Goal: Task Accomplishment & Management: Complete application form

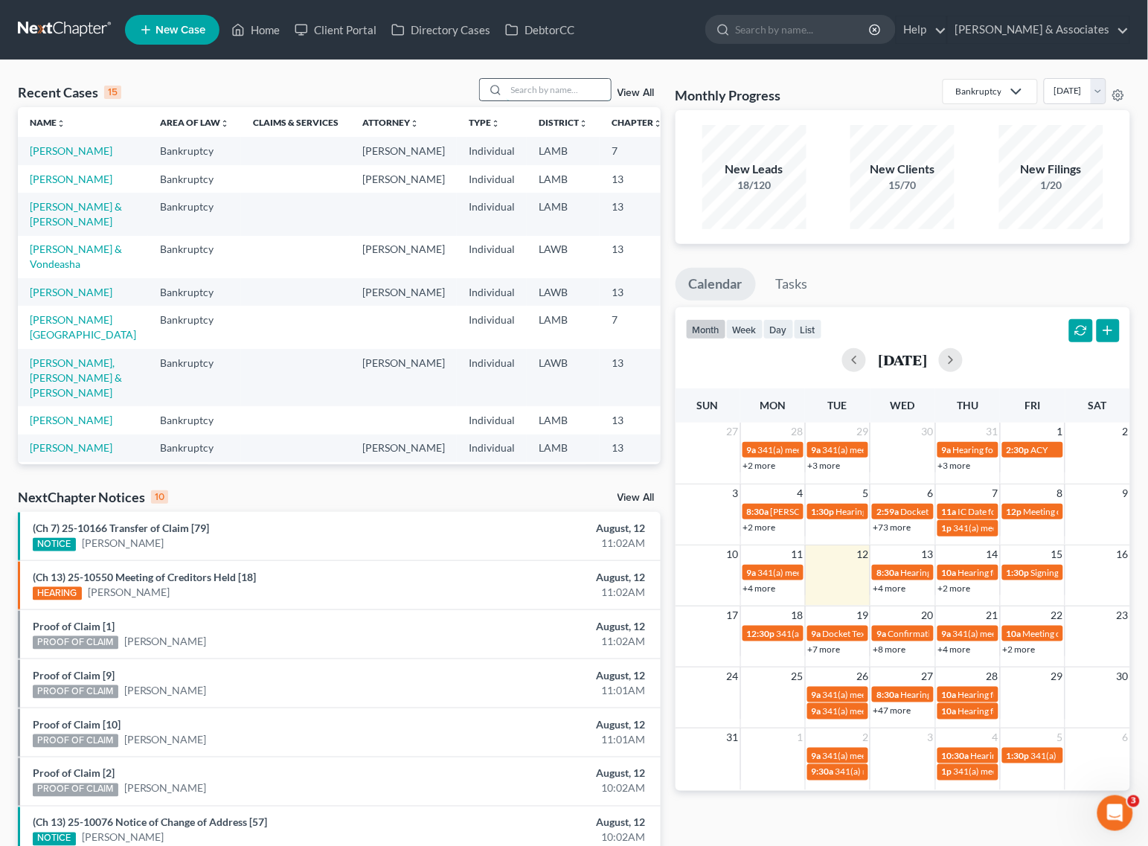
click at [564, 84] on input "search" at bounding box center [559, 90] width 104 height 22
type input "davis"
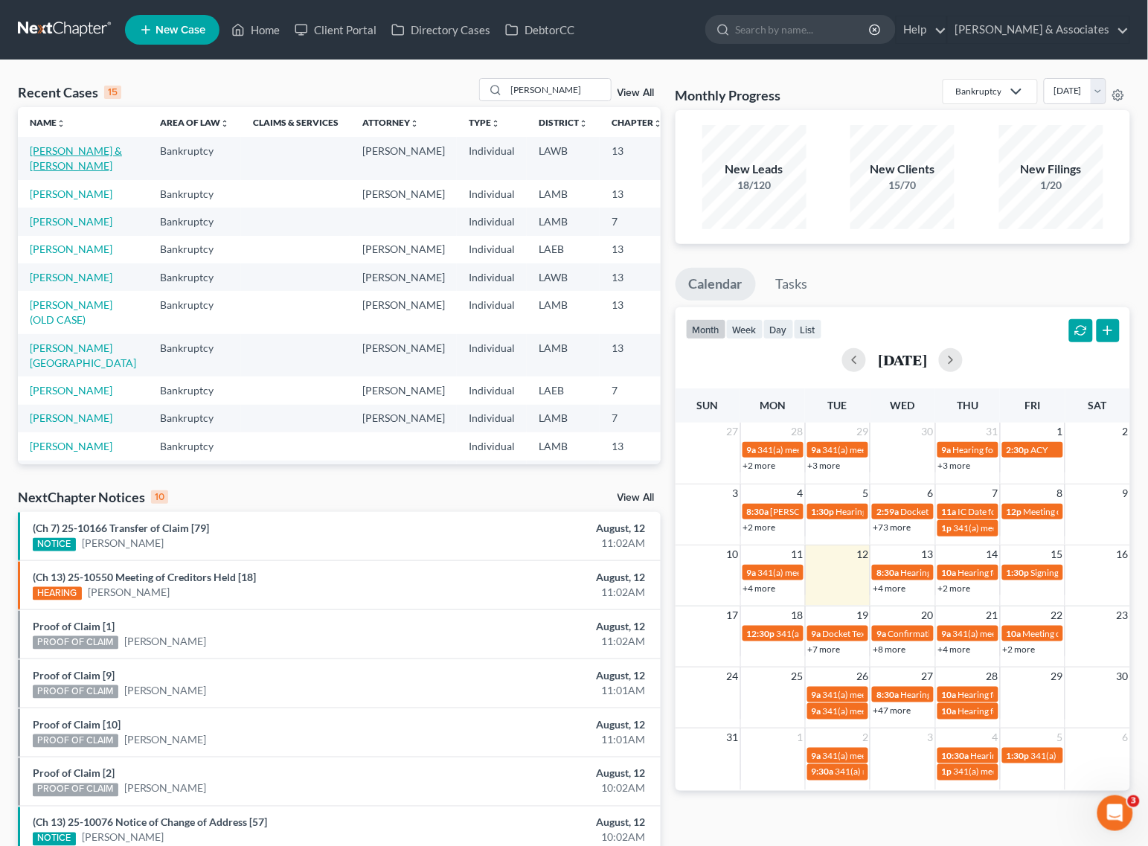
click at [51, 172] on link "Davis, Billy & Brenda" at bounding box center [76, 158] width 92 height 28
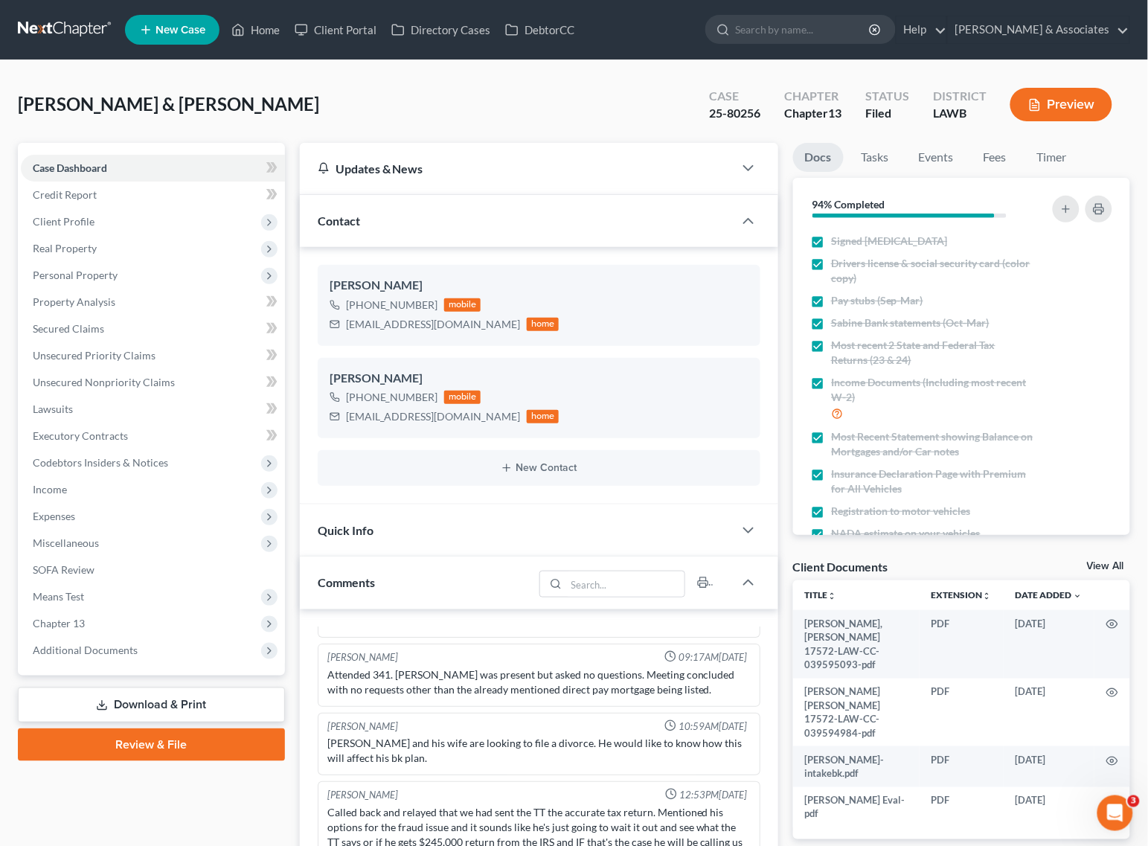
scroll to position [683, 0]
click at [242, 22] on icon at bounding box center [237, 30] width 13 height 18
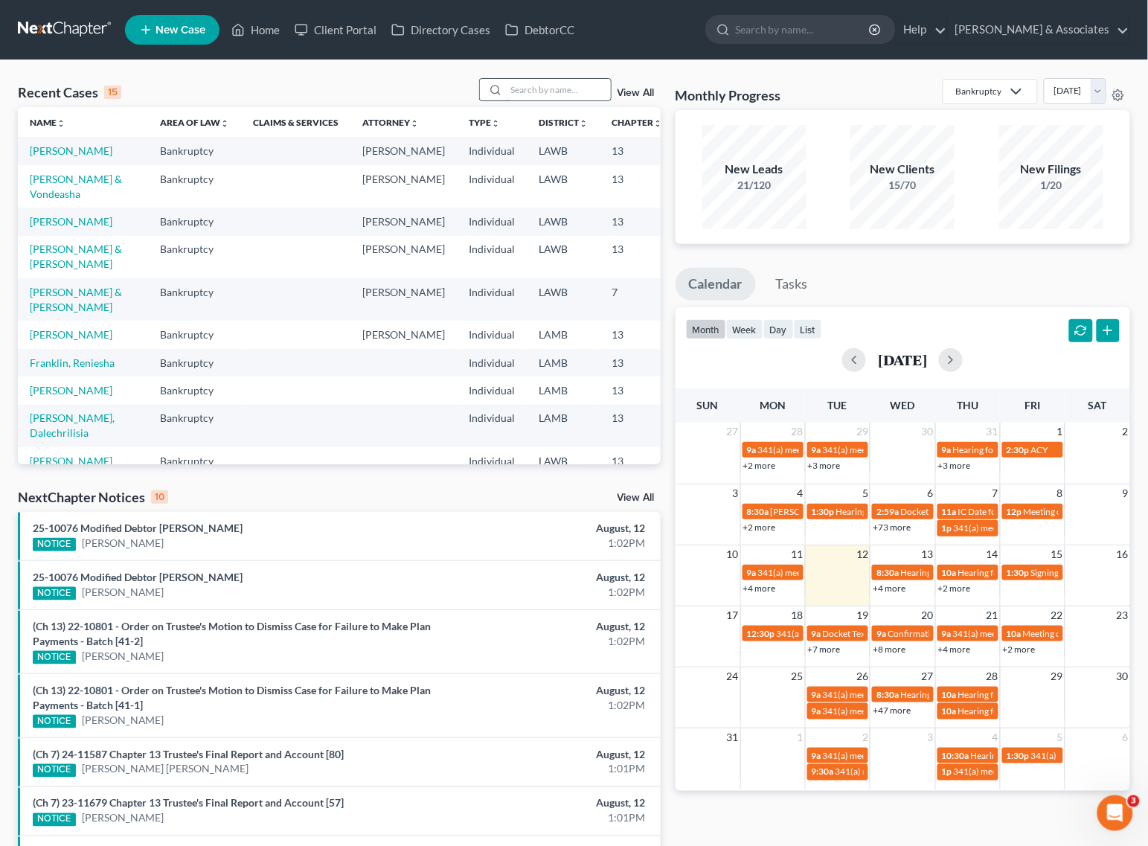
click at [531, 84] on input "search" at bounding box center [559, 90] width 104 height 22
type input "debose"
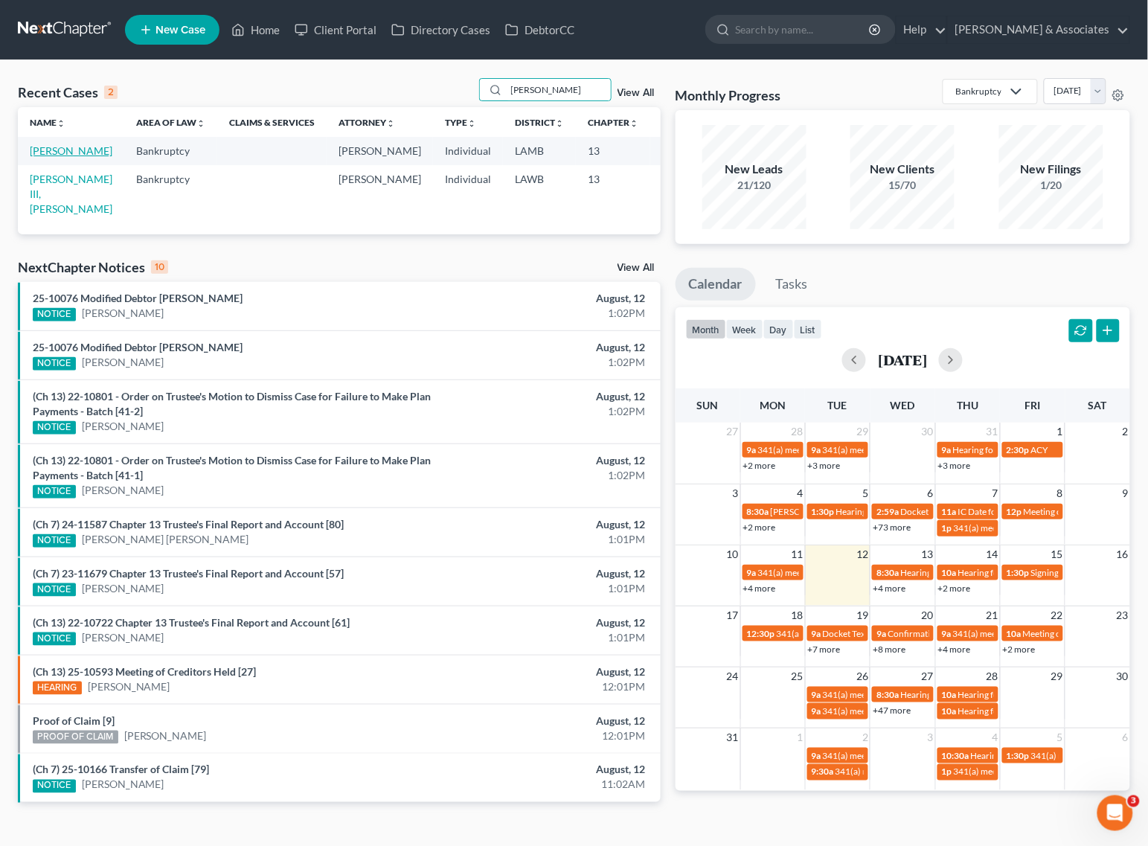
click at [50, 154] on link "DeBose, Willis" at bounding box center [71, 150] width 83 height 13
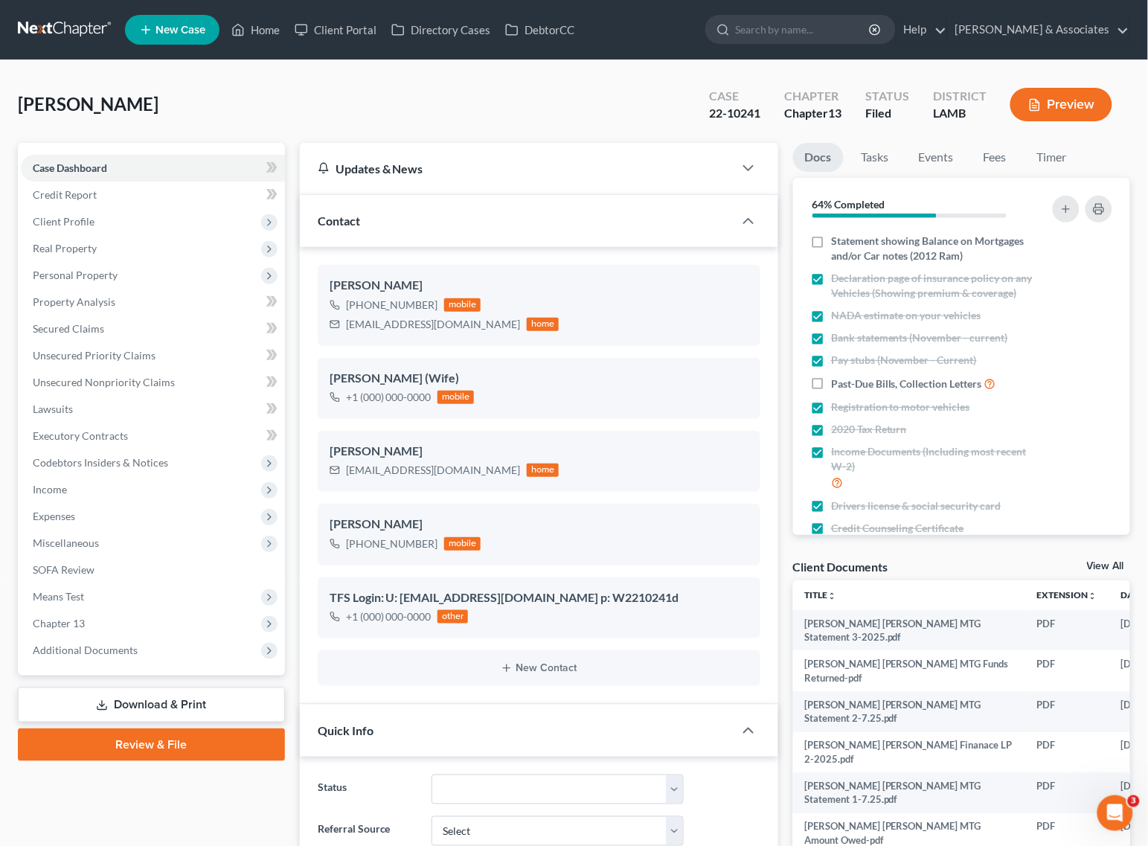
scroll to position [2781, 0]
drag, startPoint x: 251, startPoint y: 33, endPoint x: 1159, endPoint y: 337, distance: 957.2
click at [251, 33] on link "Home" at bounding box center [255, 29] width 63 height 27
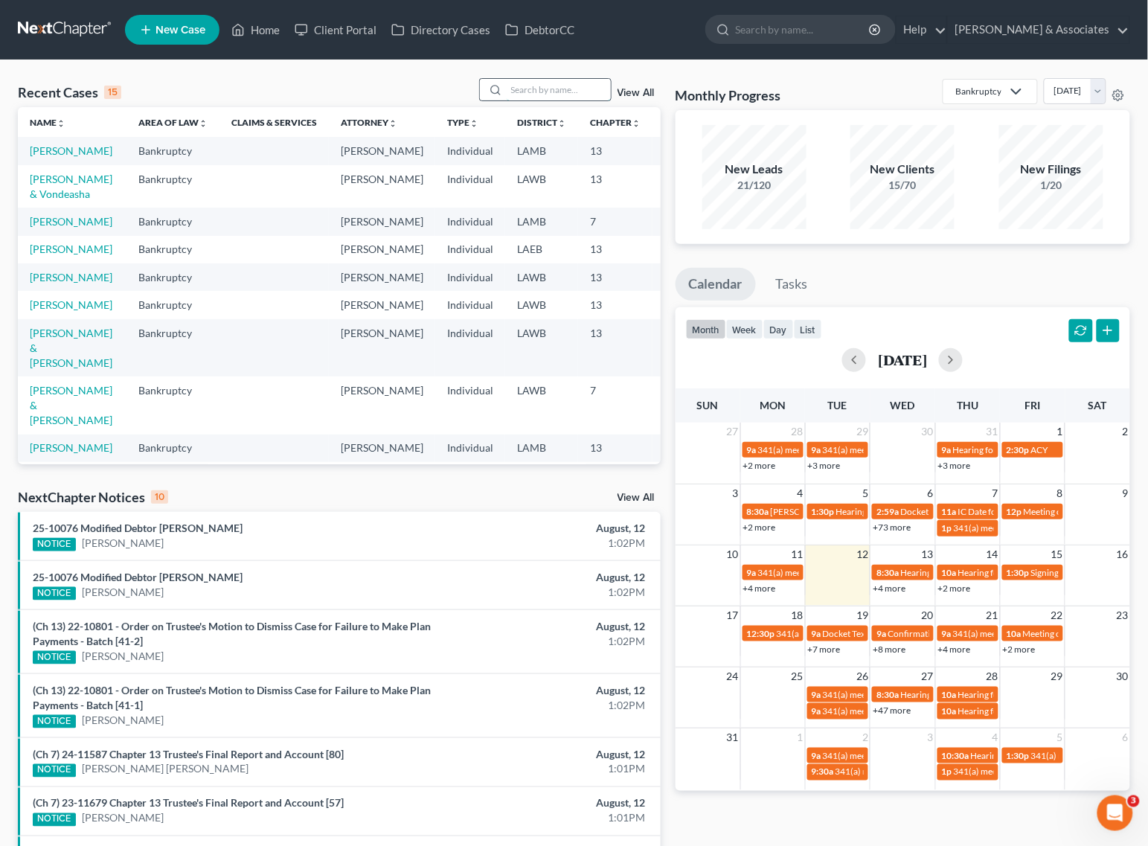
click at [555, 90] on input "search" at bounding box center [559, 90] width 104 height 22
click at [568, 87] on input "search" at bounding box center [559, 90] width 104 height 22
type input "kleinpeter"
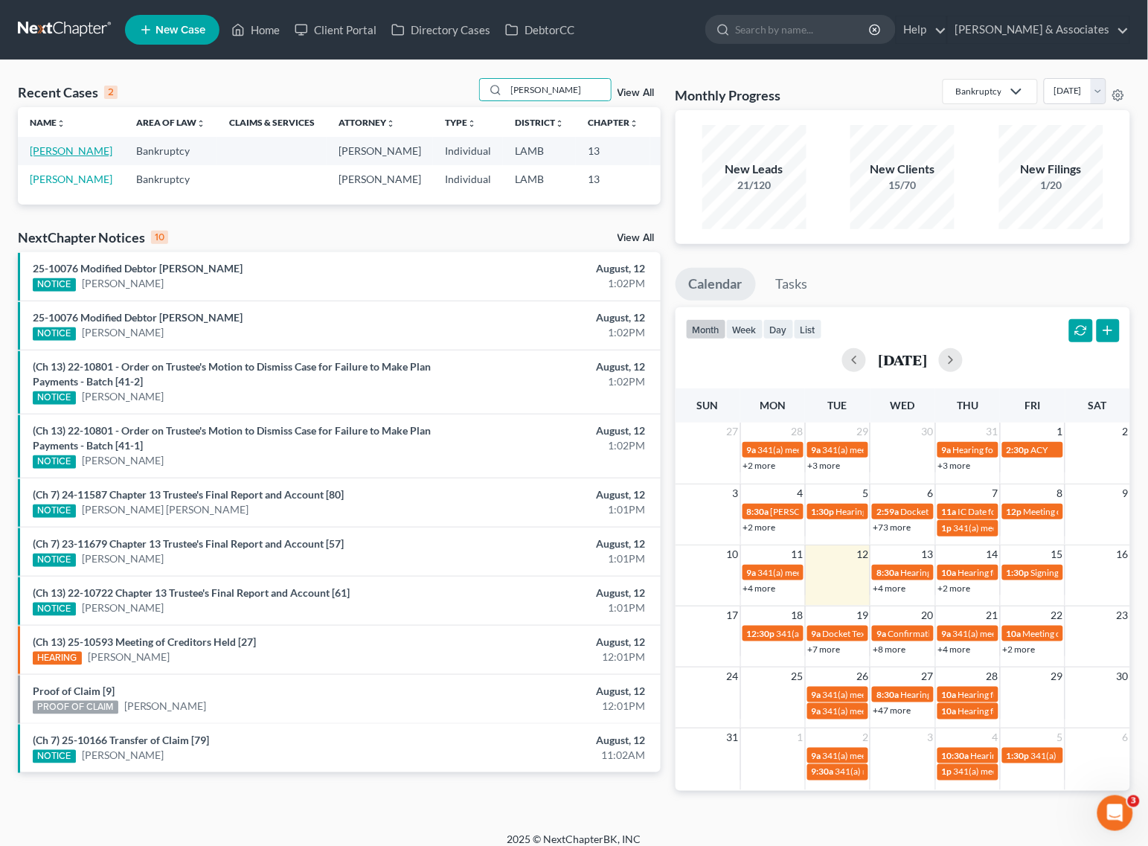
click at [46, 154] on link "[PERSON_NAME]" at bounding box center [71, 150] width 83 height 13
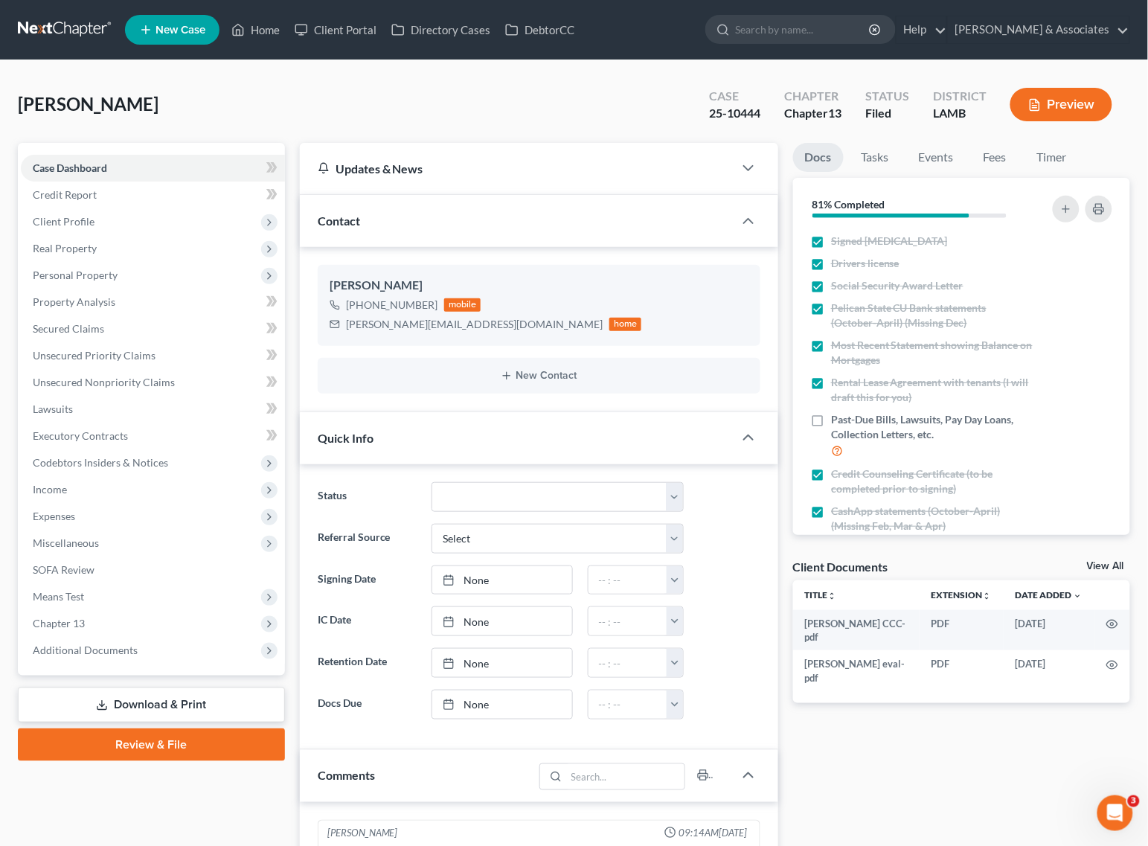
scroll to position [3111, 0]
drag, startPoint x: 53, startPoint y: 642, endPoint x: 100, endPoint y: 618, distance: 53.2
click at [53, 644] on span "Additional Documents" at bounding box center [85, 650] width 105 height 13
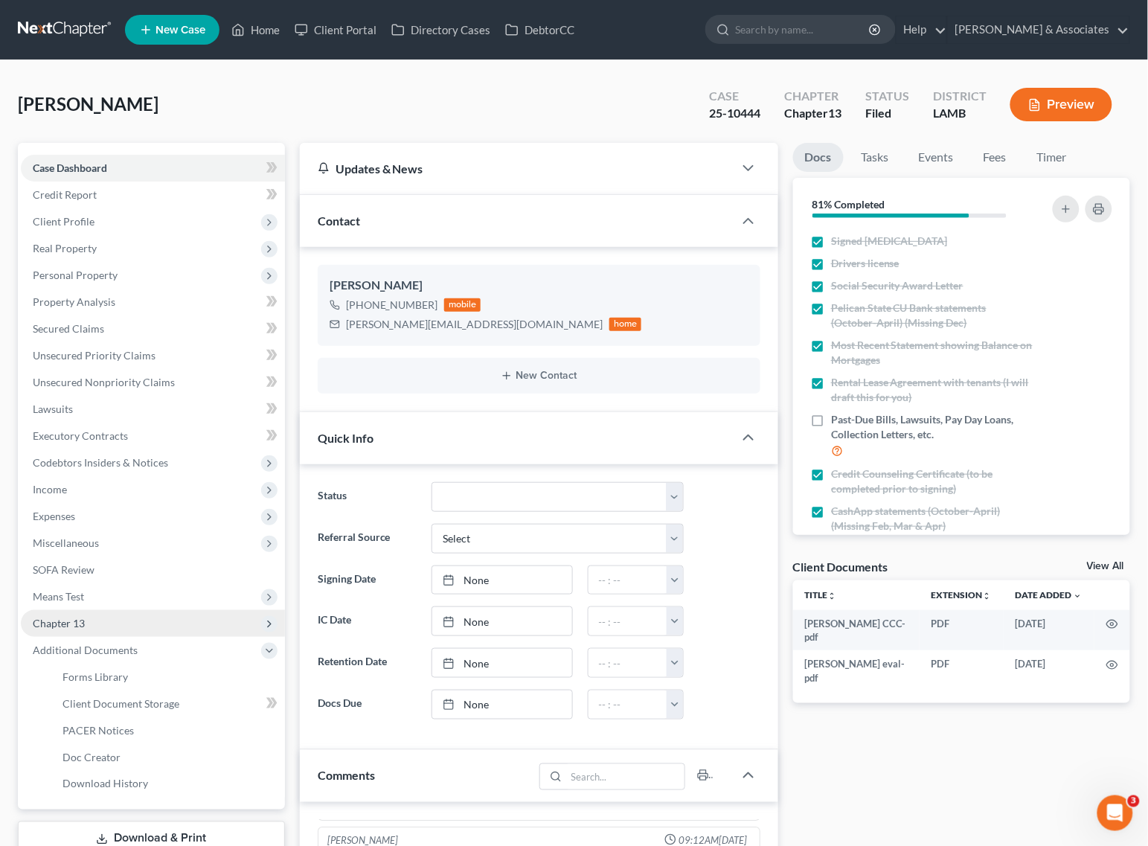
click at [112, 619] on span "Chapter 13" at bounding box center [153, 623] width 264 height 27
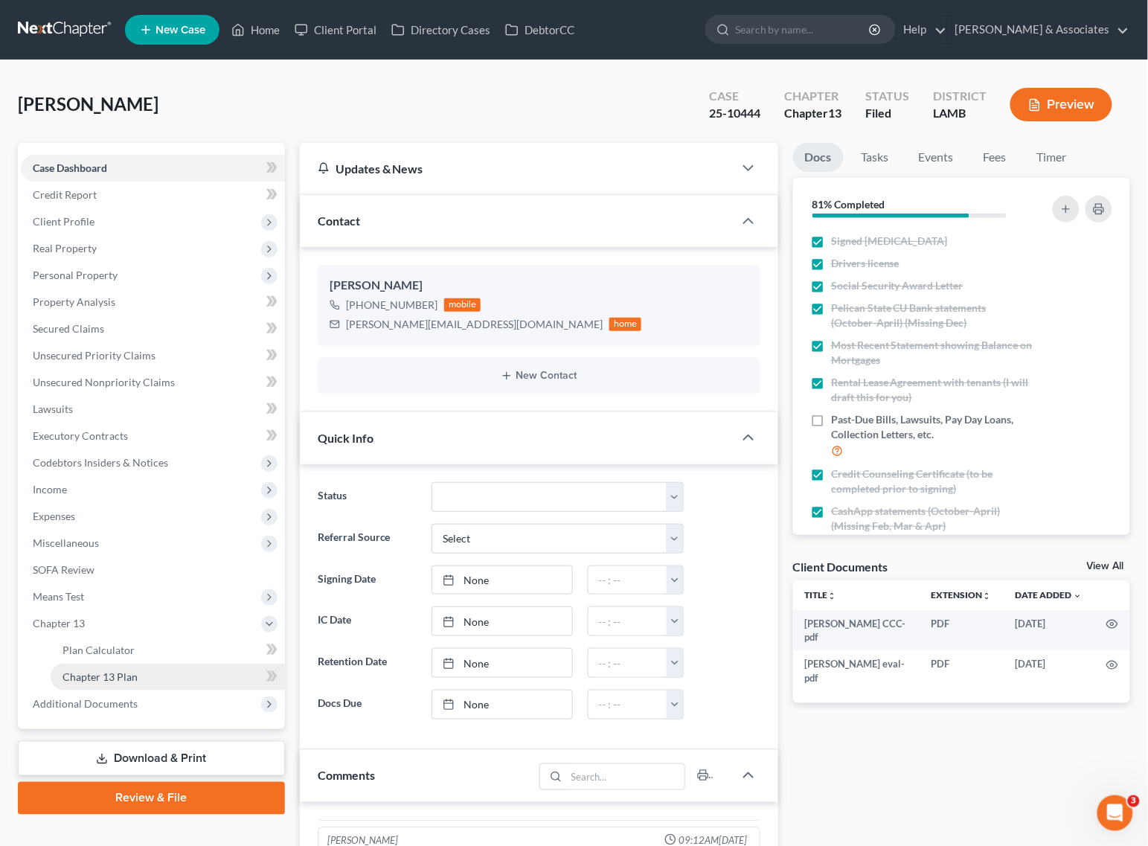
click at [92, 682] on link "Chapter 13 Plan" at bounding box center [168, 677] width 234 height 27
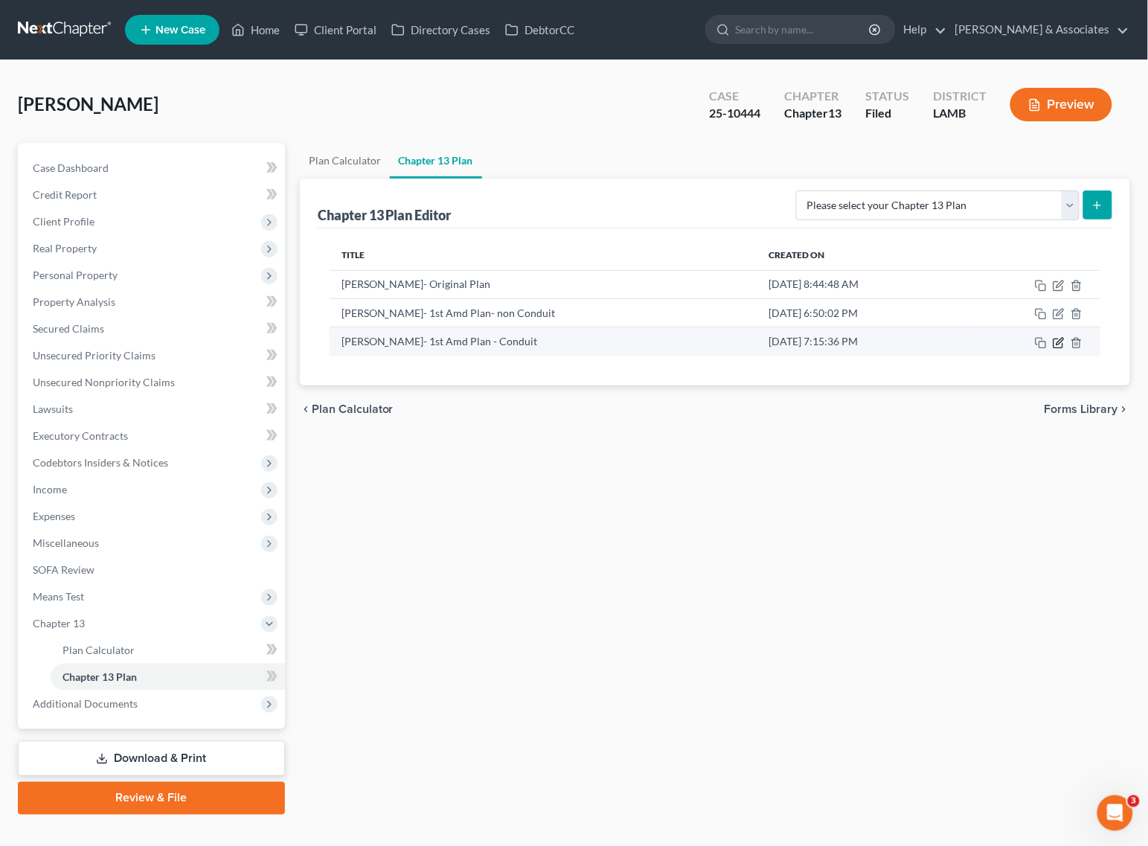
click at [1060, 348] on icon "button" at bounding box center [1059, 343] width 12 height 12
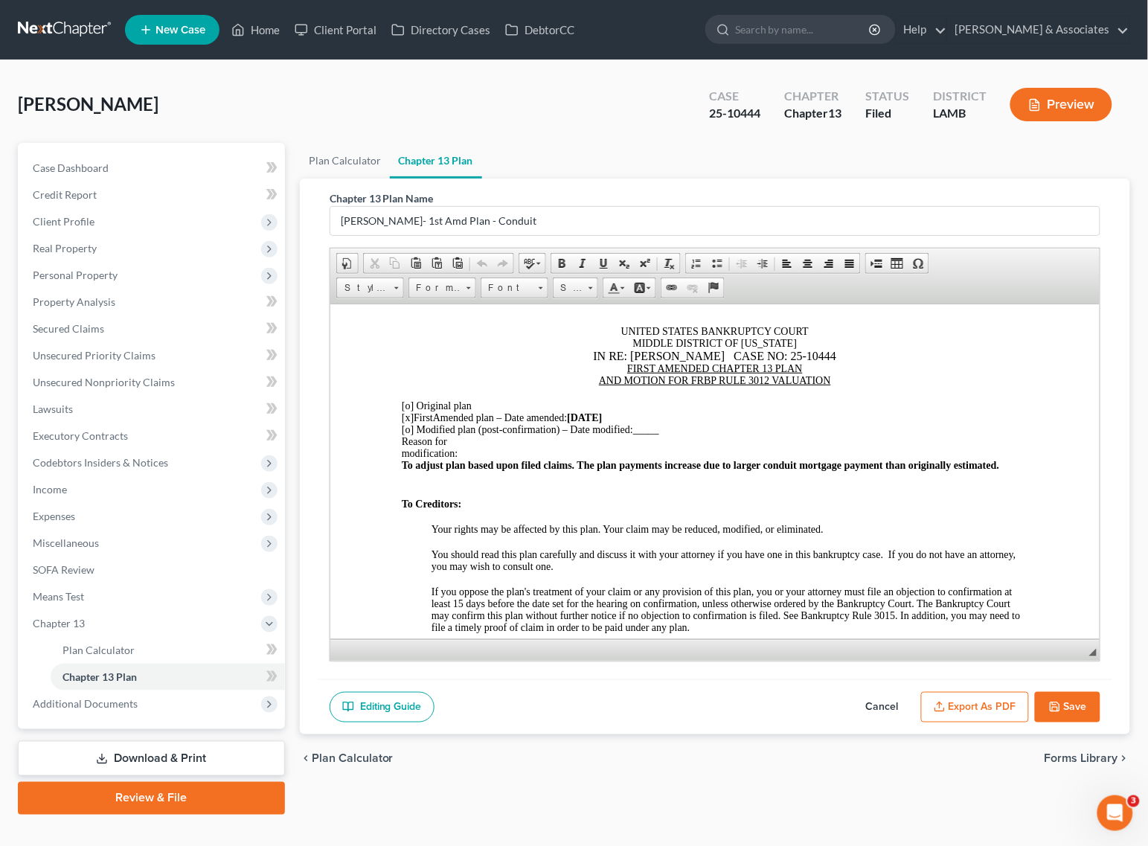
scroll to position [93, 0]
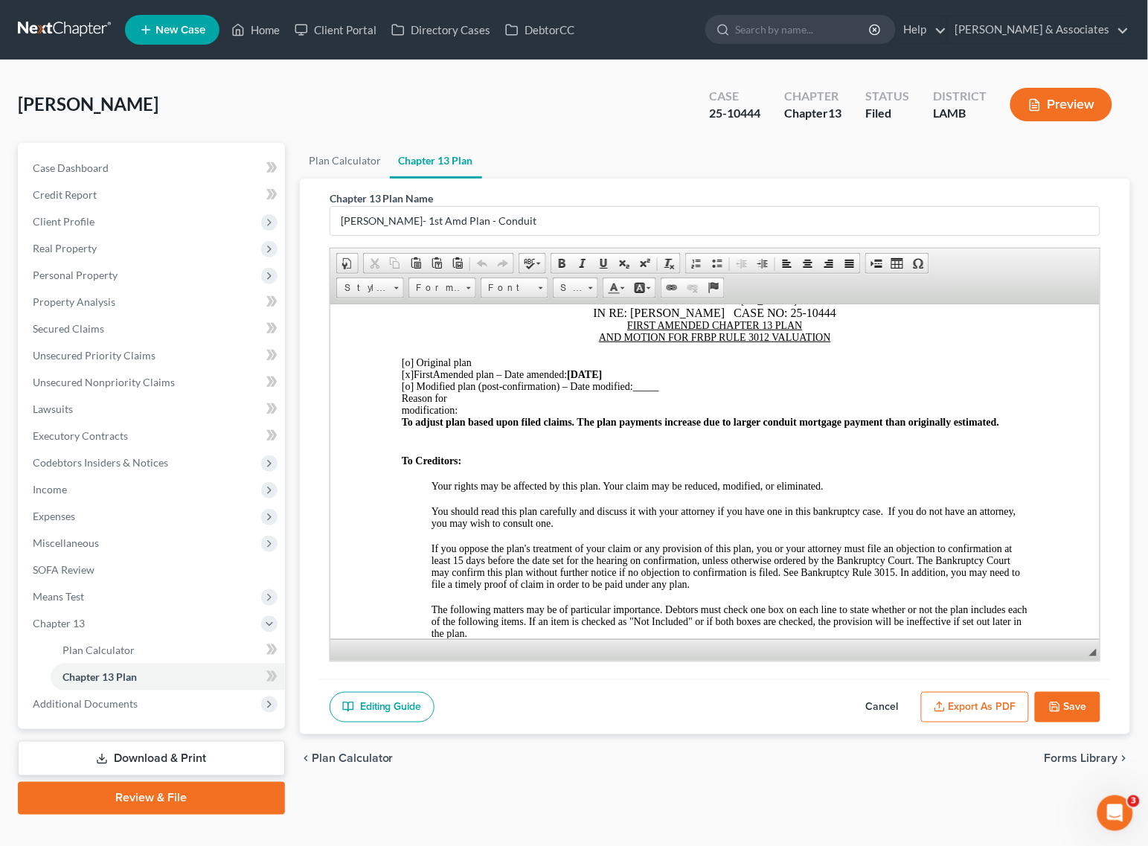
click at [872, 711] on button "Cancel" at bounding box center [882, 707] width 65 height 31
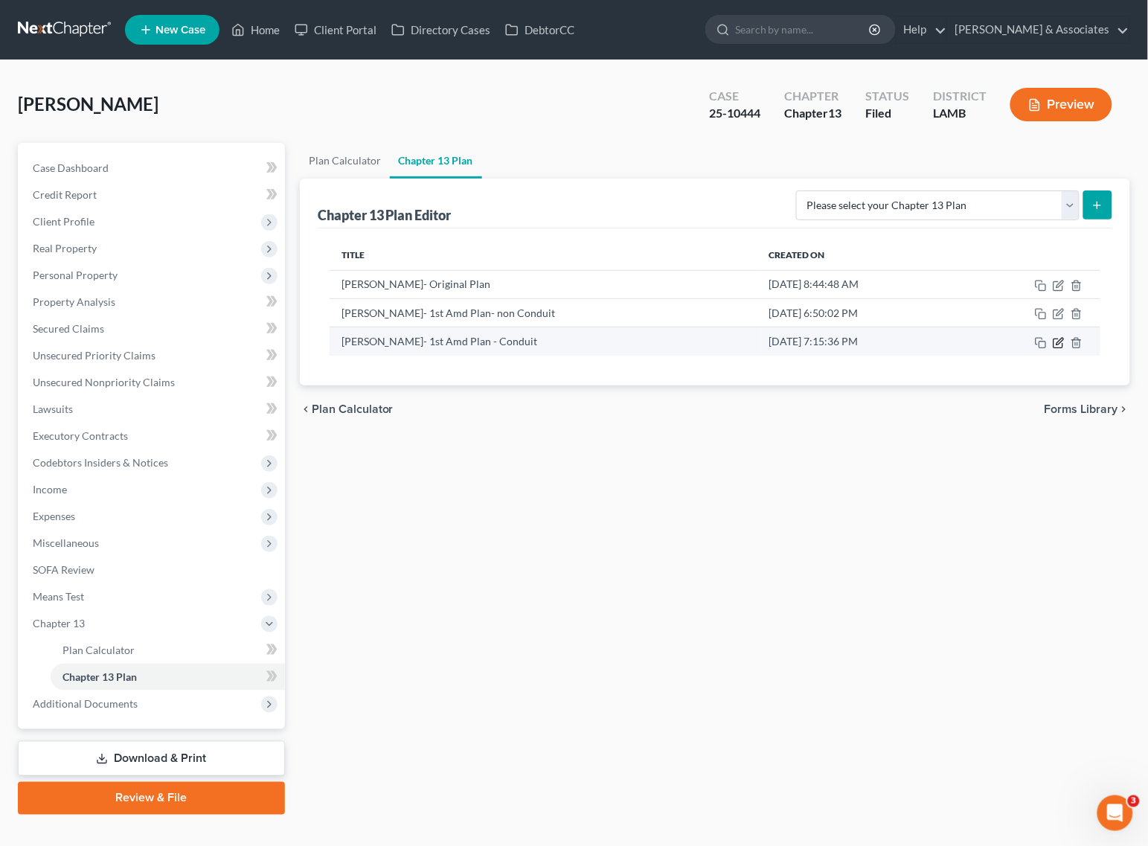
click at [1059, 341] on icon "button" at bounding box center [1060, 341] width 7 height 7
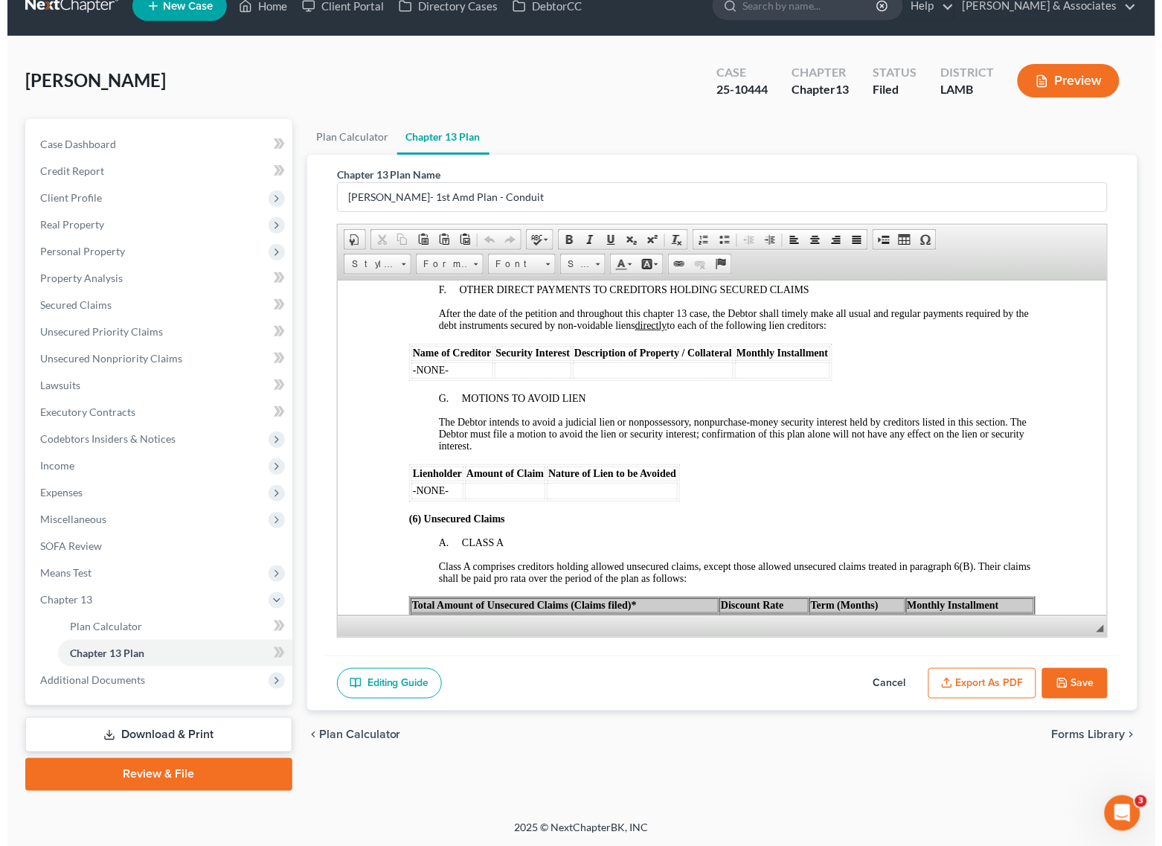
scroll to position [2218, 0]
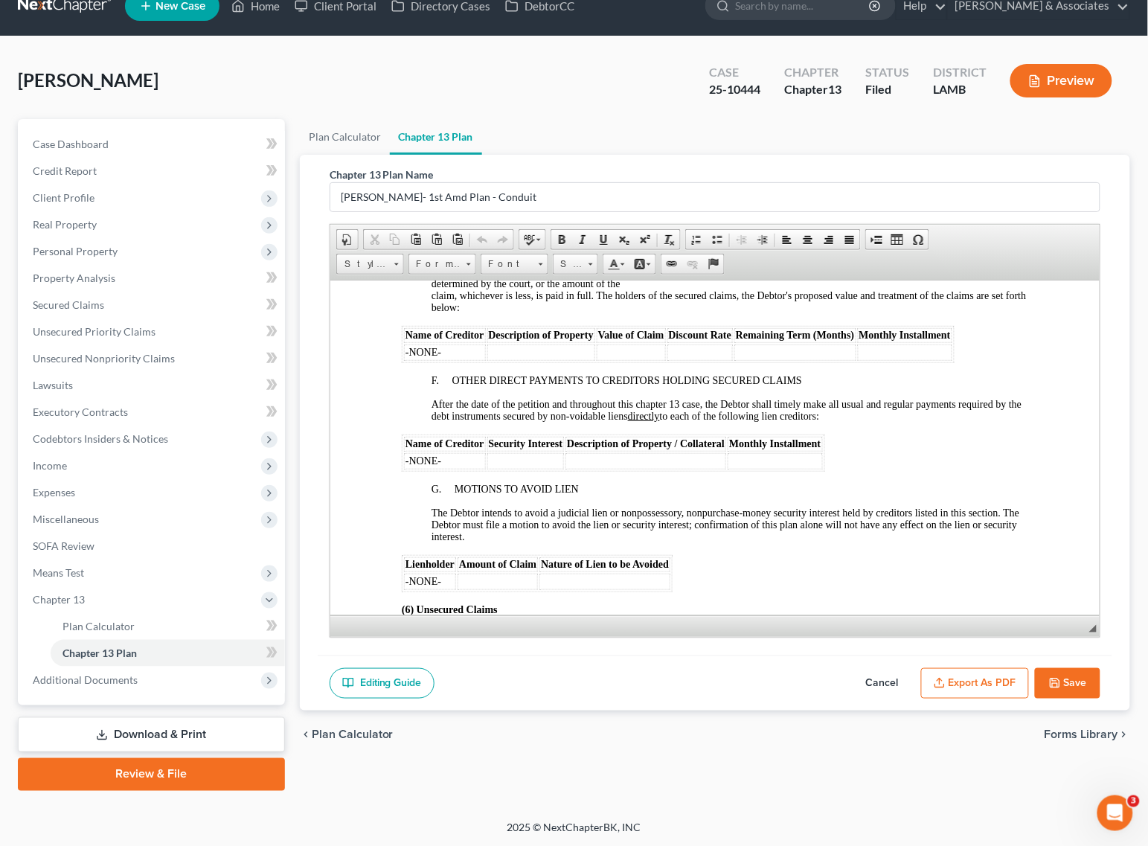
click at [949, 683] on button "Export as PDF" at bounding box center [975, 683] width 108 height 31
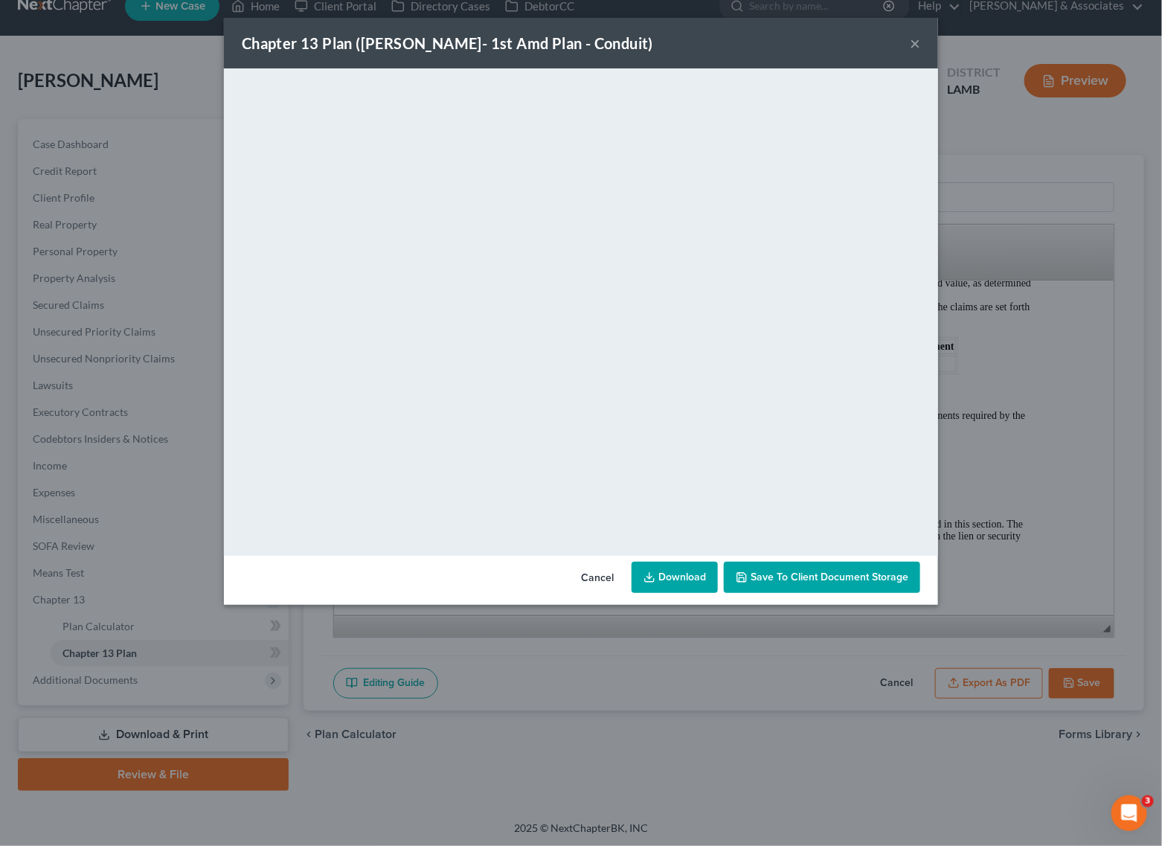
click at [919, 45] on button "×" at bounding box center [915, 43] width 10 height 18
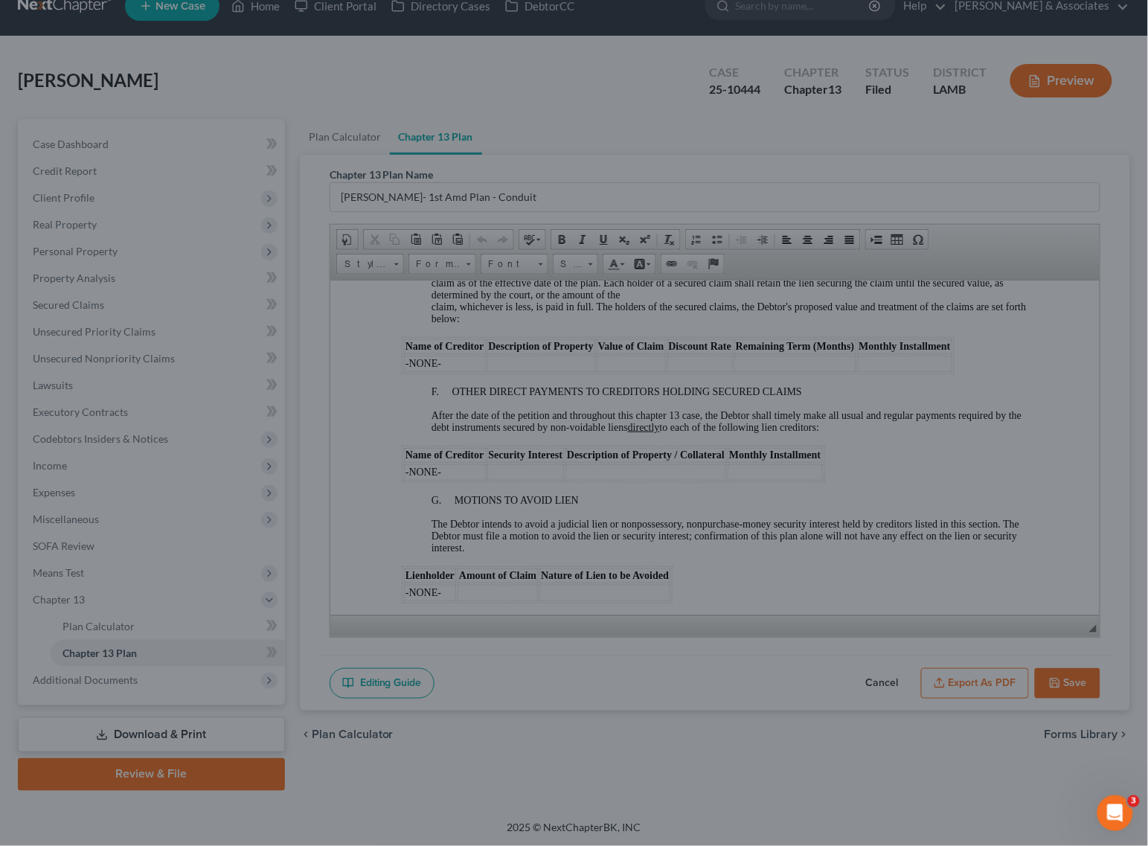
scroll to position [2218, 0]
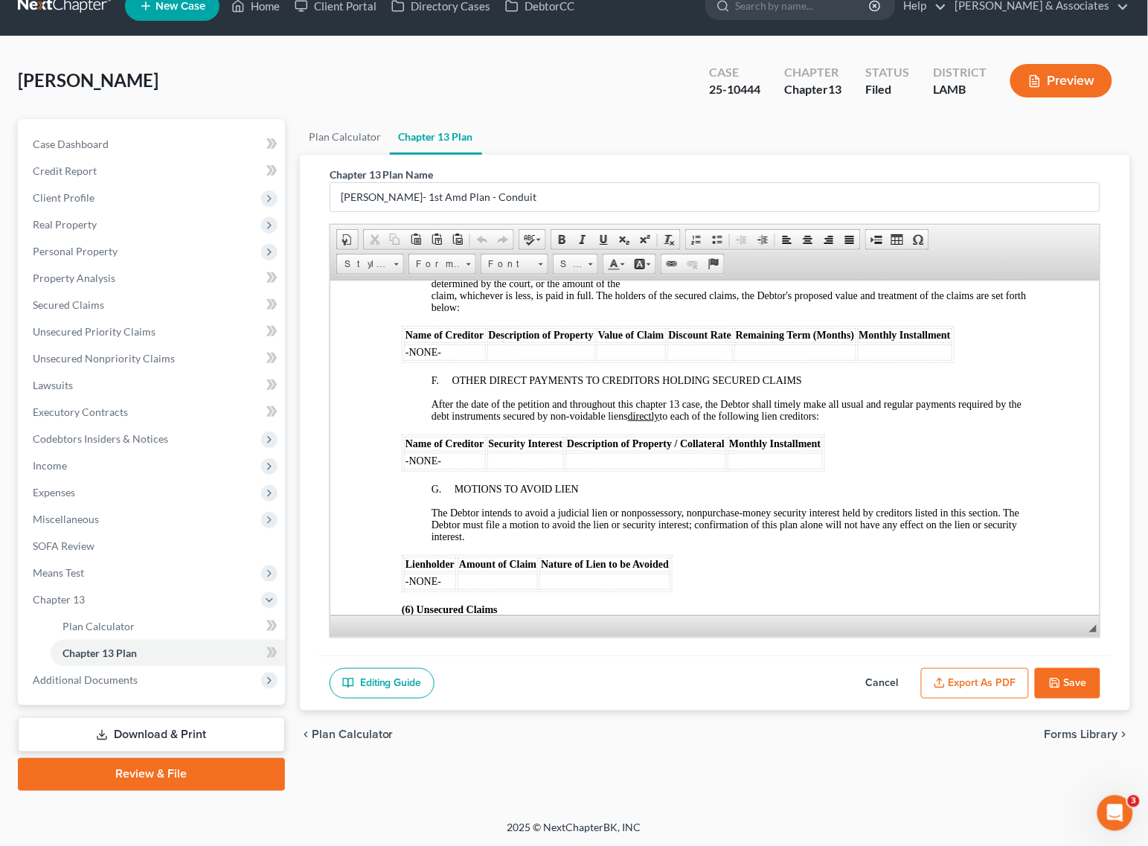
click at [1074, 690] on button "Save" at bounding box center [1067, 683] width 65 height 31
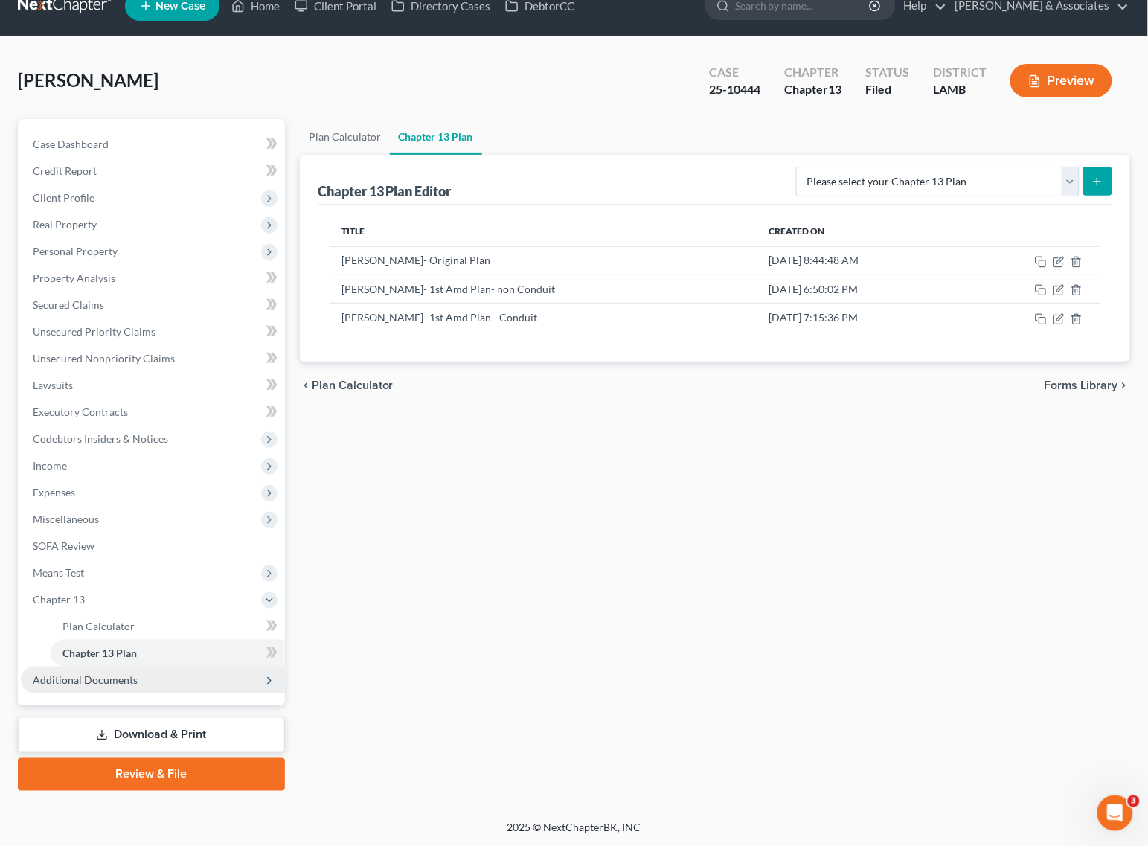
click at [124, 667] on span "Additional Documents" at bounding box center [153, 680] width 264 height 27
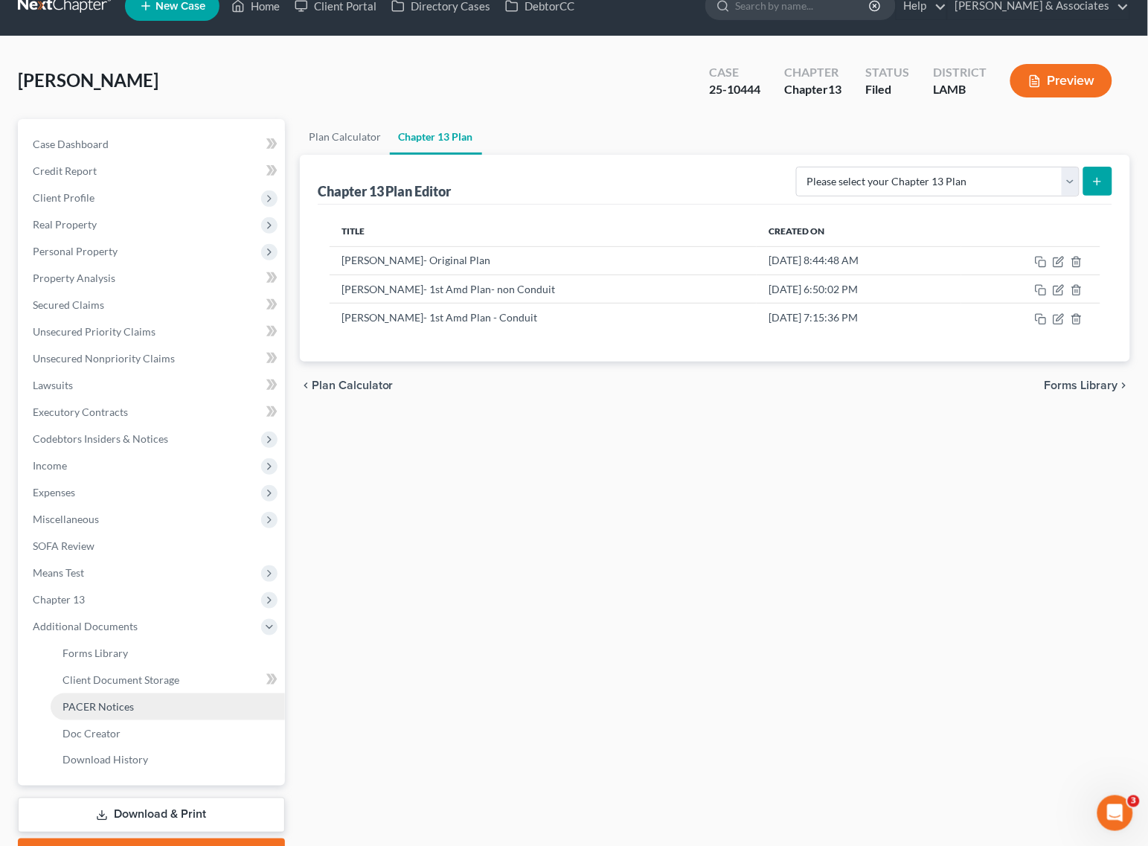
click at [110, 701] on span "PACER Notices" at bounding box center [98, 706] width 71 height 13
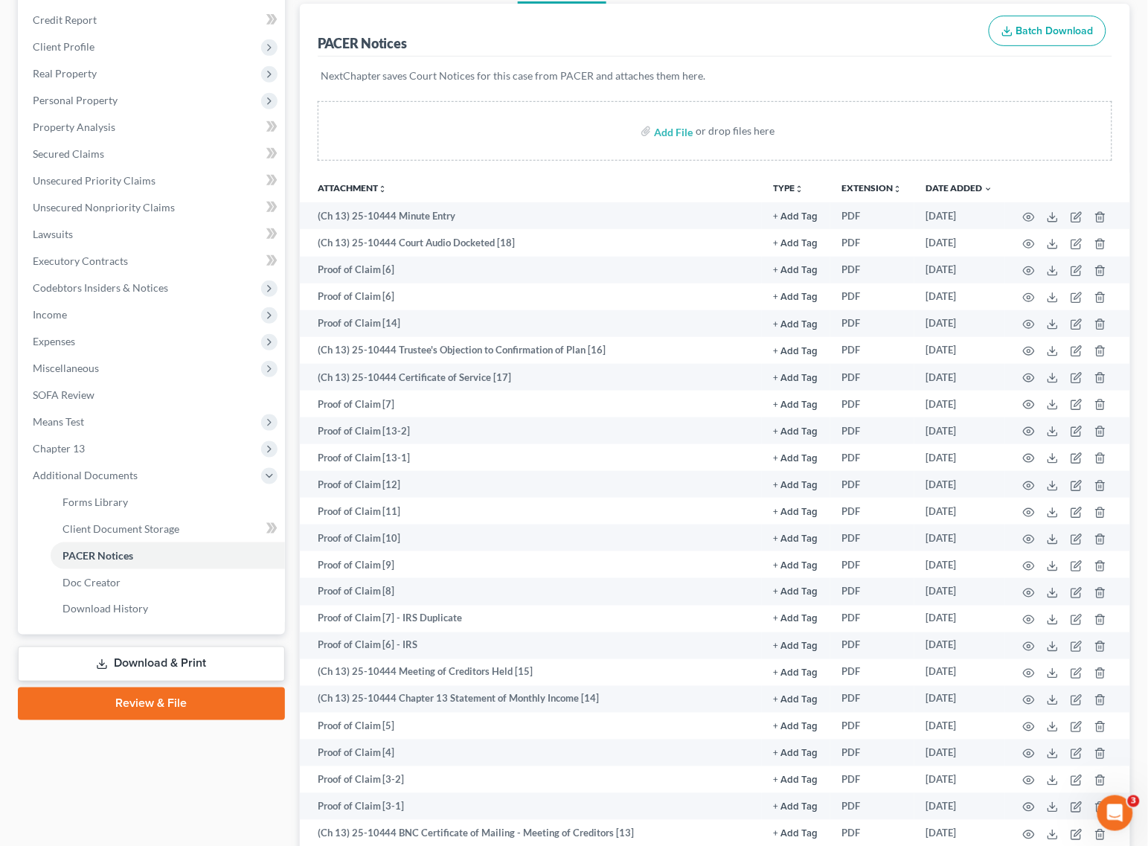
scroll to position [186, 0]
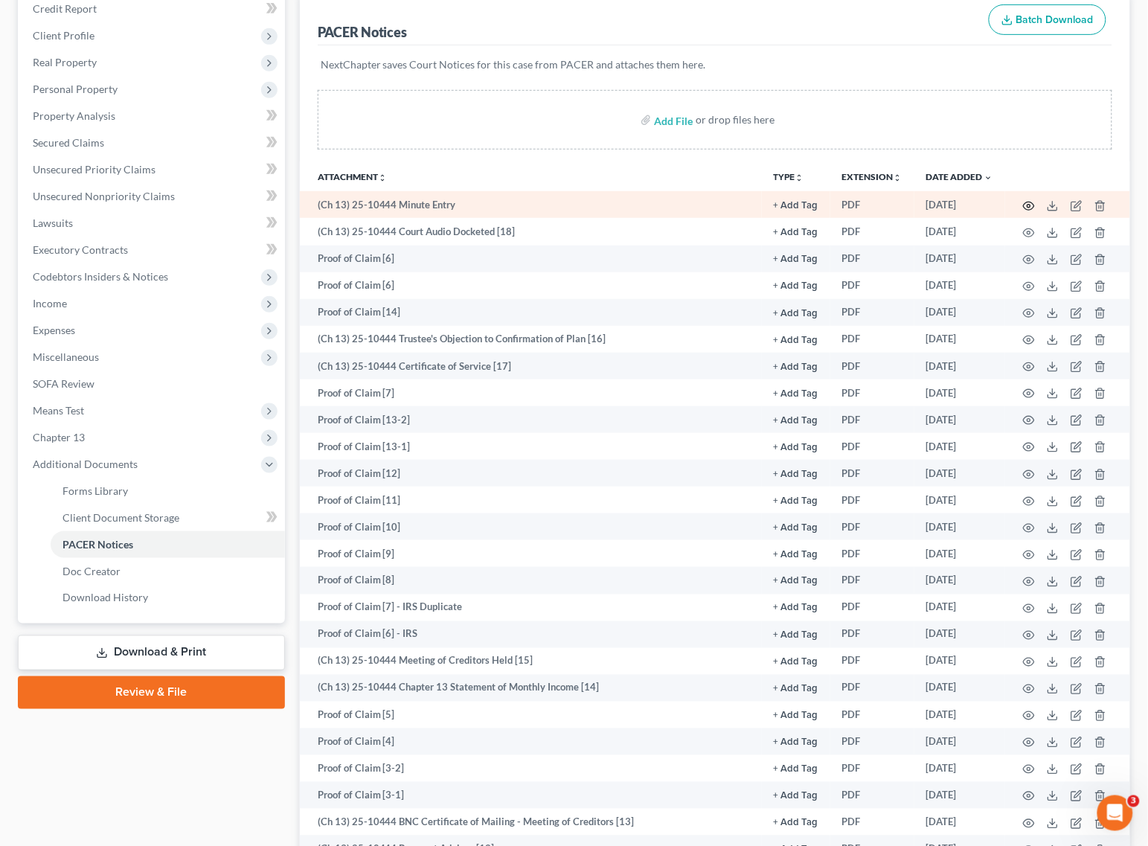
click at [1028, 203] on icon "button" at bounding box center [1029, 206] width 12 height 12
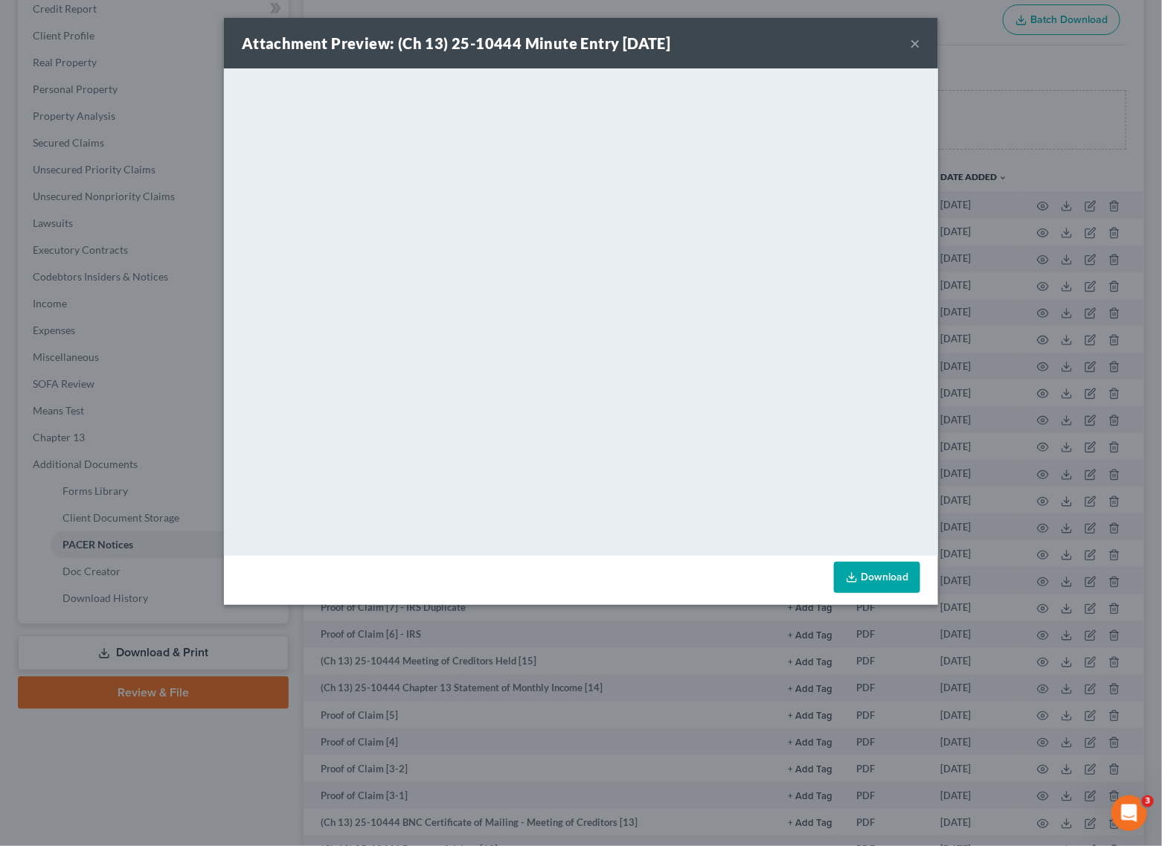
click at [924, 38] on div "Attachment Preview: (Ch 13) 25-10444 Minute Entry 08/07/2025 ×" at bounding box center [581, 43] width 714 height 51
click at [917, 41] on button "×" at bounding box center [915, 43] width 10 height 18
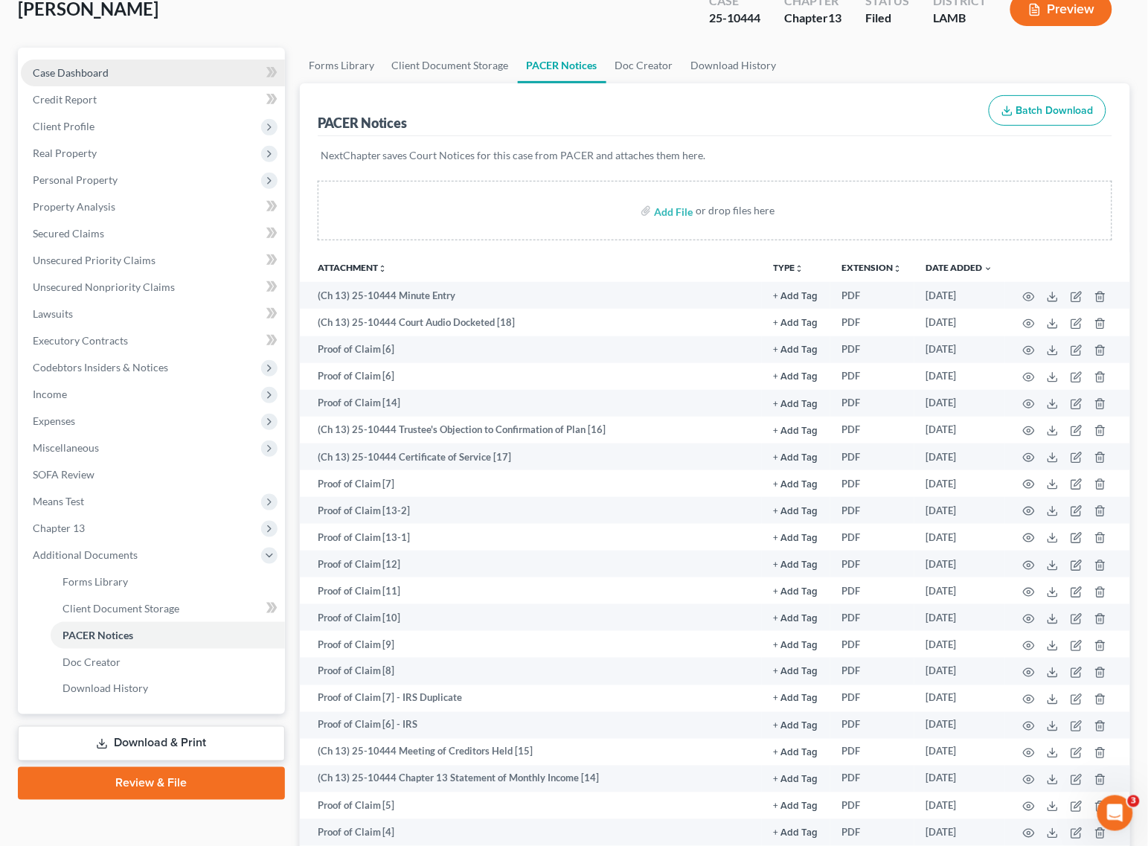
scroll to position [93, 0]
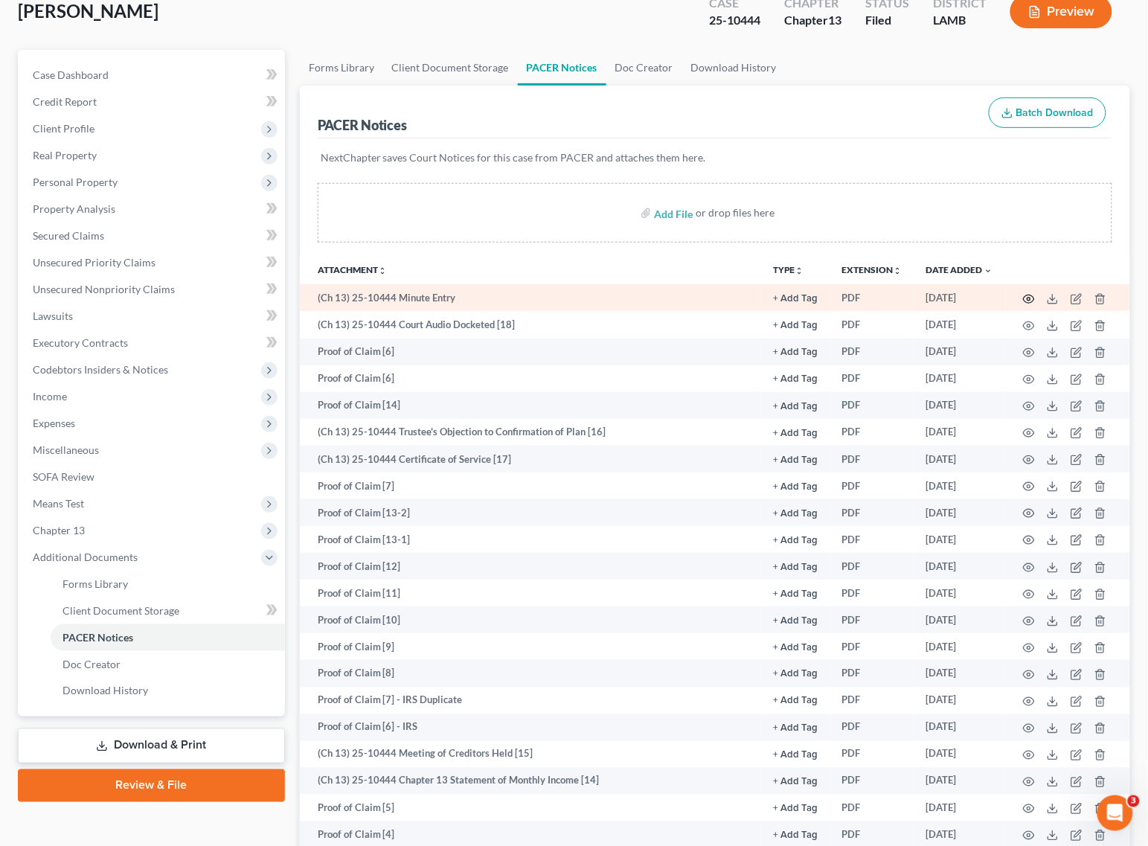
click at [1032, 298] on icon "button" at bounding box center [1029, 299] width 12 height 12
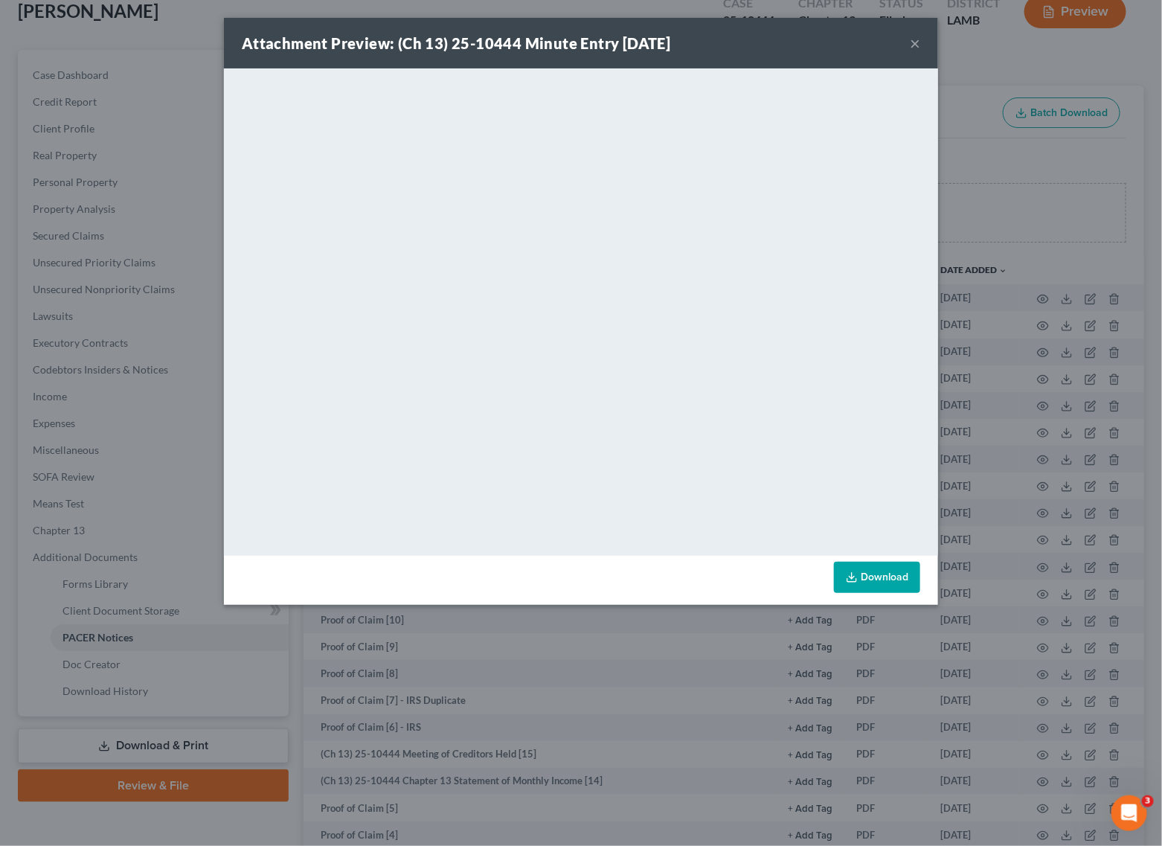
click at [917, 45] on button "×" at bounding box center [915, 43] width 10 height 18
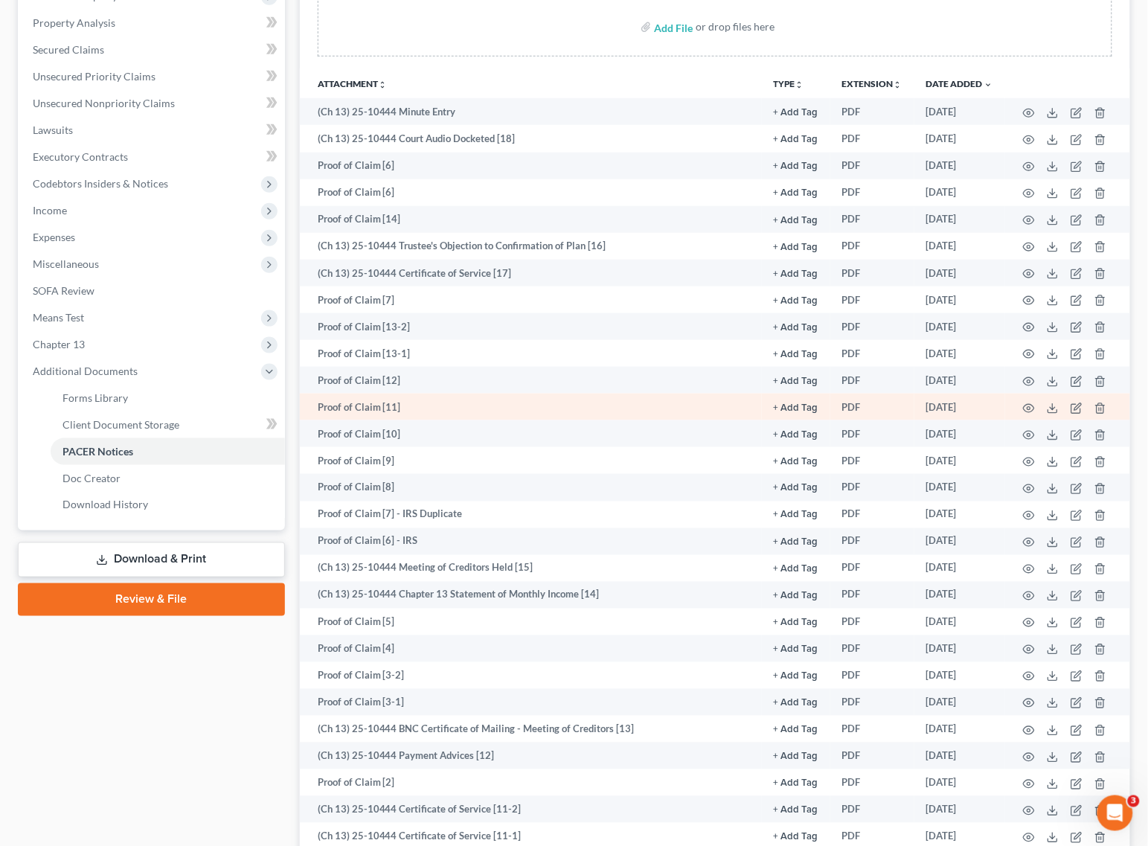
scroll to position [0, 0]
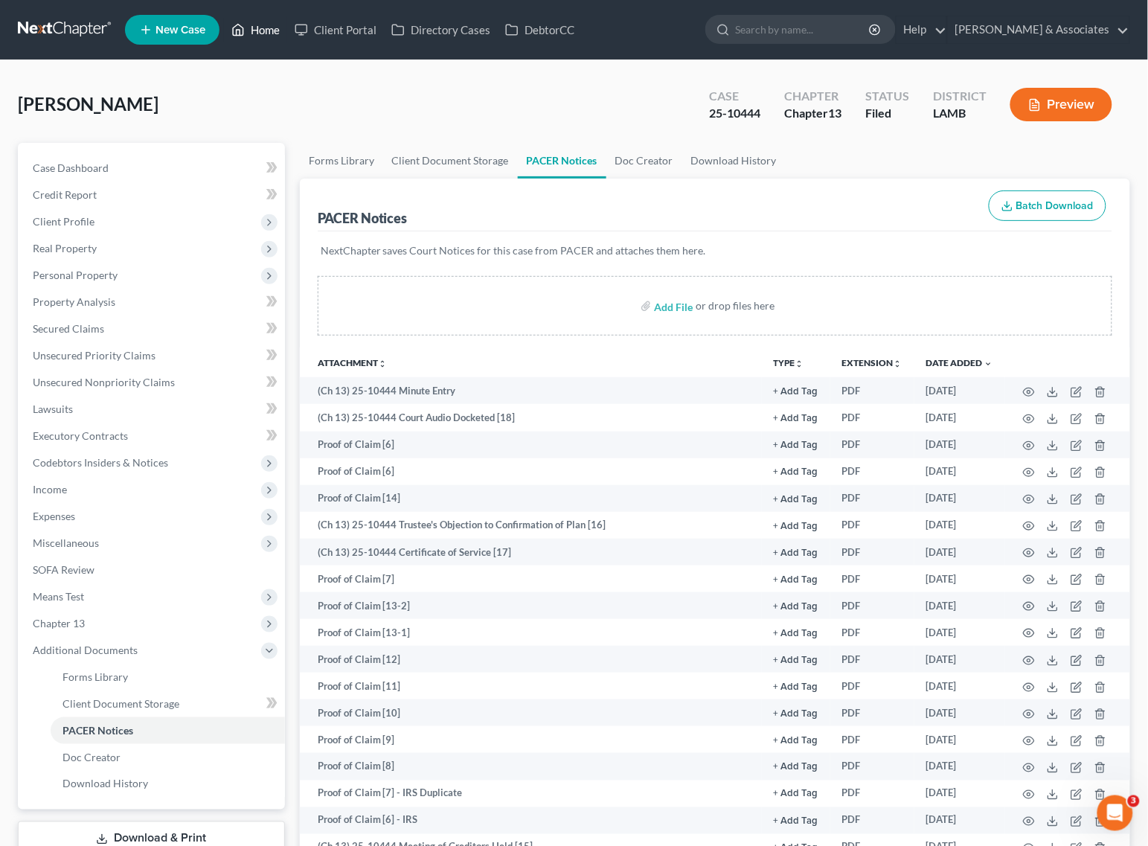
drag, startPoint x: 272, startPoint y: 30, endPoint x: 28, endPoint y: 30, distance: 244.8
click at [272, 30] on link "Home" at bounding box center [255, 29] width 63 height 27
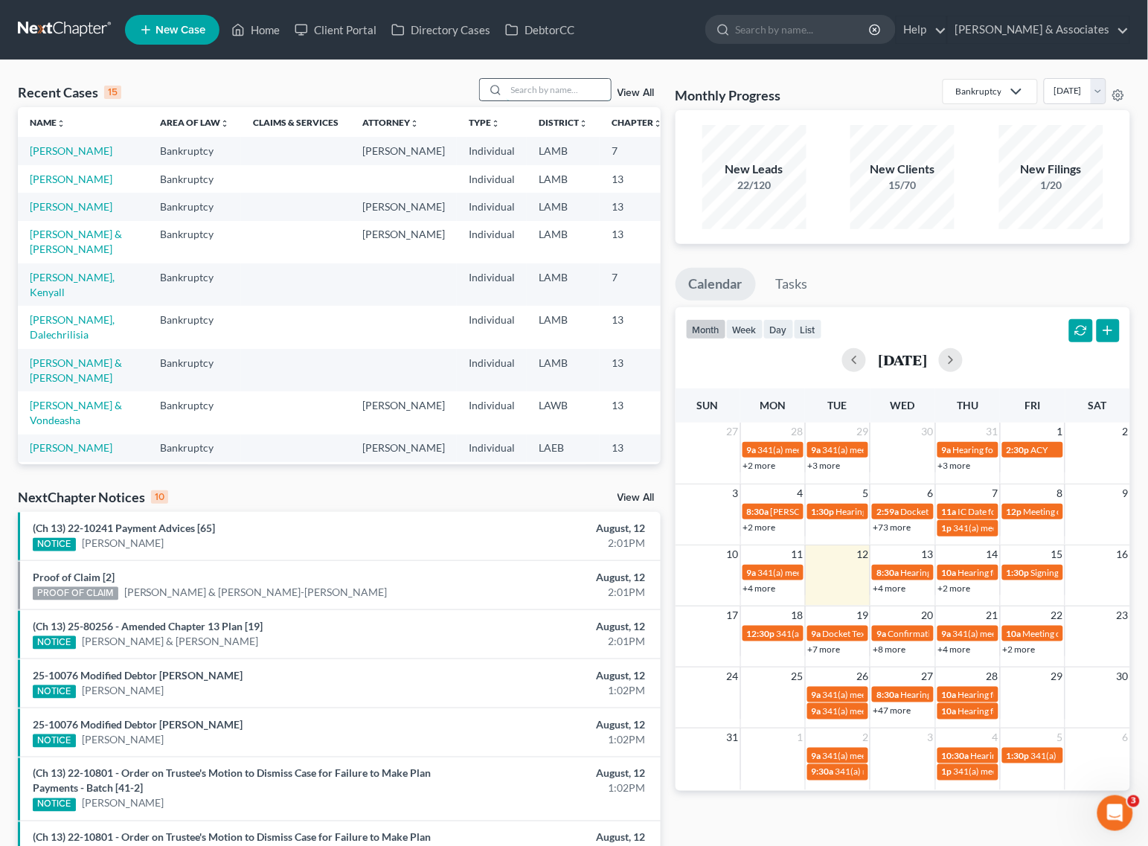
click at [560, 95] on input "search" at bounding box center [559, 90] width 104 height 22
click at [541, 86] on input "search" at bounding box center [559, 90] width 104 height 22
type input "guillory"
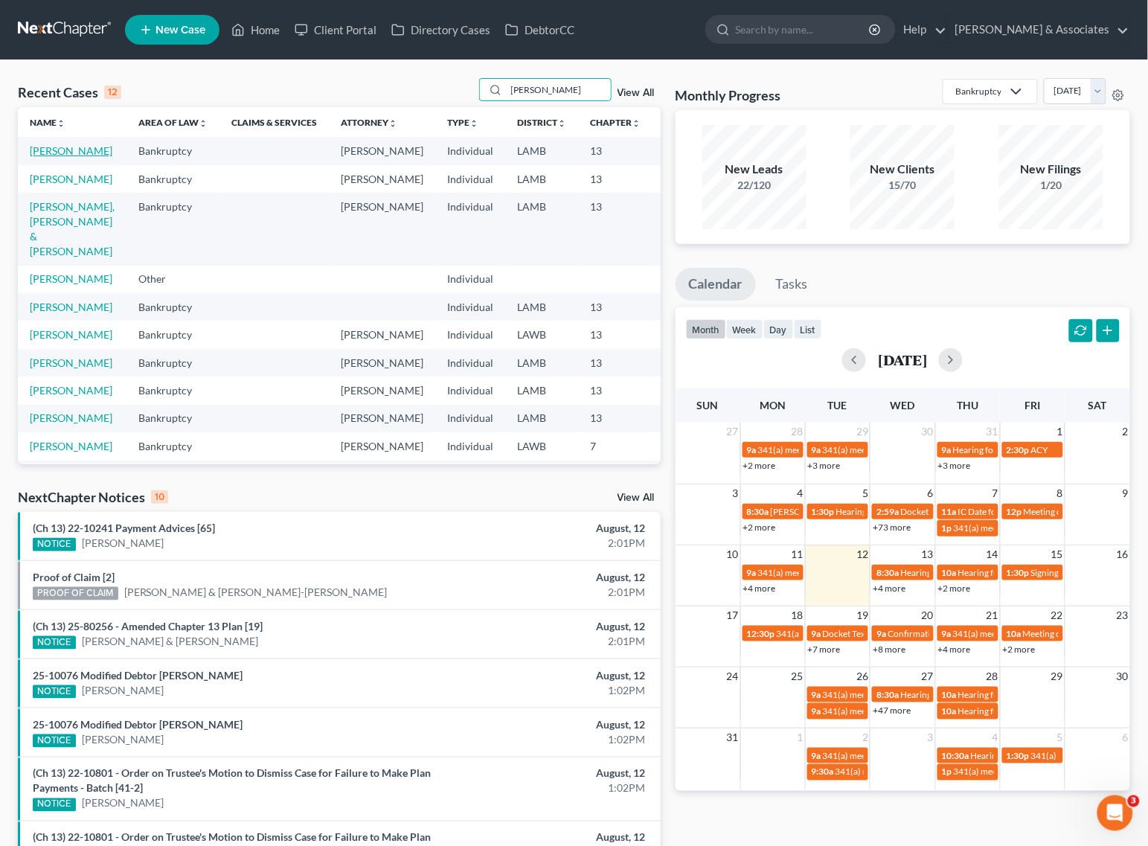
click at [35, 151] on link "[PERSON_NAME]" at bounding box center [71, 150] width 83 height 13
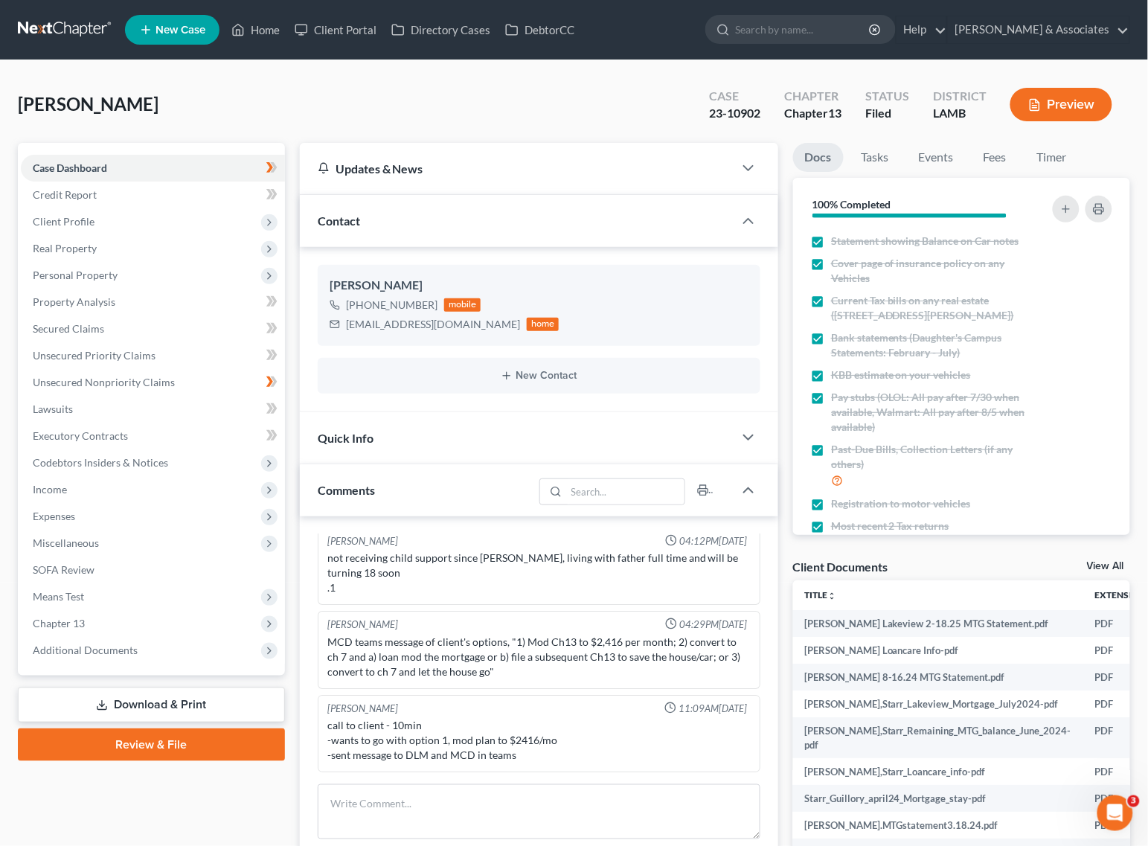
scroll to position [3677, 0]
click at [310, 599] on div "Removed User 01:11PM, 11/28/2023 retainer sent Morley Diment 01:11PM, 11/28/202…" at bounding box center [539, 708] width 478 height 385
click at [655, 763] on div "call to client - 10min -wants to go with option 1, mod plan to $2416/mo -sent m…" at bounding box center [538, 740] width 429 height 51
drag, startPoint x: 106, startPoint y: 223, endPoint x: 114, endPoint y: 290, distance: 67.4
click at [106, 223] on span "Client Profile" at bounding box center [153, 221] width 264 height 27
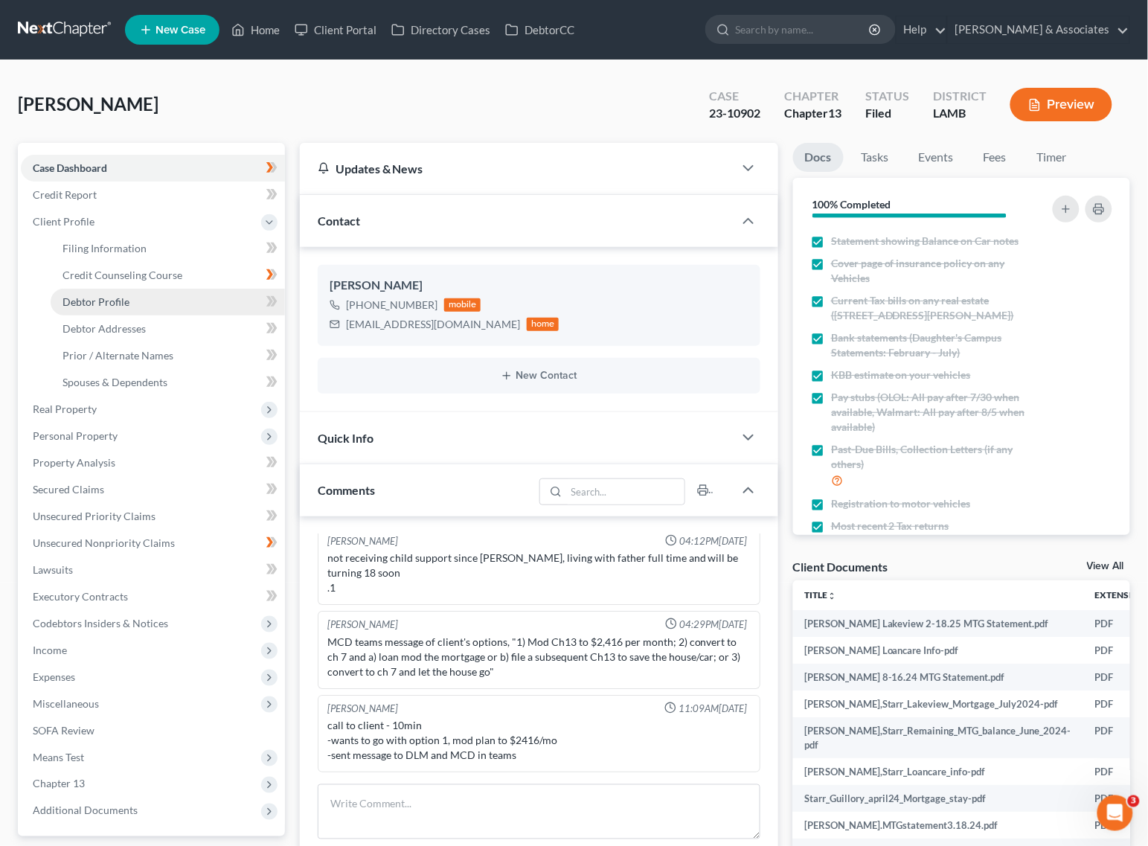
click at [138, 303] on link "Debtor Profile" at bounding box center [168, 302] width 234 height 27
select select "1"
select select "3"
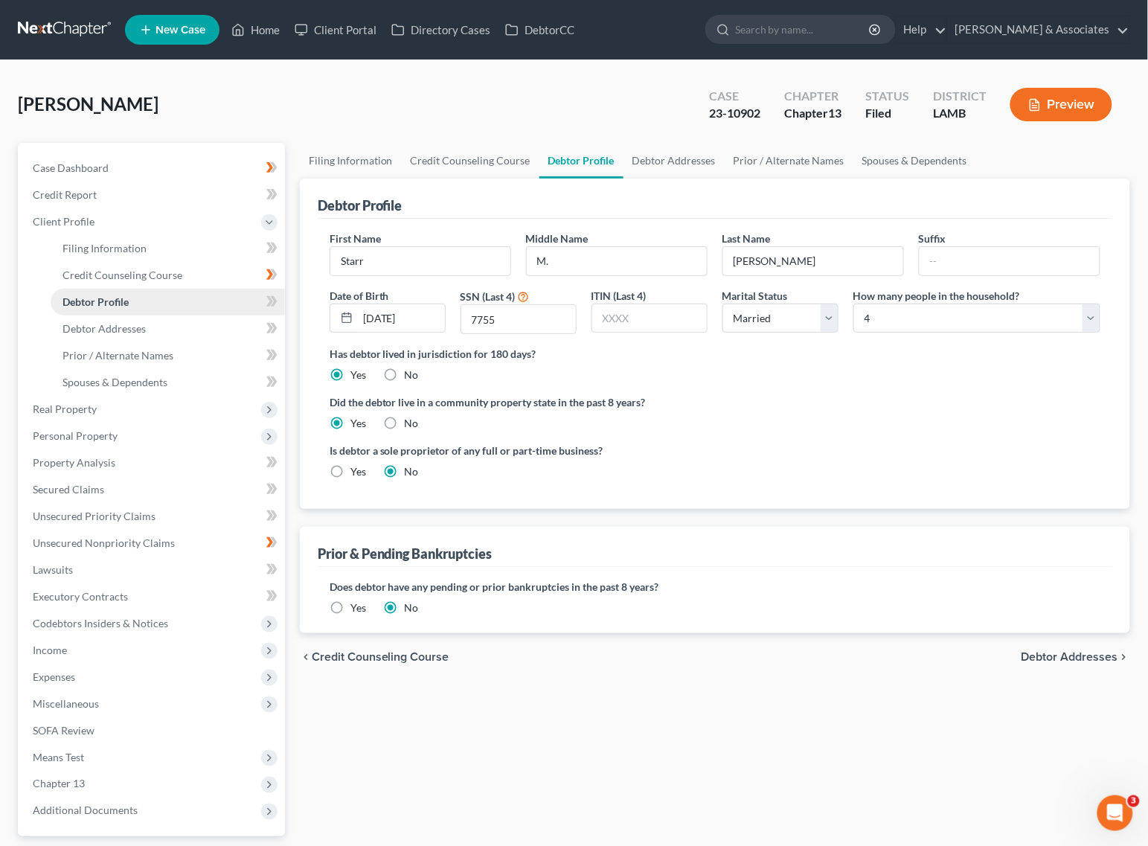
radio input "true"
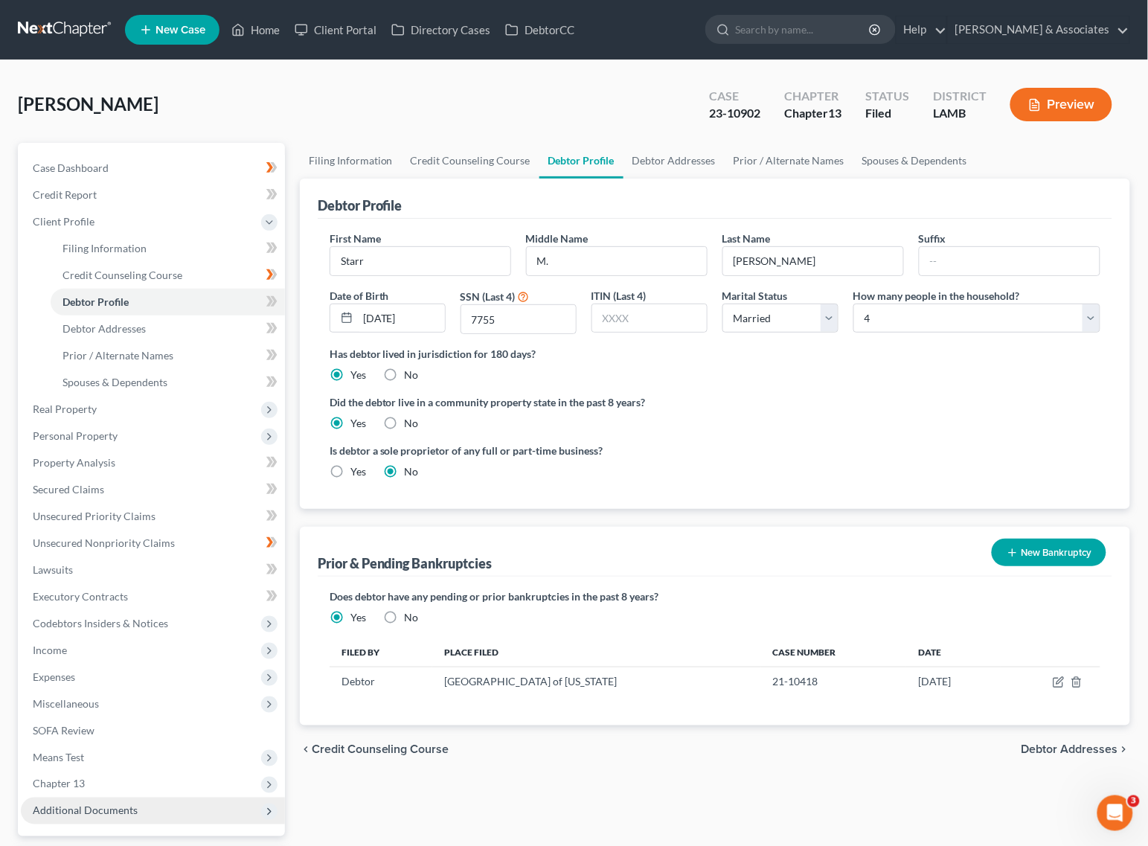
drag, startPoint x: 68, startPoint y: 785, endPoint x: 132, endPoint y: 804, distance: 67.4
click at [68, 785] on span "Chapter 13" at bounding box center [59, 784] width 52 height 13
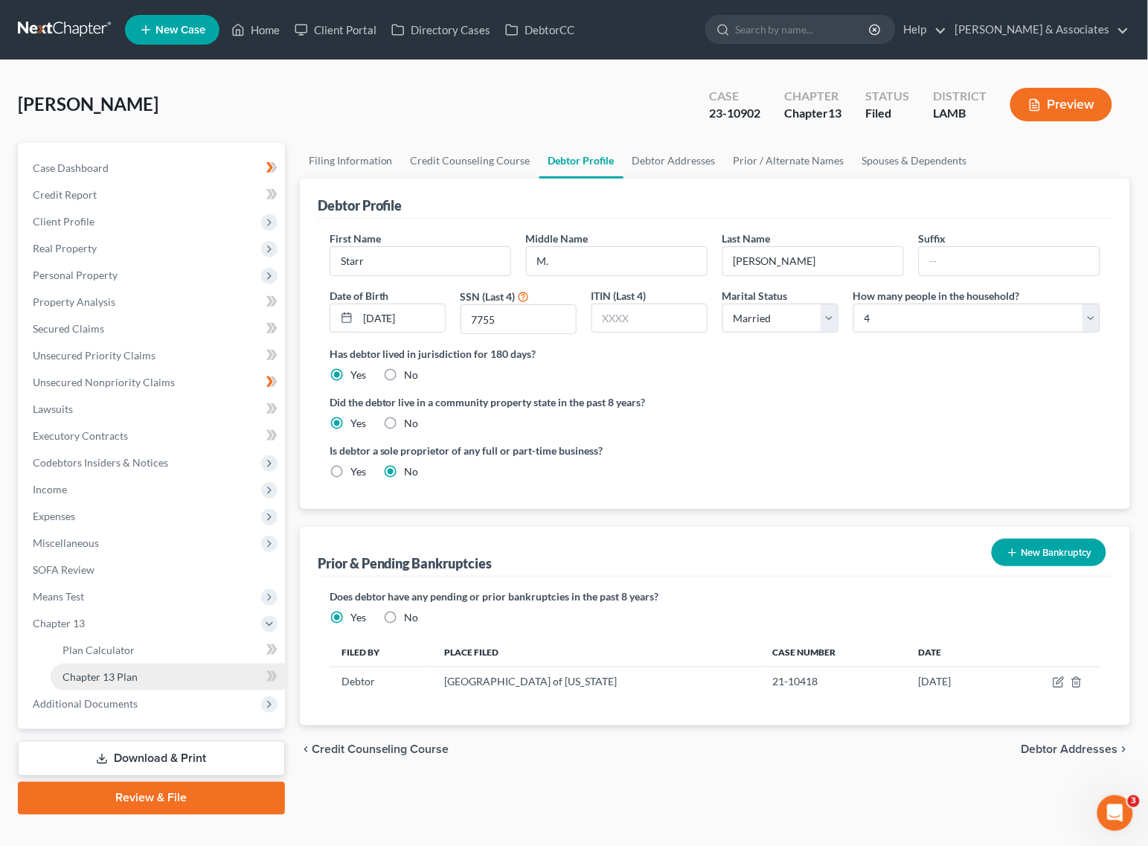
click at [125, 685] on link "Chapter 13 Plan" at bounding box center [168, 677] width 234 height 27
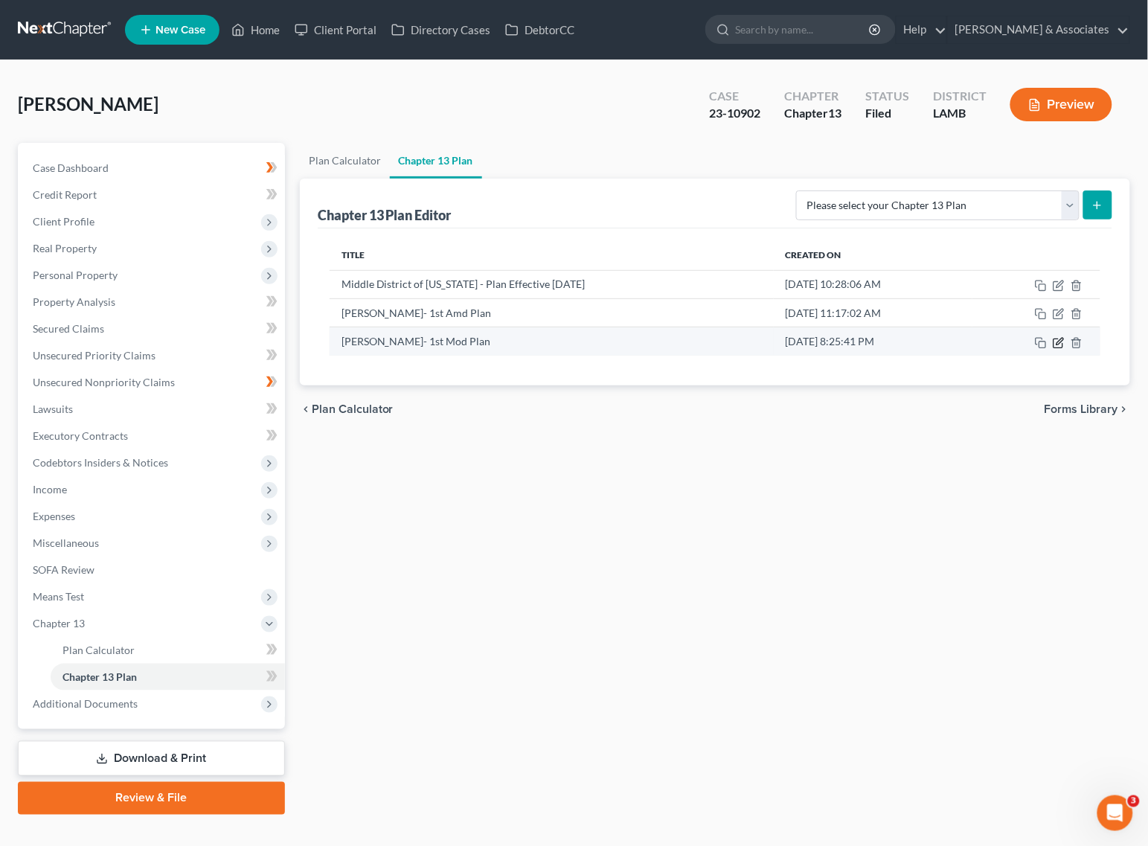
click at [1061, 339] on icon "button" at bounding box center [1060, 341] width 7 height 7
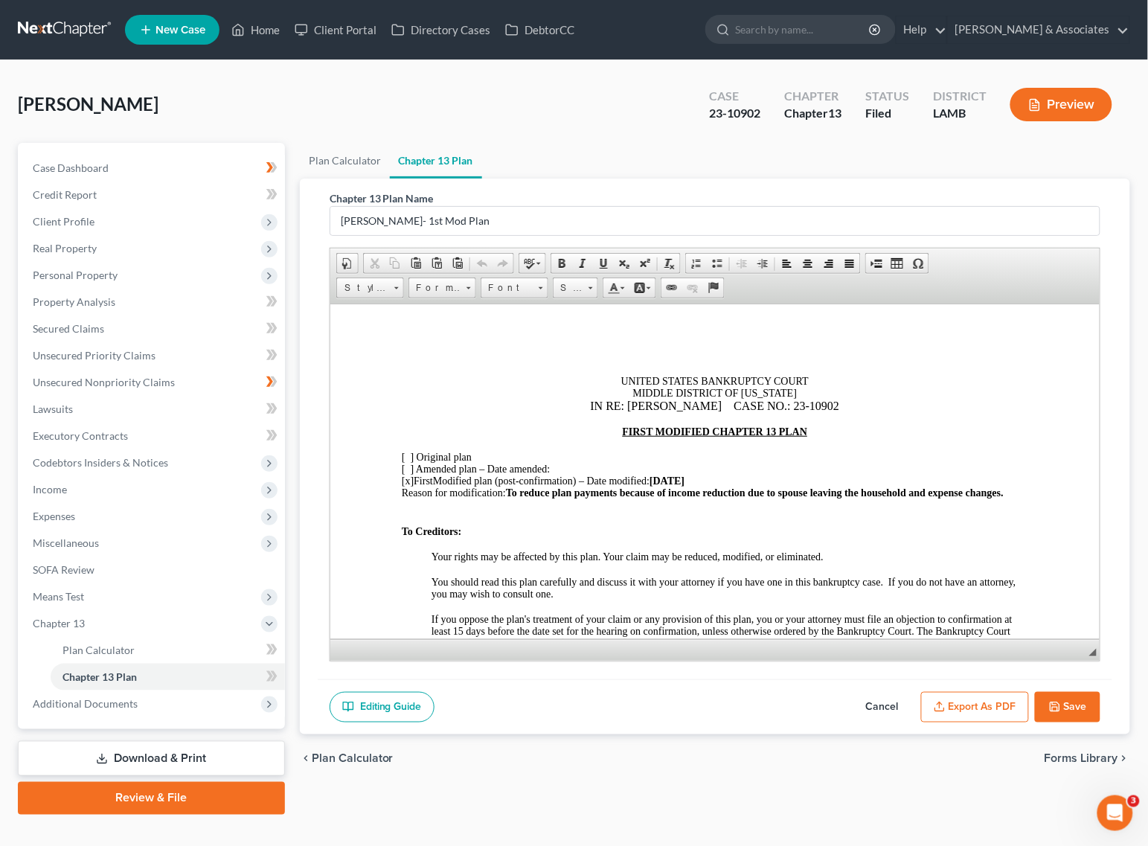
click at [679, 477] on span "07/30/25" at bounding box center [666, 480] width 35 height 11
drag, startPoint x: 682, startPoint y: 478, endPoint x: 662, endPoint y: 473, distance: 20.8
click at [662, 475] on span "07/30/25" at bounding box center [666, 480] width 35 height 11
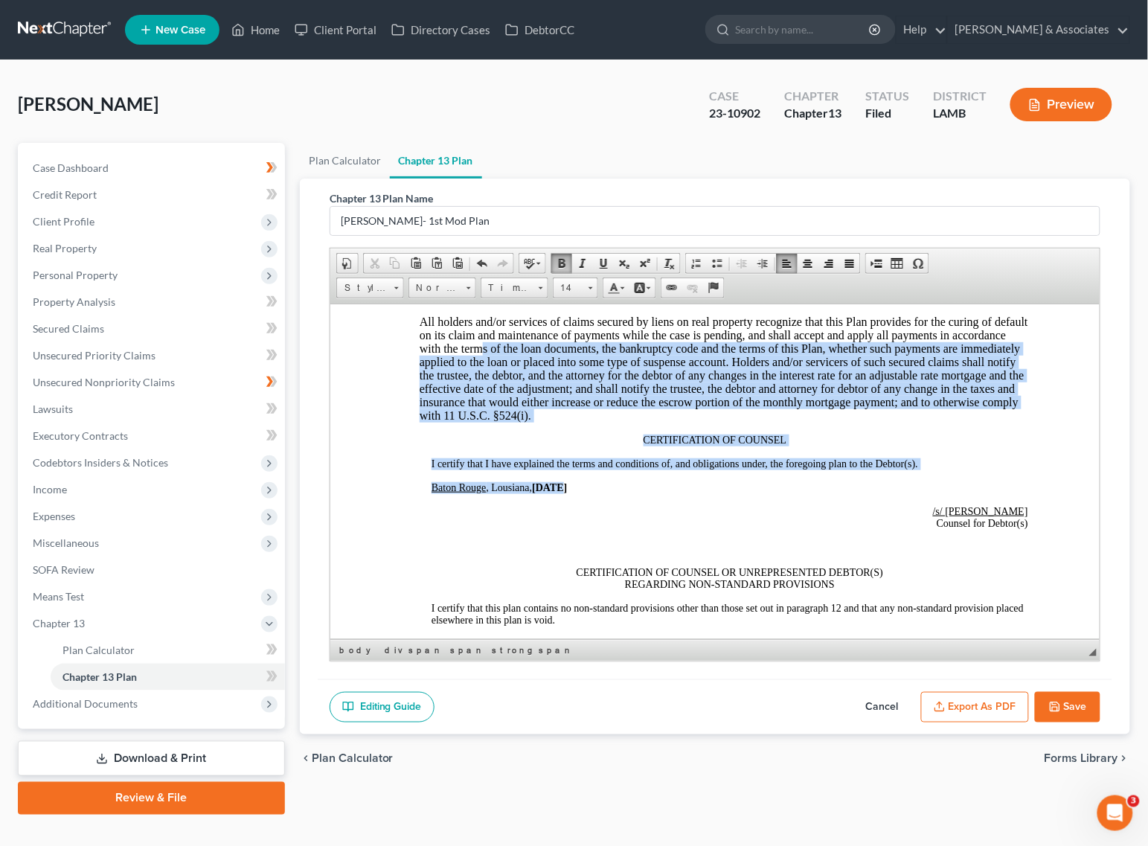
scroll to position [3691, 0]
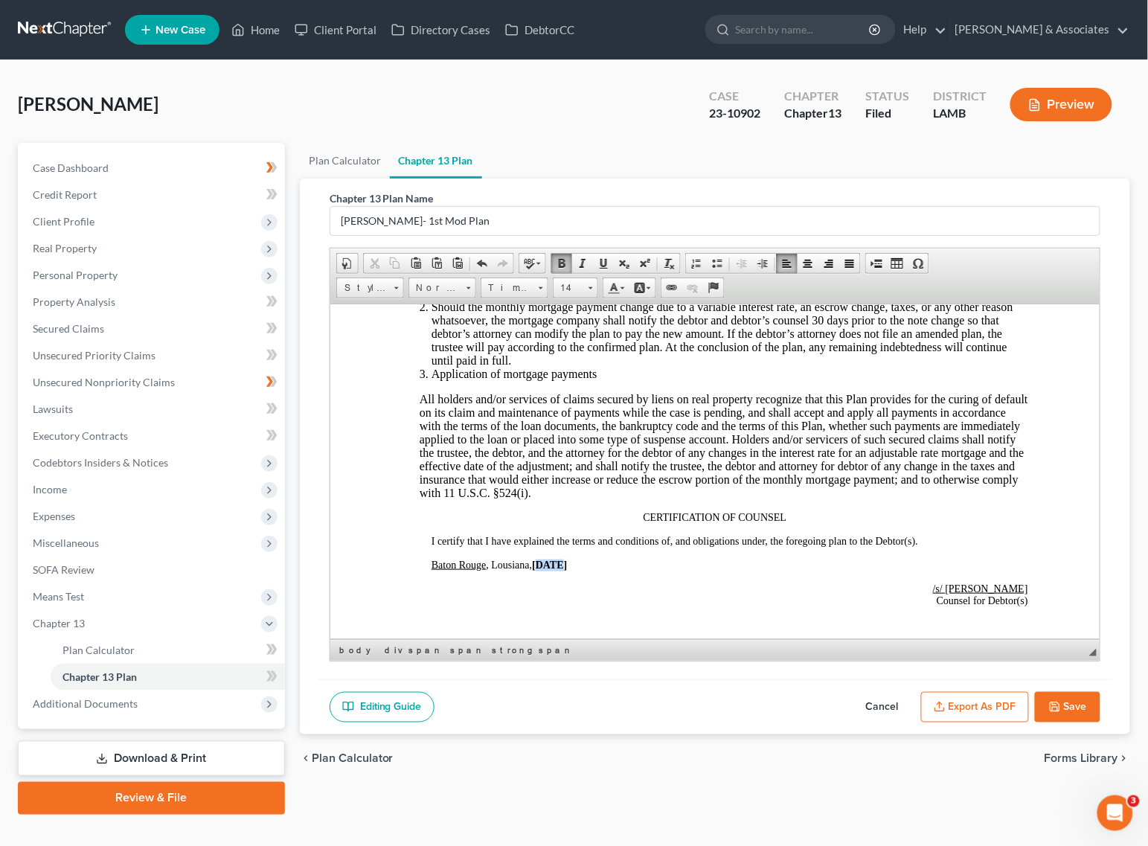
drag, startPoint x: 558, startPoint y: 318, endPoint x: 539, endPoint y: 534, distance: 217.3
click at [539, 559] on strong "07/30/25" at bounding box center [548, 564] width 35 height 11
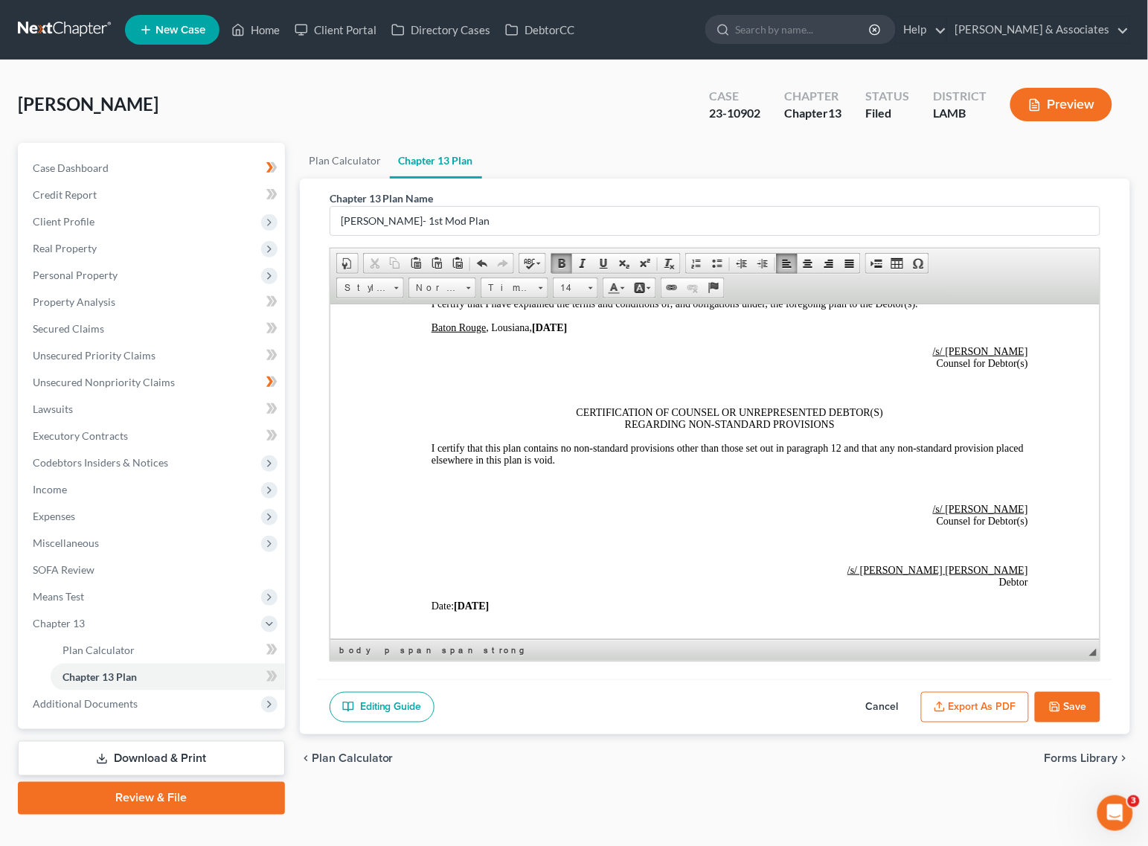
scroll to position [3937, 0]
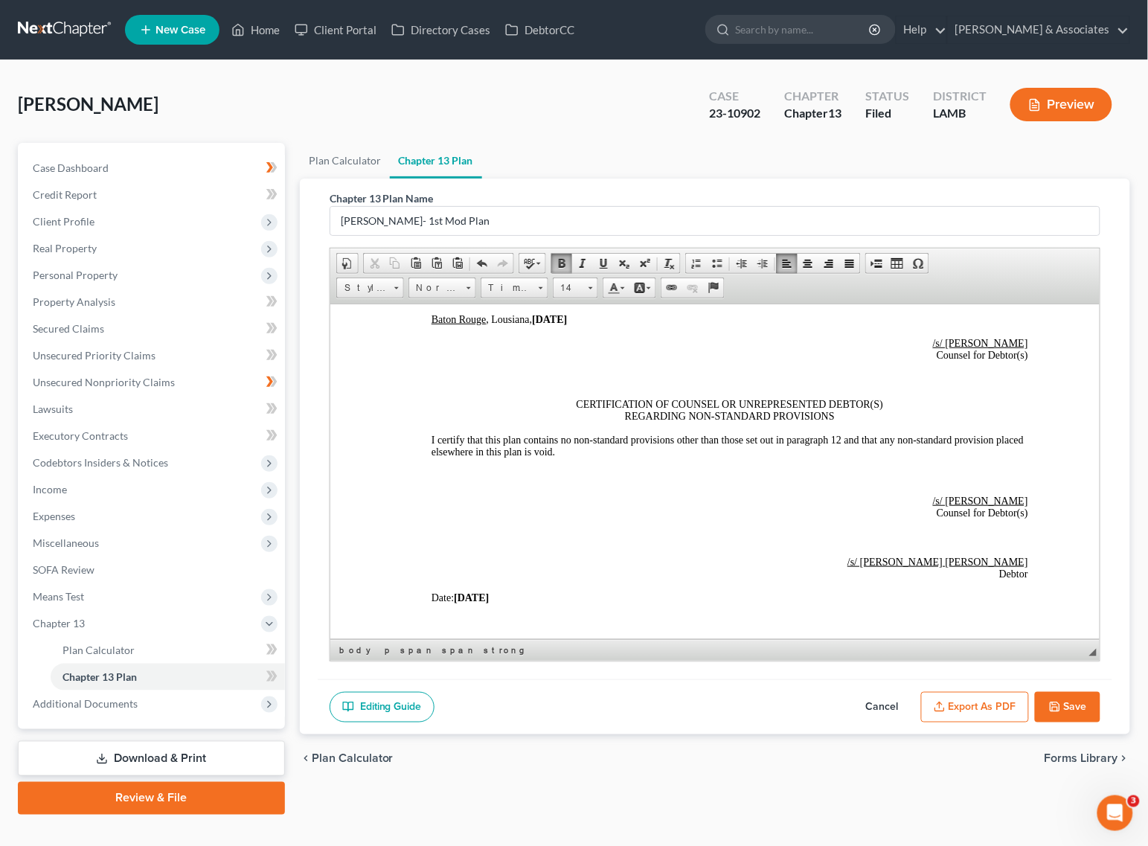
click at [475, 592] on strong "07/30/25" at bounding box center [470, 597] width 35 height 11
drag, startPoint x: 477, startPoint y: 557, endPoint x: 461, endPoint y: 561, distance: 16.1
click at [461, 592] on strong "07/30/25" at bounding box center [470, 597] width 35 height 11
click at [944, 711] on icon "button" at bounding box center [939, 709] width 9 height 3
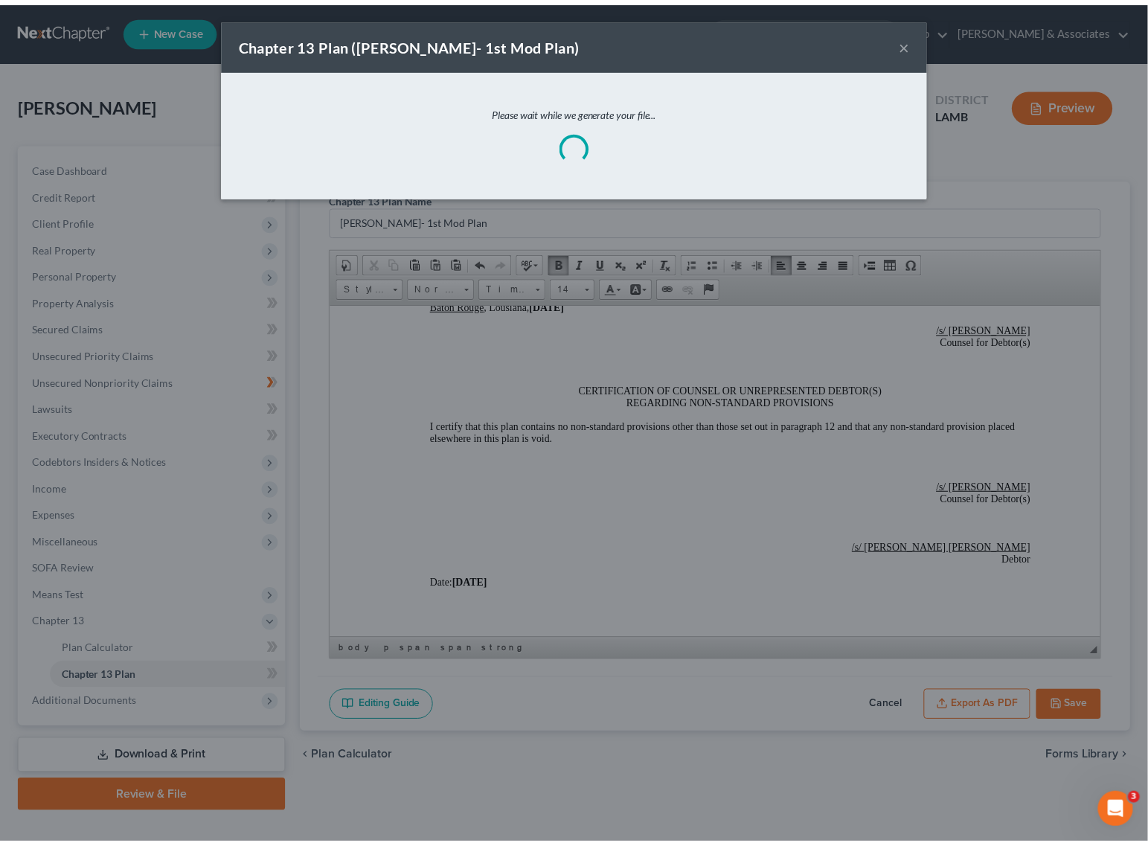
scroll to position [3926, 0]
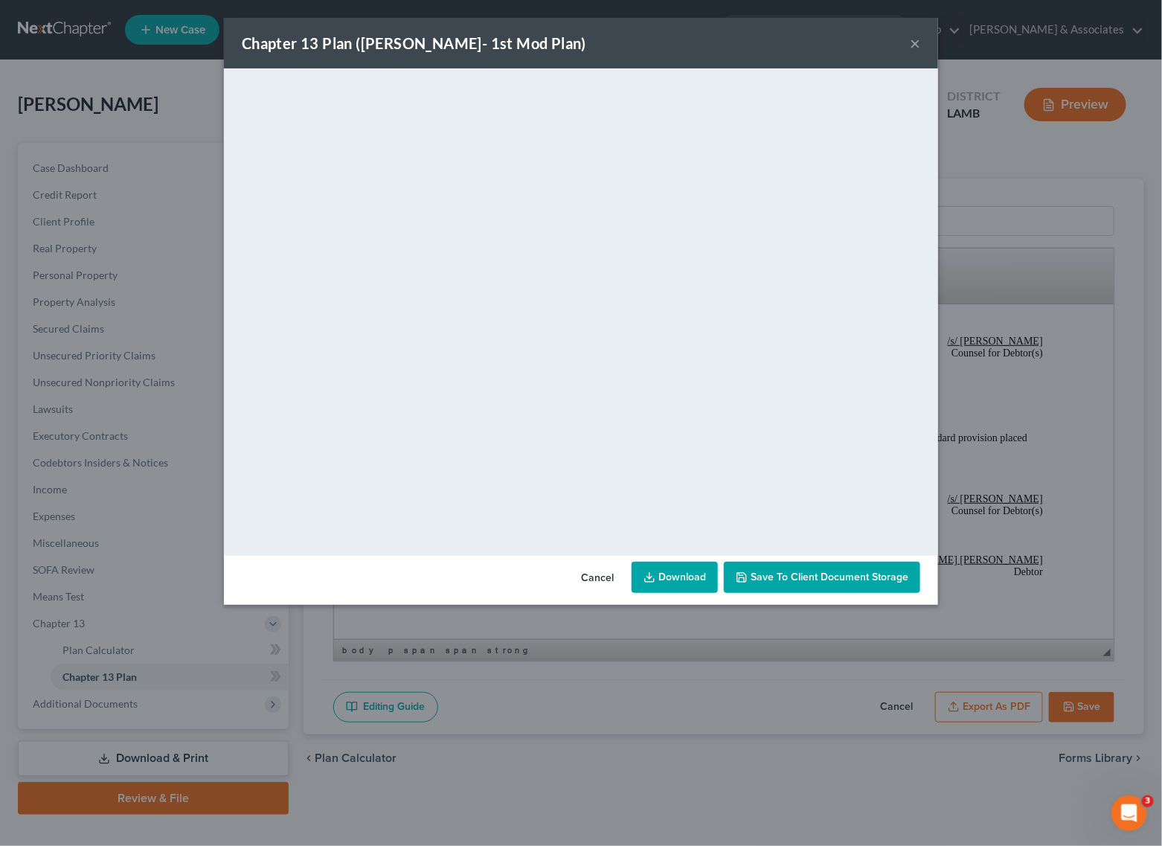
click at [910, 46] on button "×" at bounding box center [915, 43] width 10 height 18
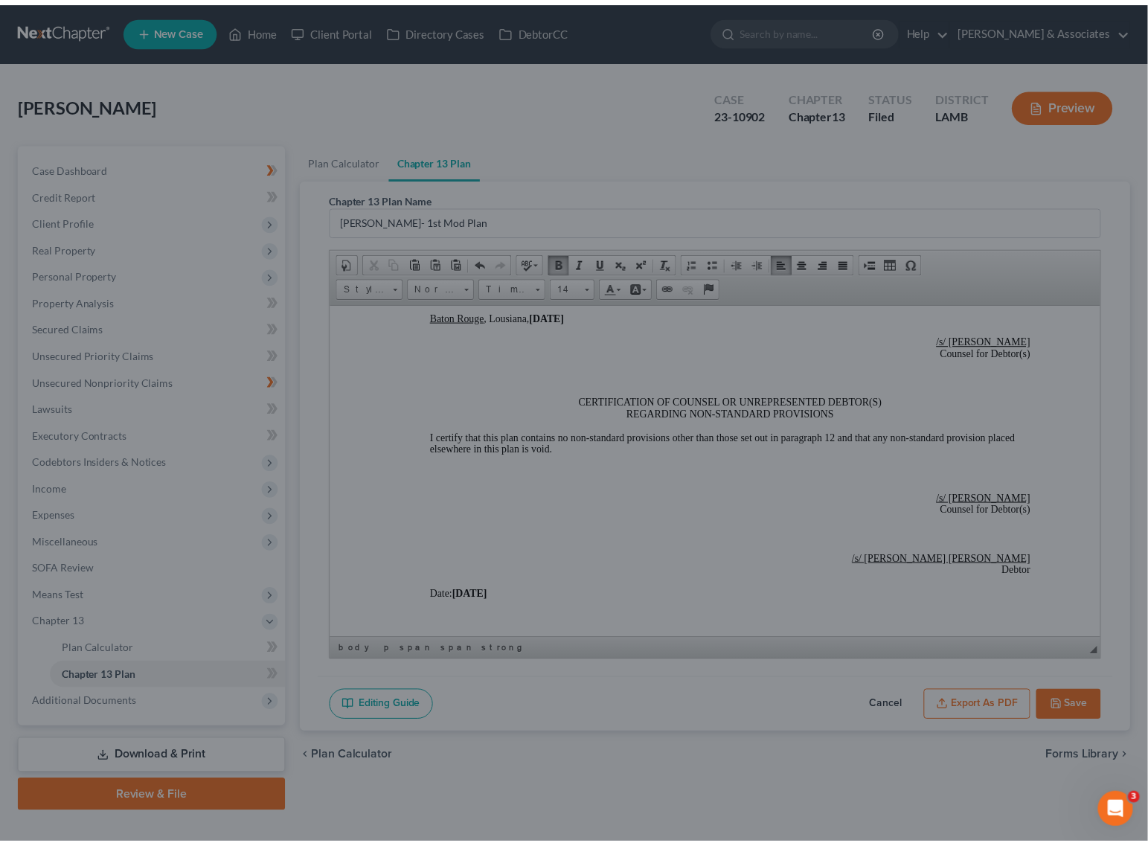
scroll to position [3937, 0]
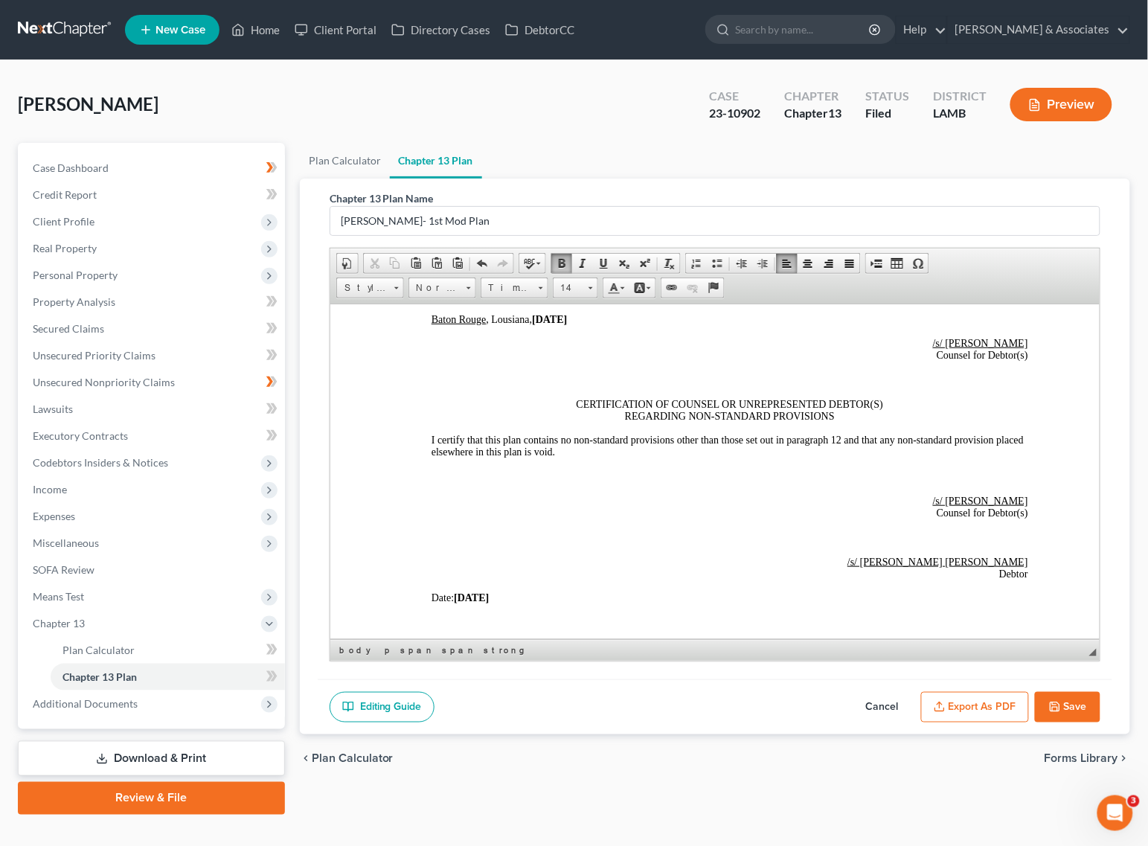
click at [1058, 715] on button "Save" at bounding box center [1067, 707] width 65 height 31
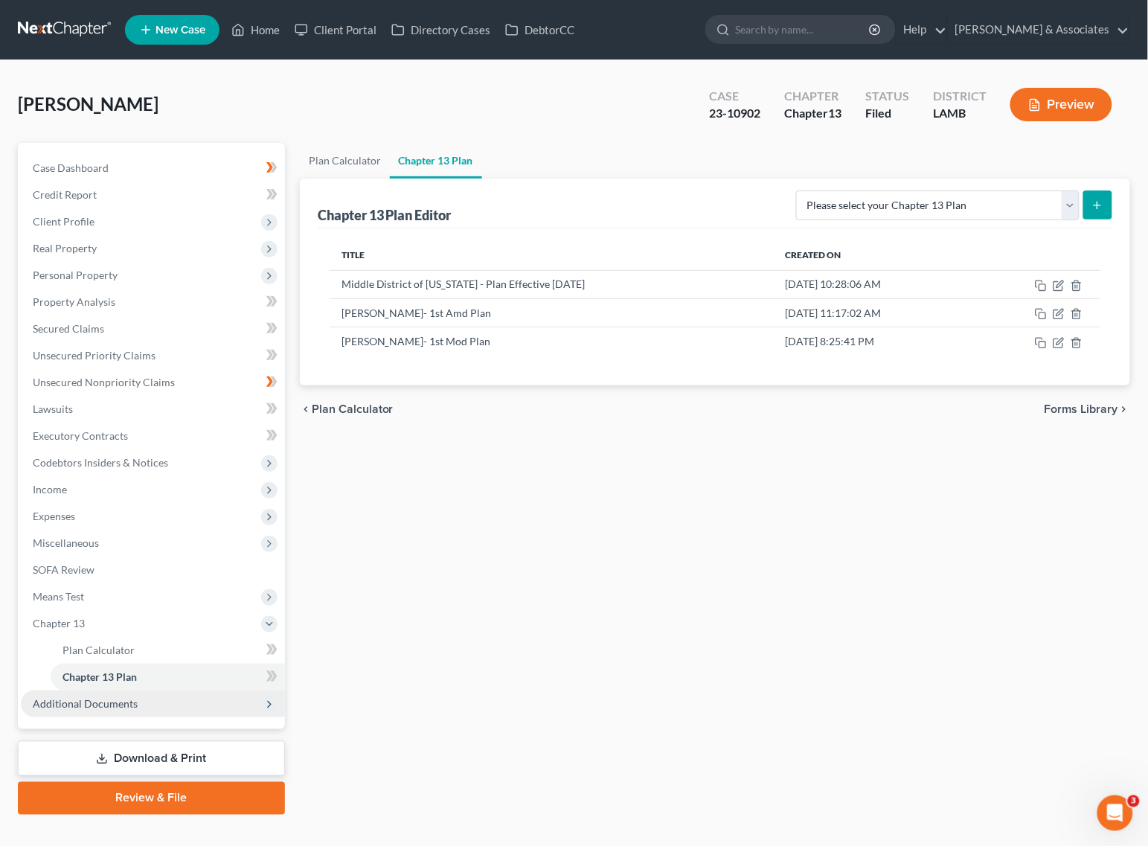
click at [80, 705] on span "Additional Documents" at bounding box center [85, 703] width 105 height 13
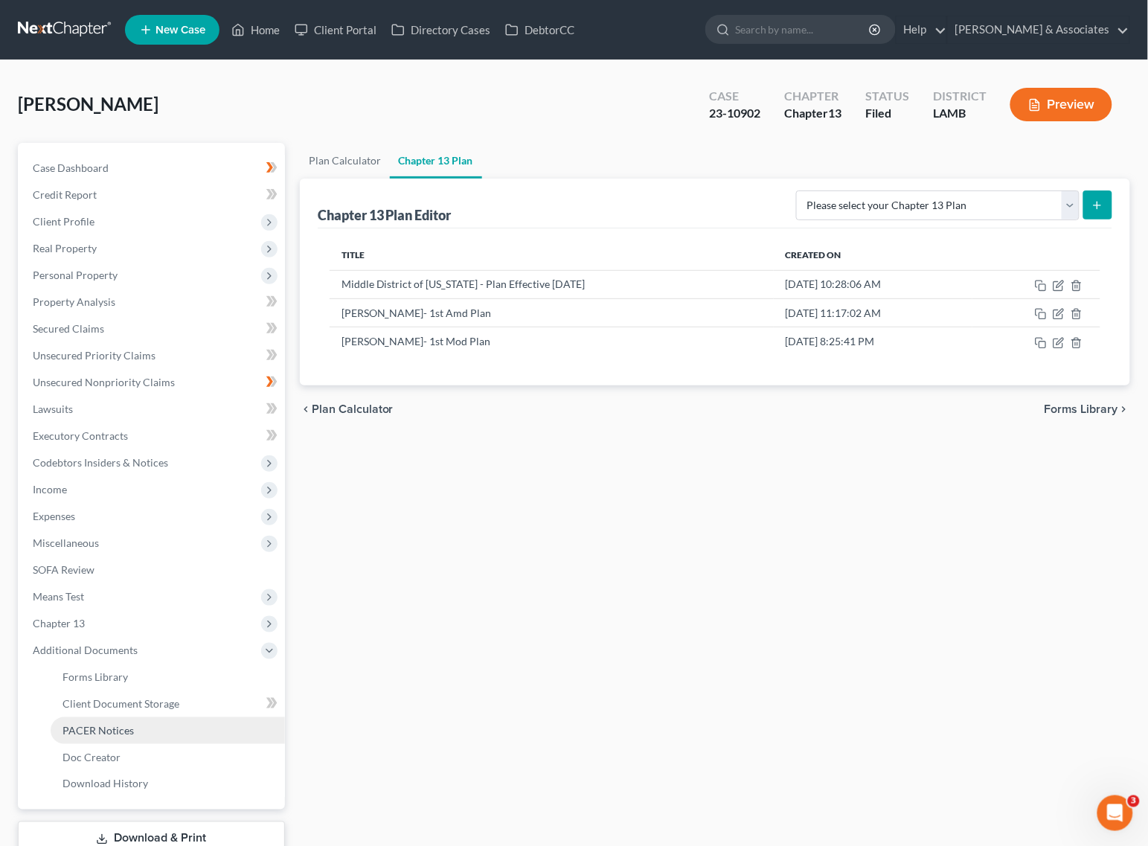
click at [104, 728] on span "PACER Notices" at bounding box center [98, 730] width 71 height 13
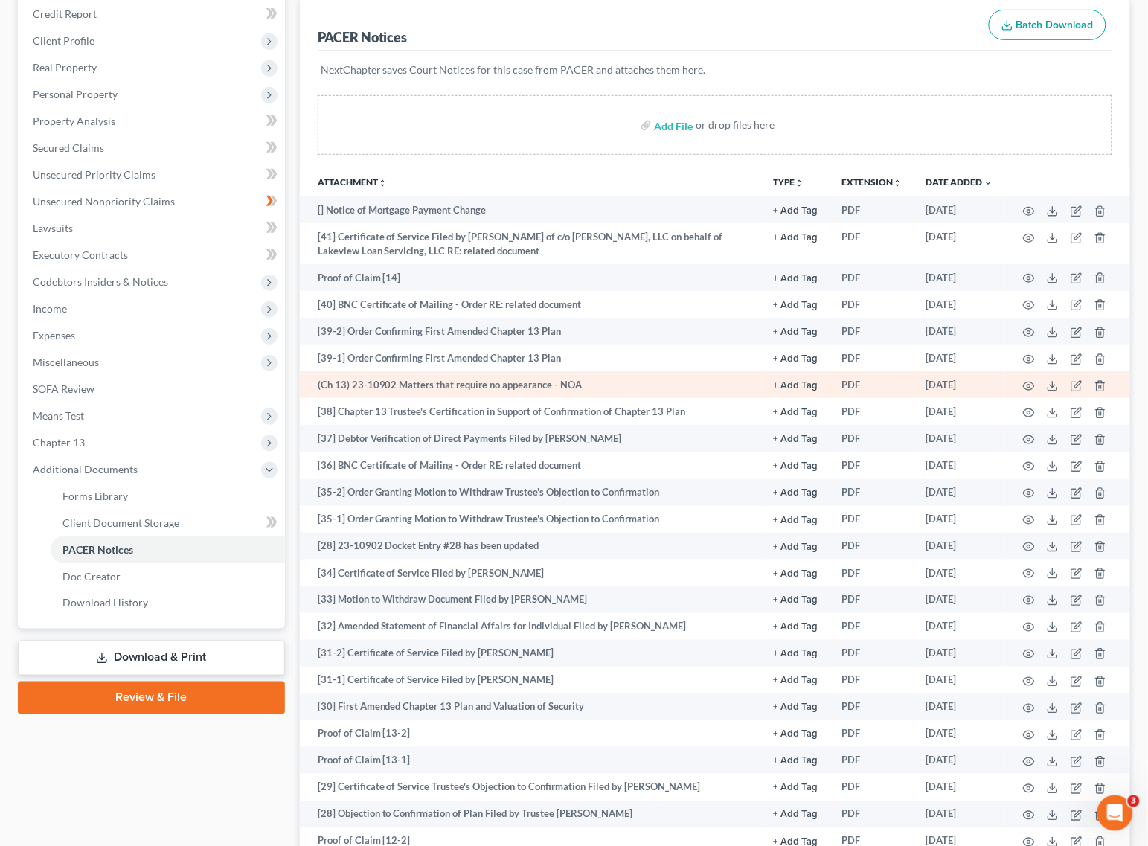
scroll to position [186, 0]
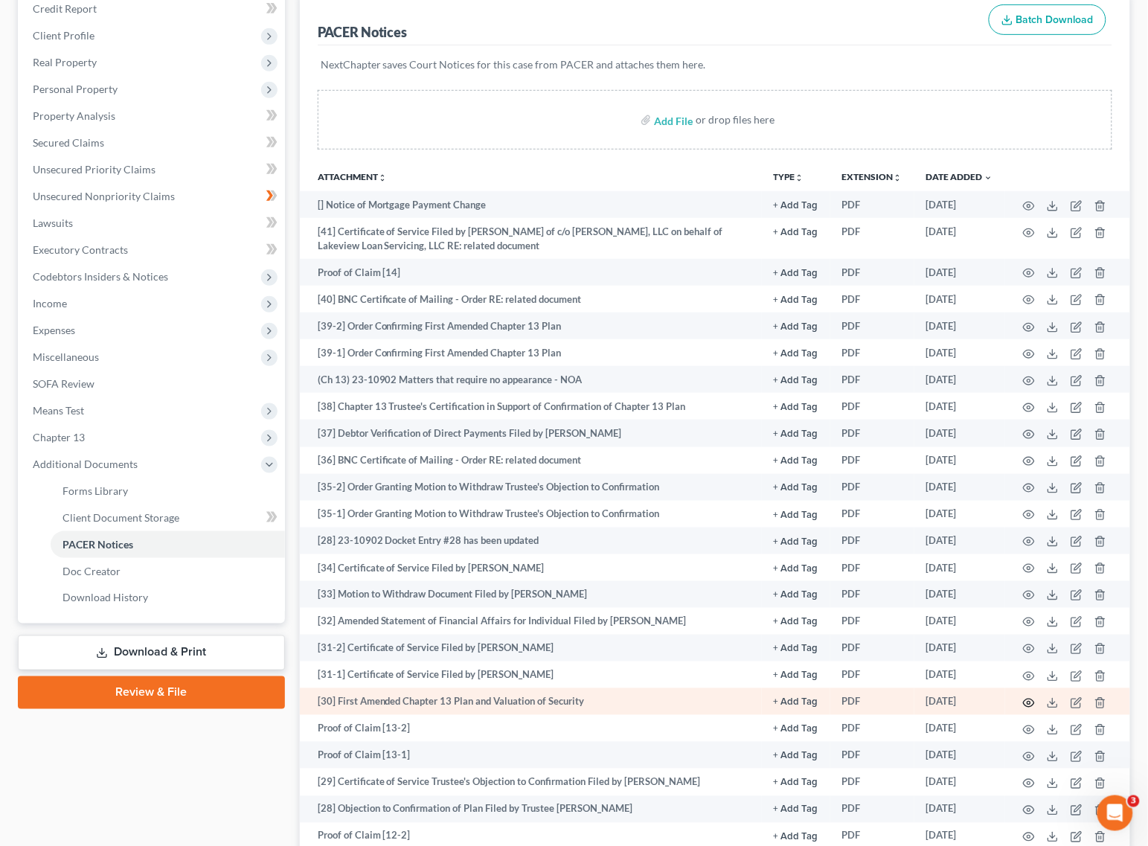
click at [1025, 701] on icon "button" at bounding box center [1029, 703] width 12 height 12
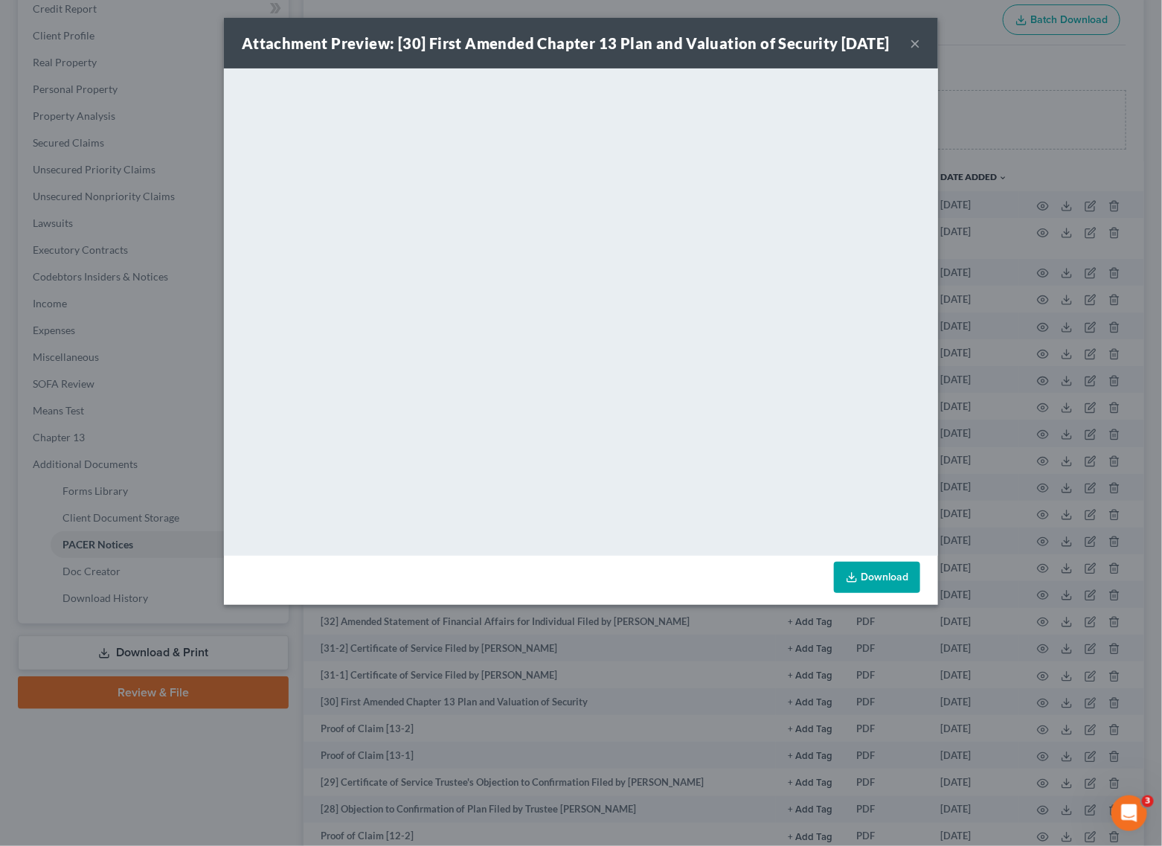
drag, startPoint x: 914, startPoint y: 50, endPoint x: 199, endPoint y: 504, distance: 846.3
click at [914, 50] on button "×" at bounding box center [915, 43] width 10 height 18
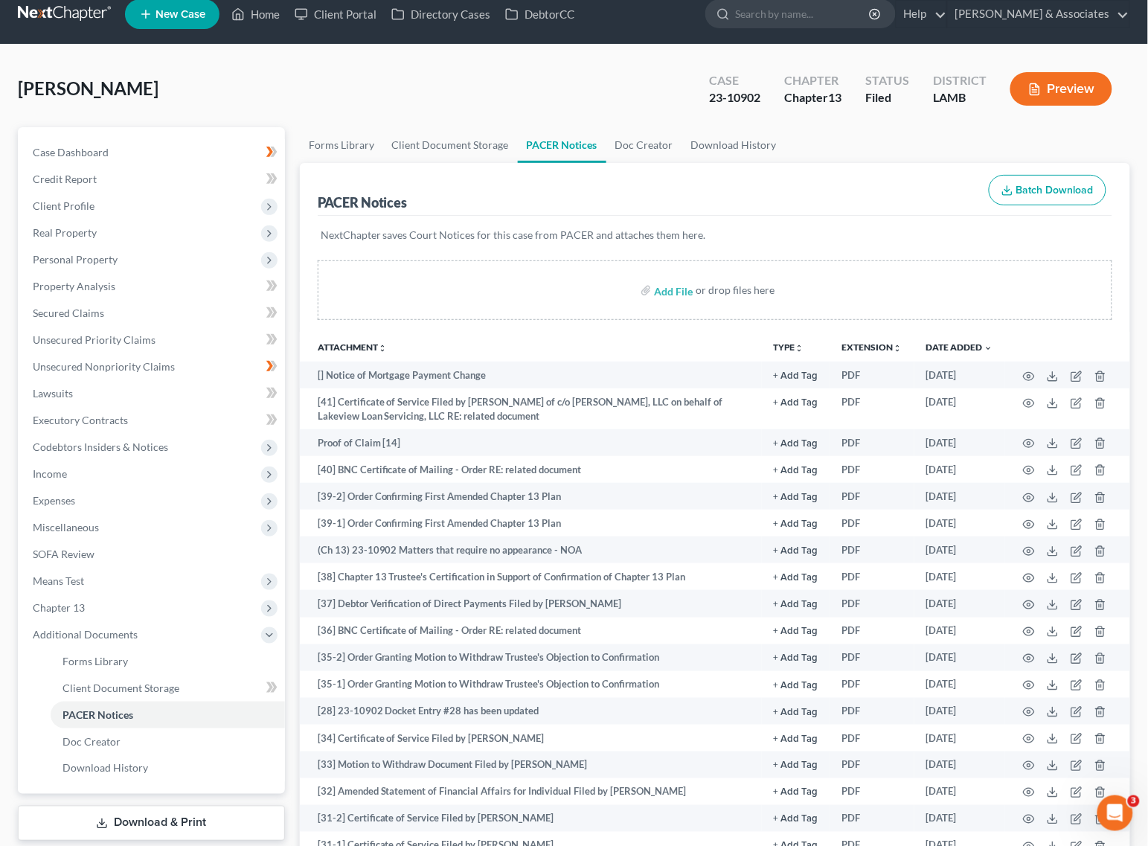
scroll to position [0, 0]
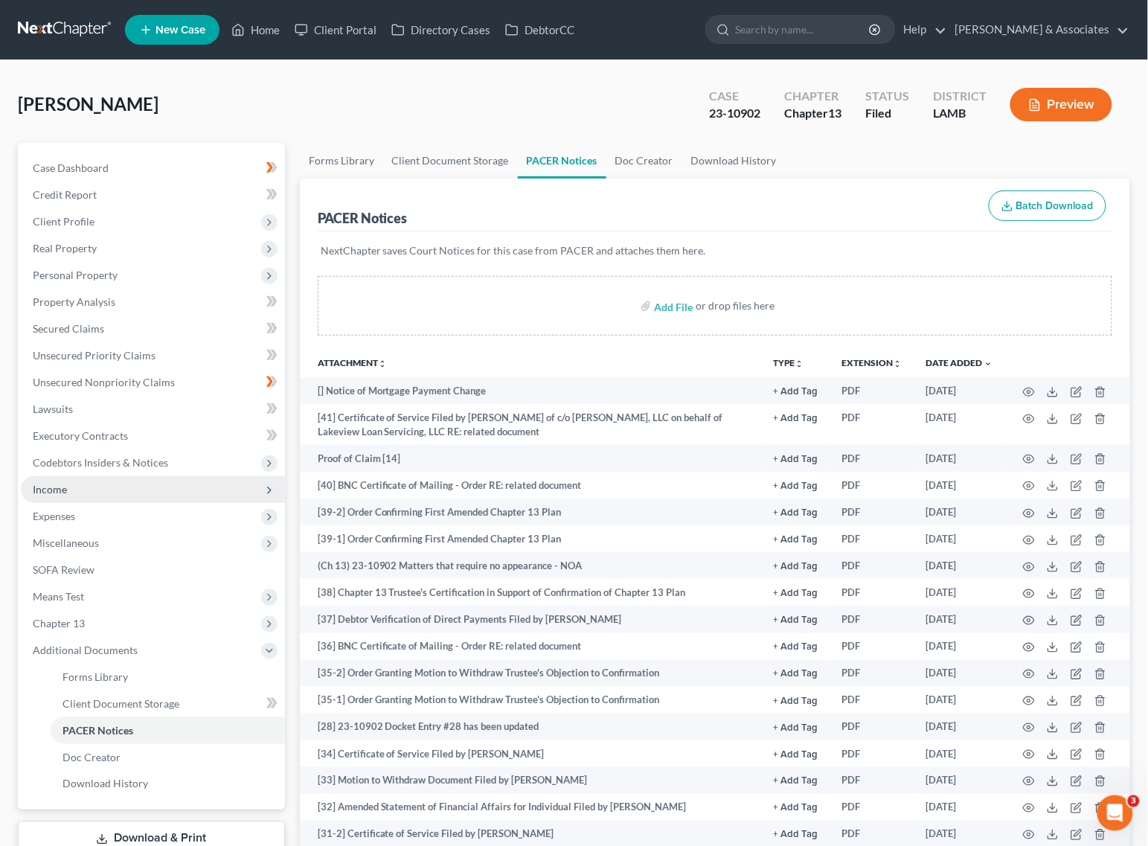
click at [74, 488] on span "Income" at bounding box center [153, 489] width 264 height 27
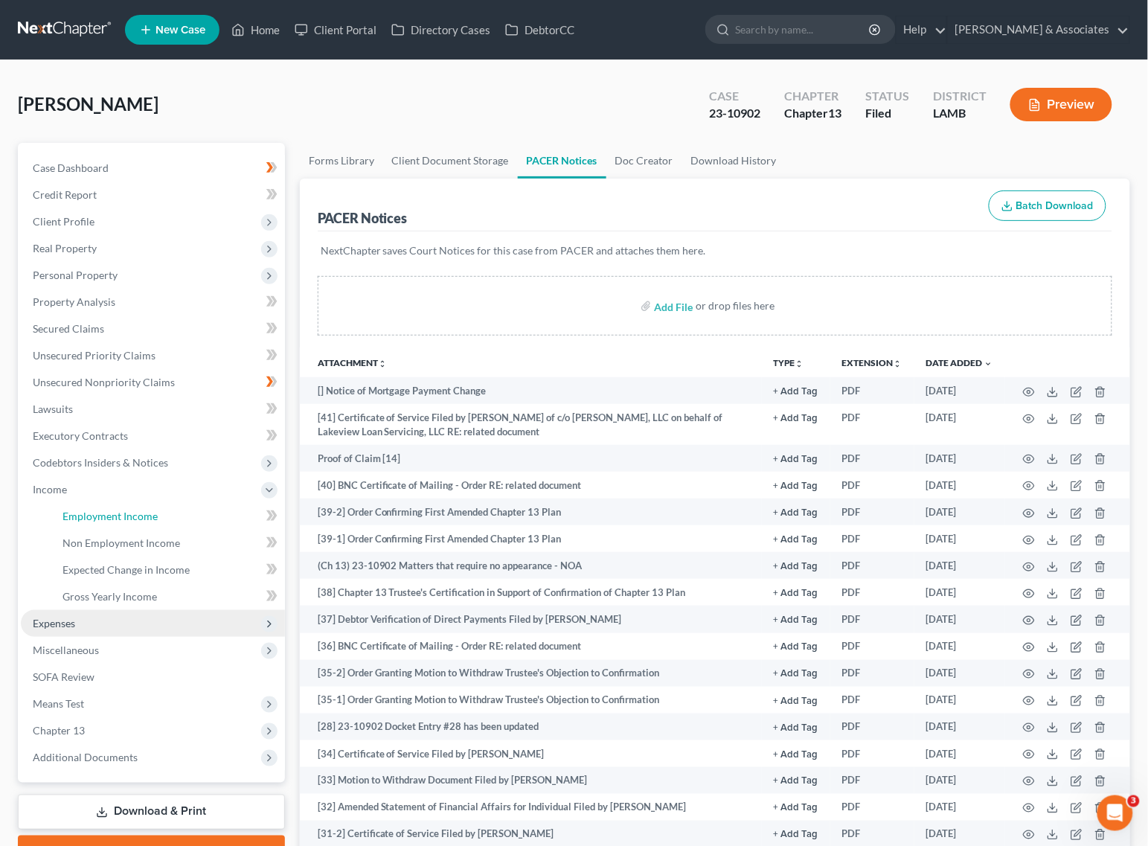
click at [90, 515] on span "Employment Income" at bounding box center [110, 516] width 95 height 13
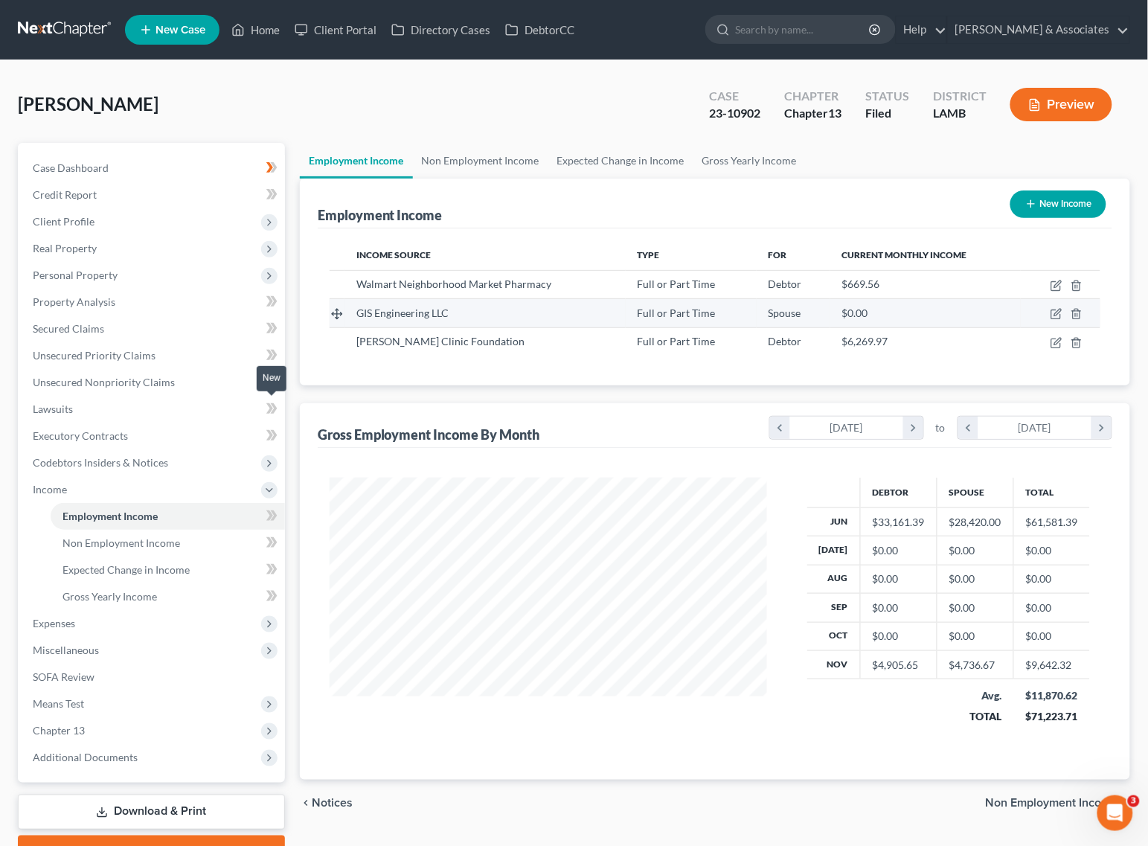
scroll to position [268, 467]
click at [507, 164] on link "Non Employment Income" at bounding box center [480, 161] width 135 height 36
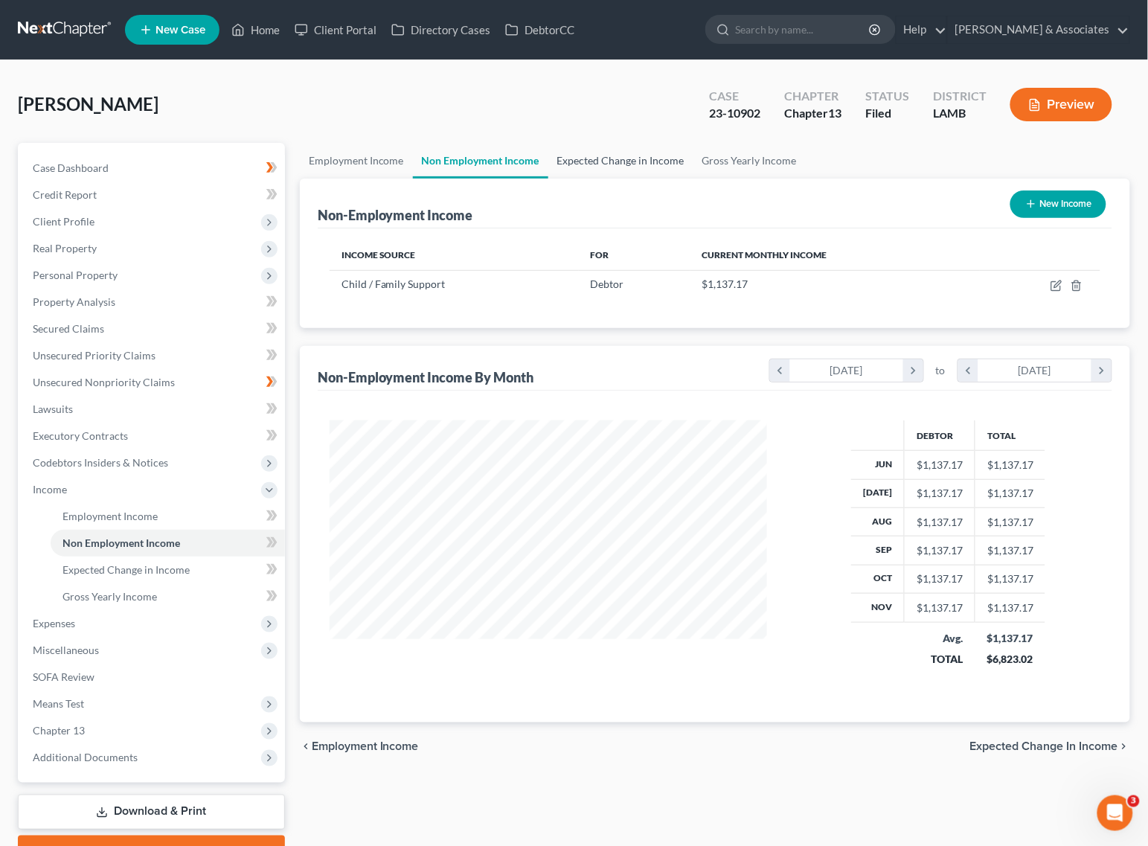
scroll to position [268, 467]
click at [583, 156] on link "Expected Change in Income" at bounding box center [620, 161] width 145 height 36
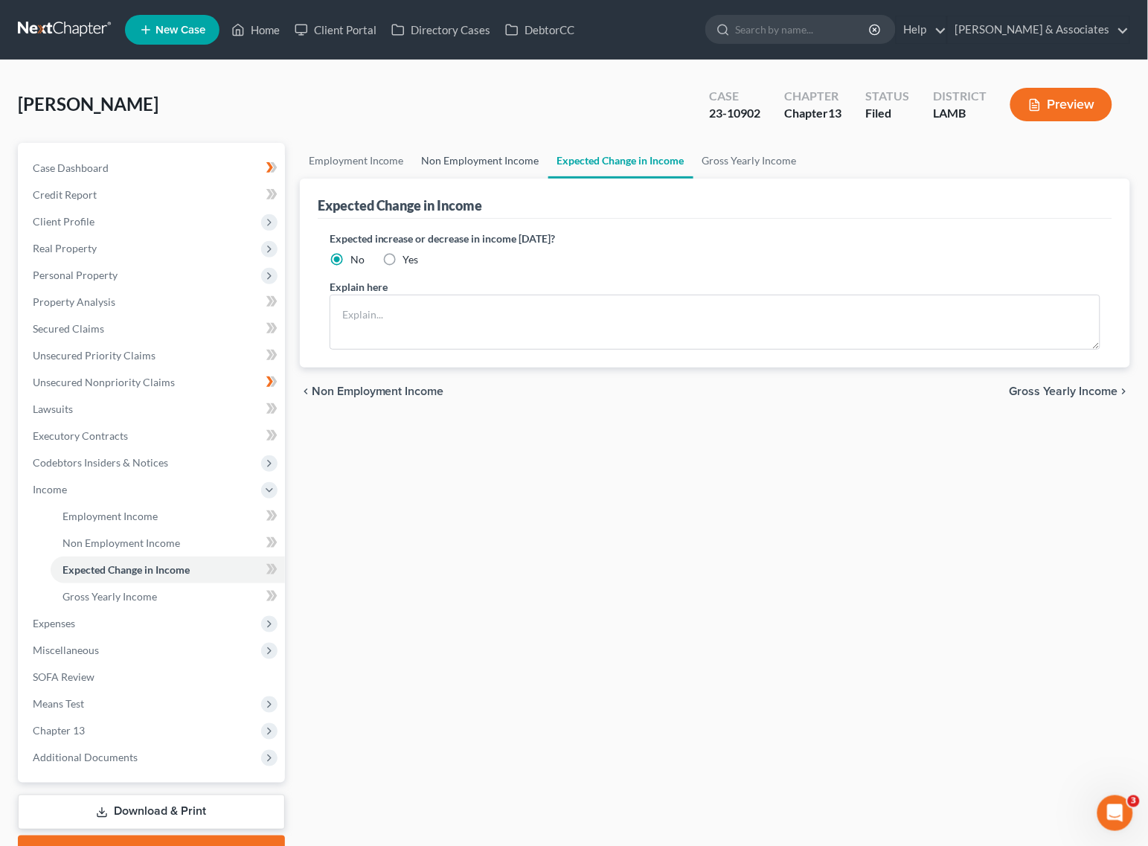
click at [481, 155] on link "Non Employment Income" at bounding box center [480, 161] width 135 height 36
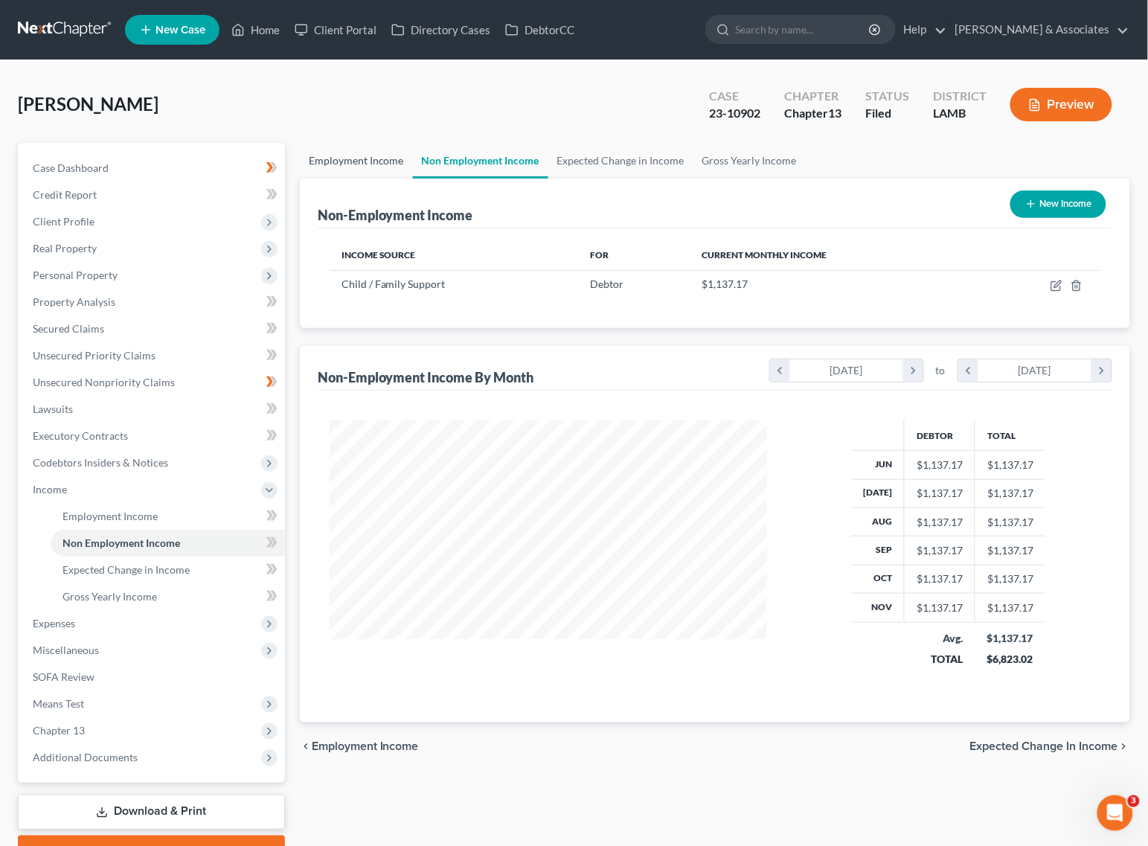
click at [327, 155] on link "Employment Income" at bounding box center [356, 161] width 113 height 36
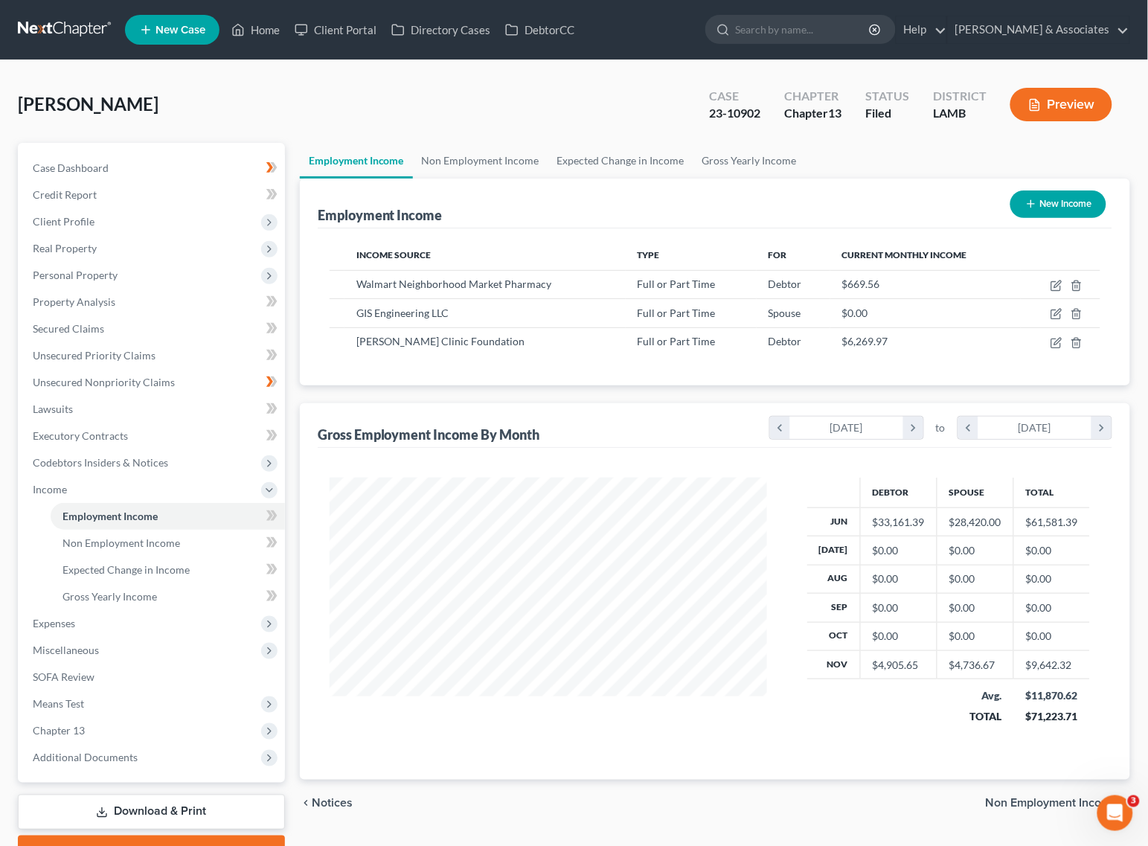
scroll to position [268, 467]
click at [265, 39] on link "Home" at bounding box center [255, 29] width 63 height 27
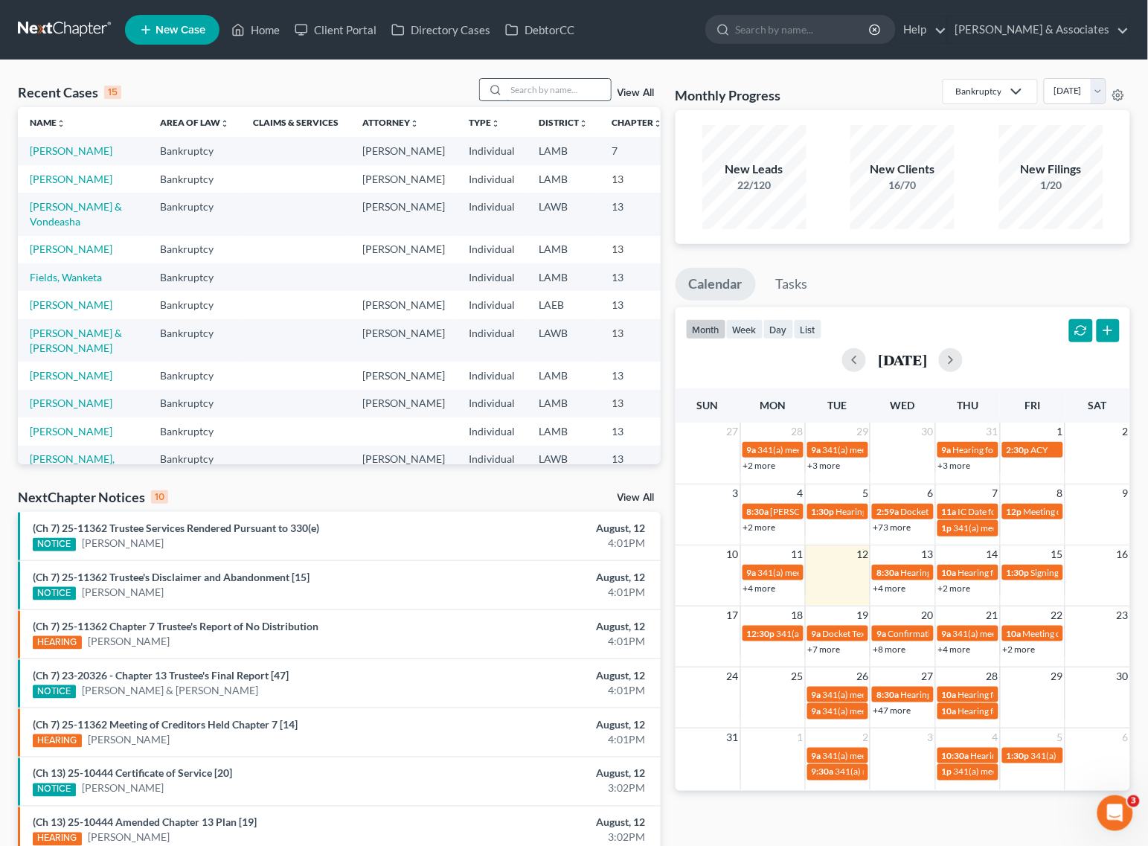
click at [569, 86] on input "search" at bounding box center [559, 90] width 104 height 22
type input "jackson"
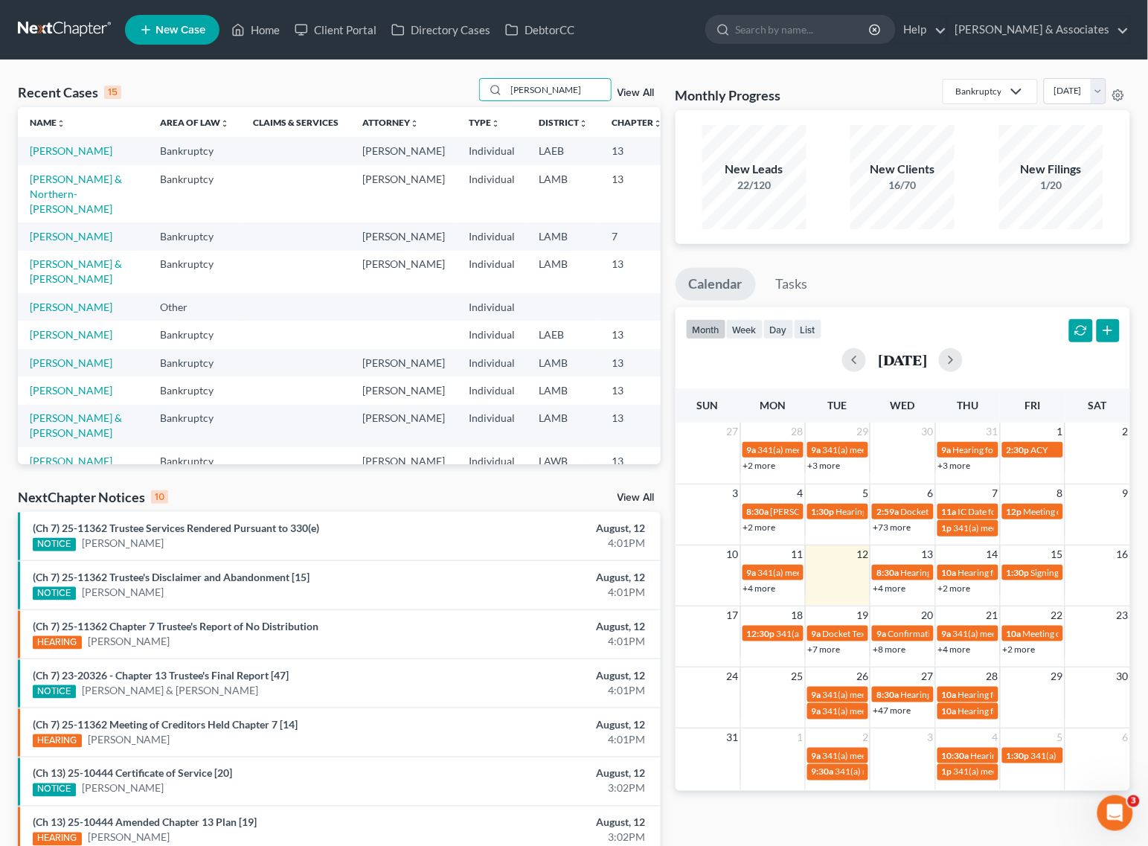
click at [35, 222] on td "Jackson, Kevin & Northern-Jackson, Rebecca" at bounding box center [83, 193] width 130 height 57
click at [39, 215] on link "Jackson, Kevin & Northern-Jackson, Rebecca" at bounding box center [76, 194] width 92 height 42
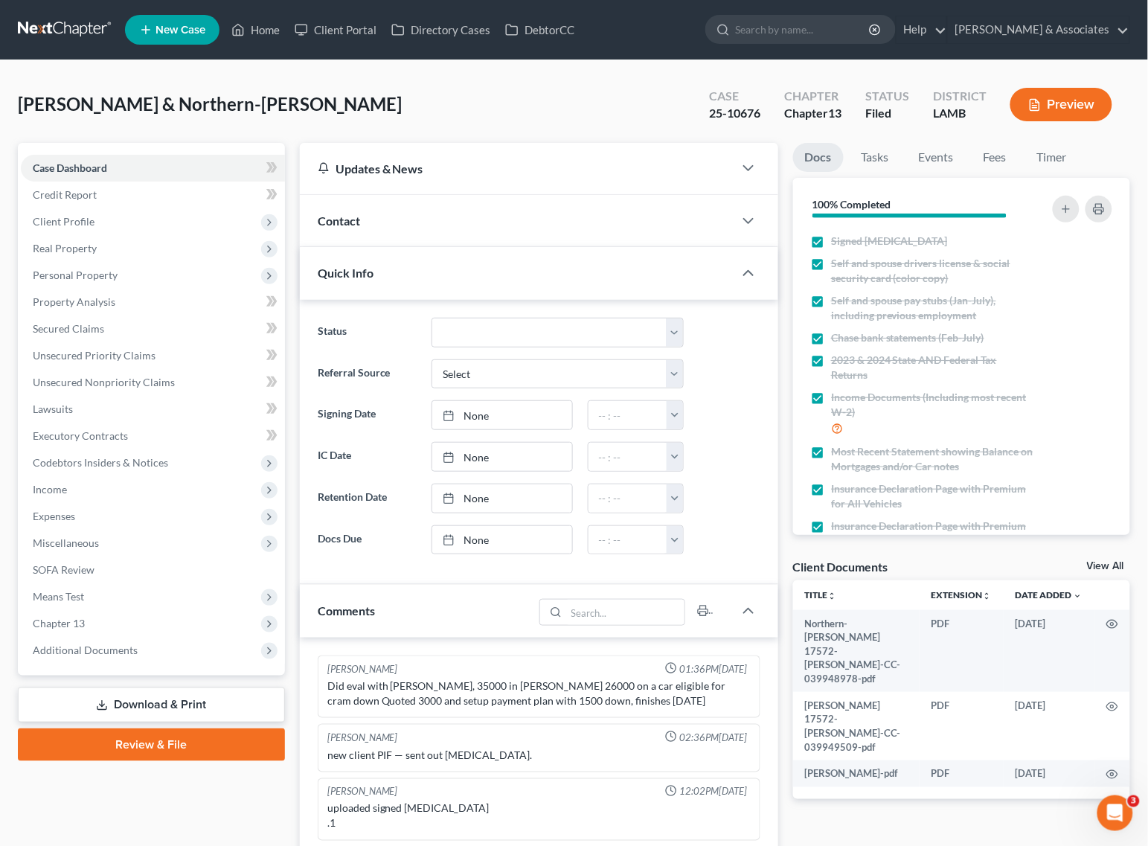
scroll to position [1058, 0]
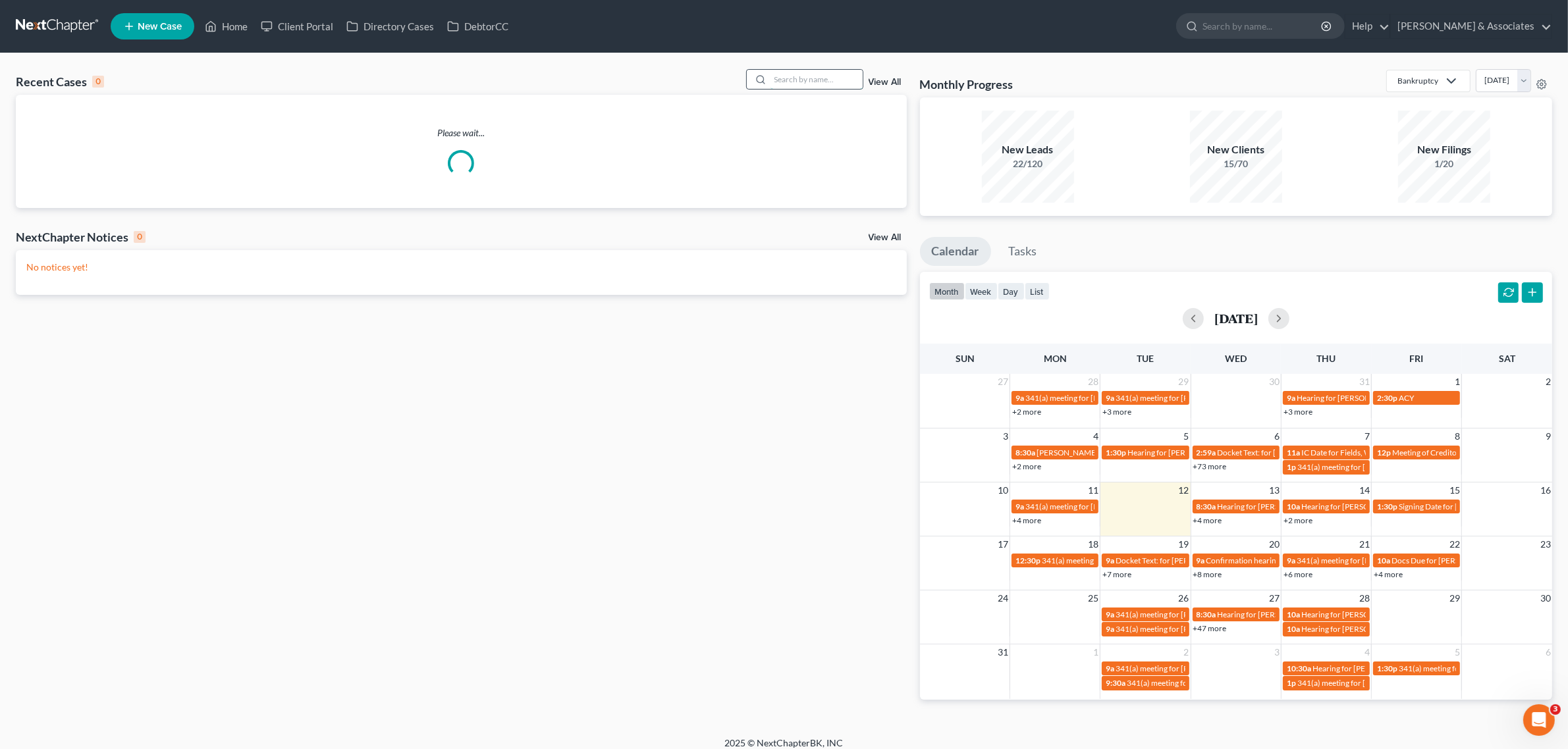
click at [788, 88] on input "search" at bounding box center [817, 80] width 92 height 19
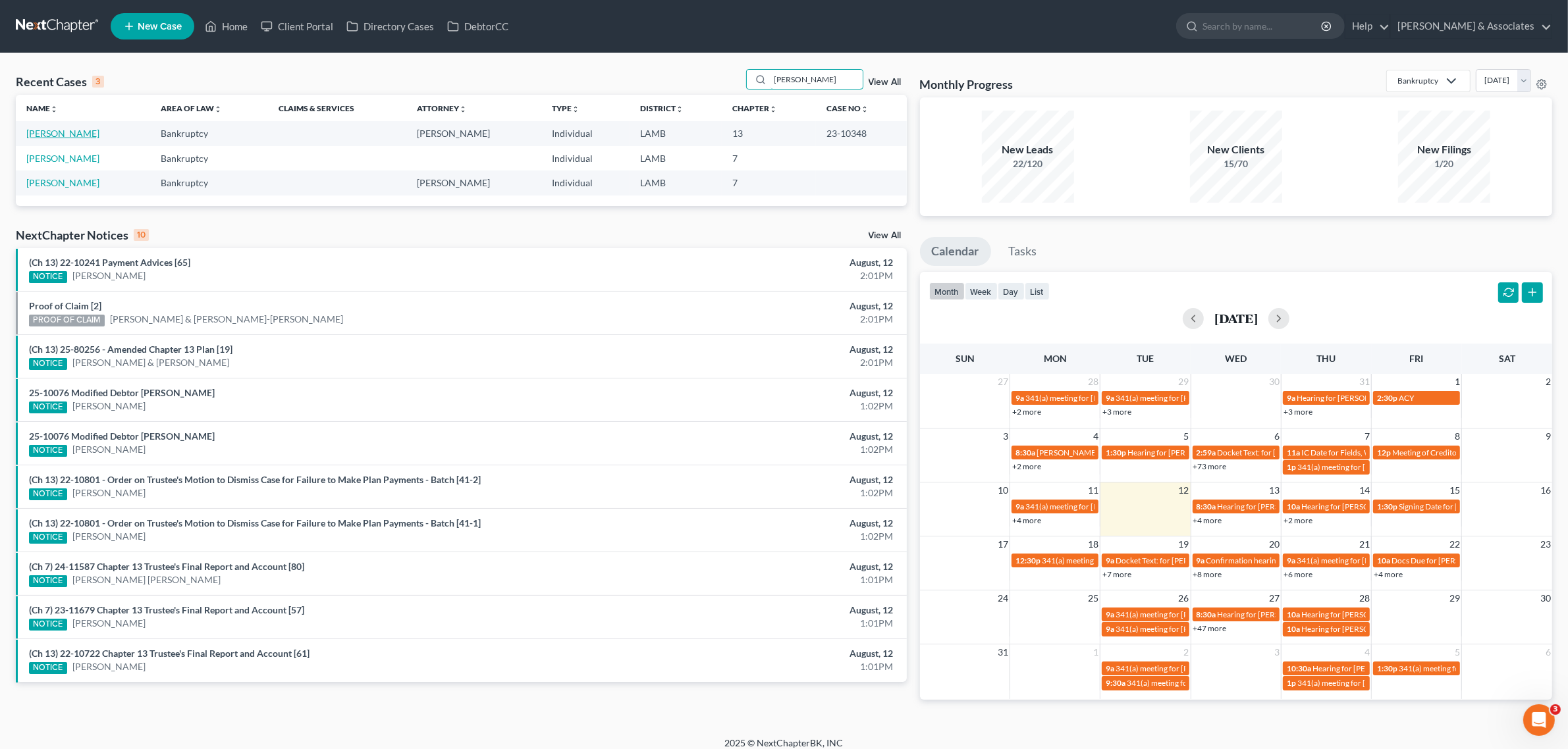
type input "[PERSON_NAME]"
click at [58, 128] on link "[PERSON_NAME]" at bounding box center [63, 133] width 73 height 11
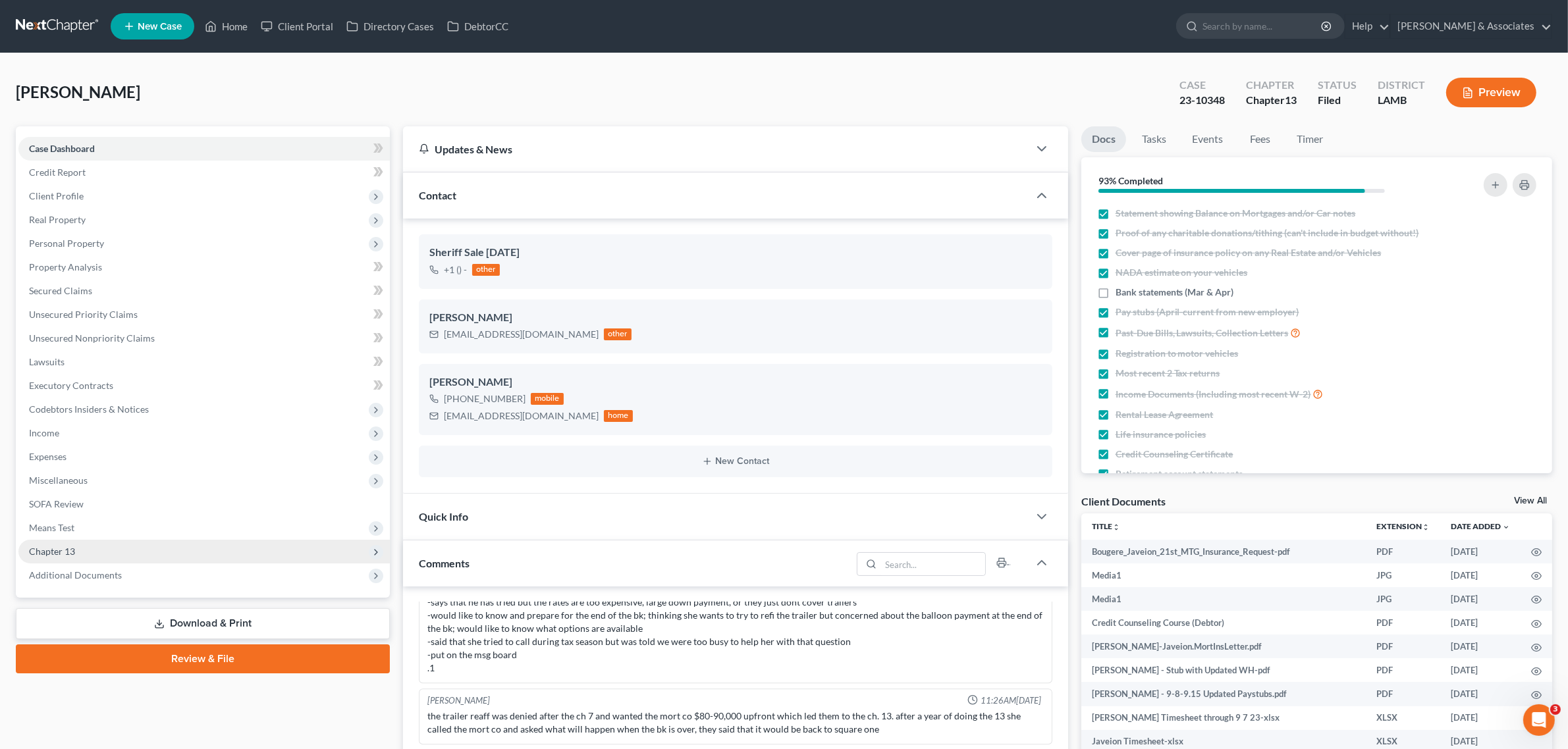
scroll to position [1182, 0]
click at [53, 558] on span "Chapter 13" at bounding box center [204, 551] width 372 height 24
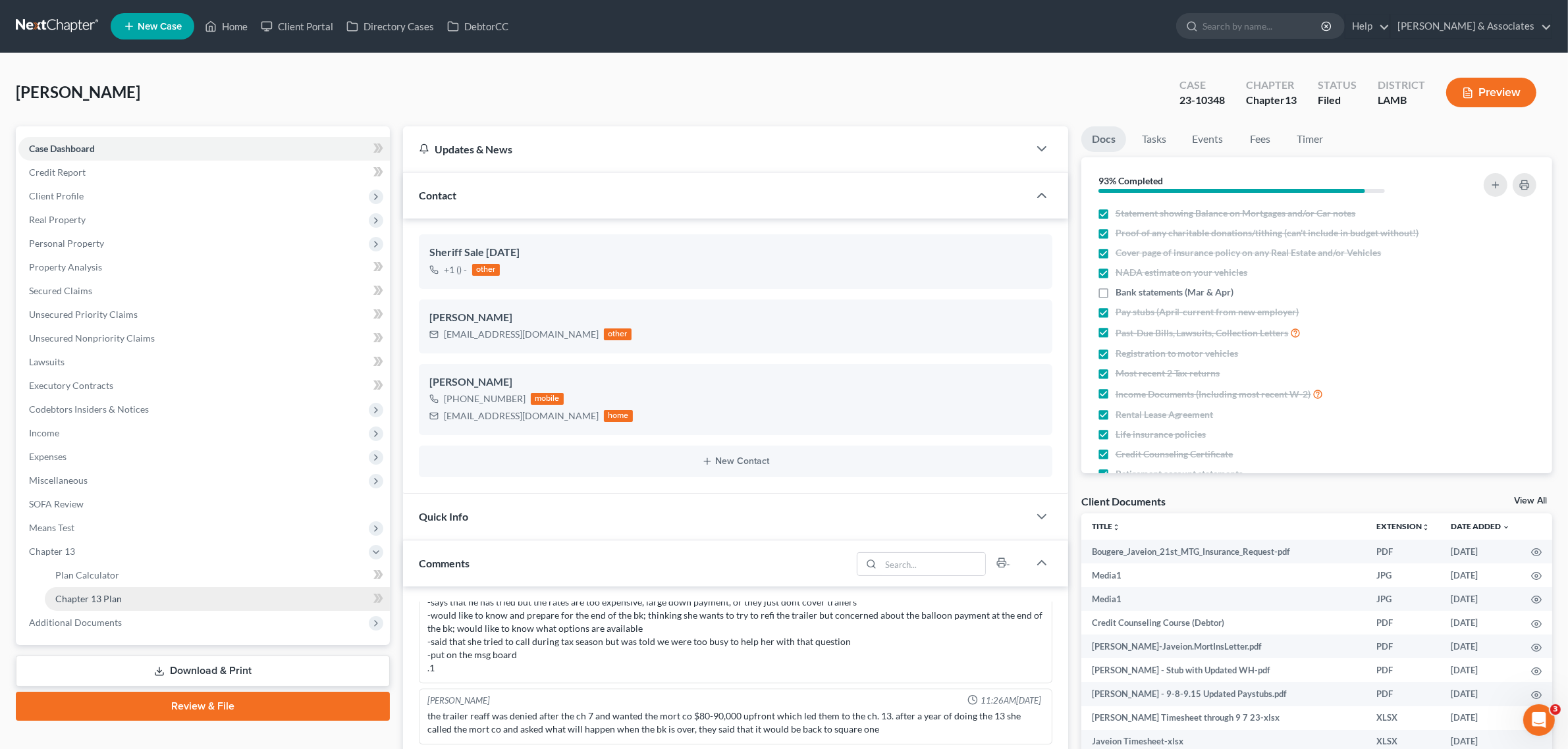
click at [87, 590] on link "Chapter 13 Plan" at bounding box center [218, 599] width 345 height 24
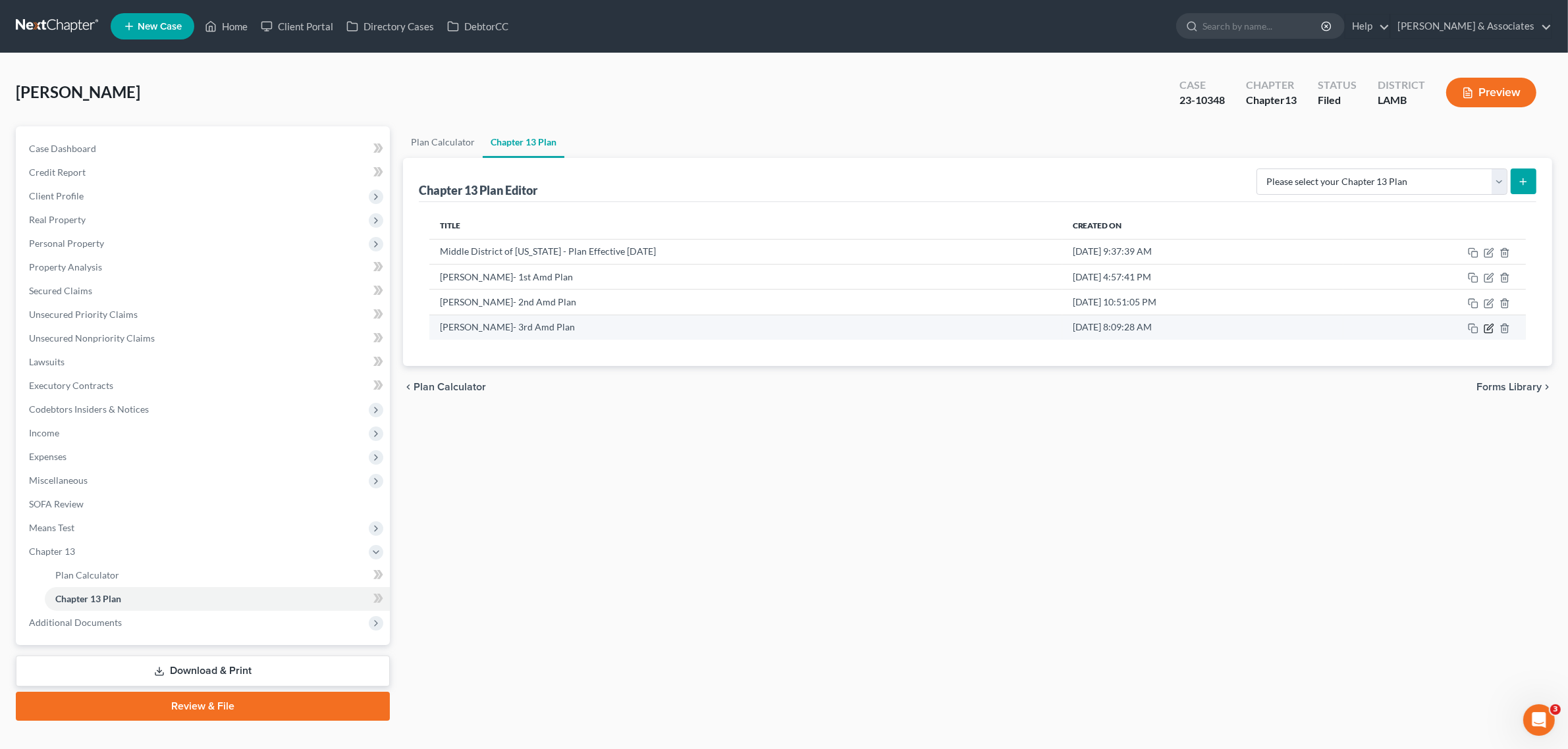
click at [1488, 329] on icon "button" at bounding box center [1488, 328] width 11 height 11
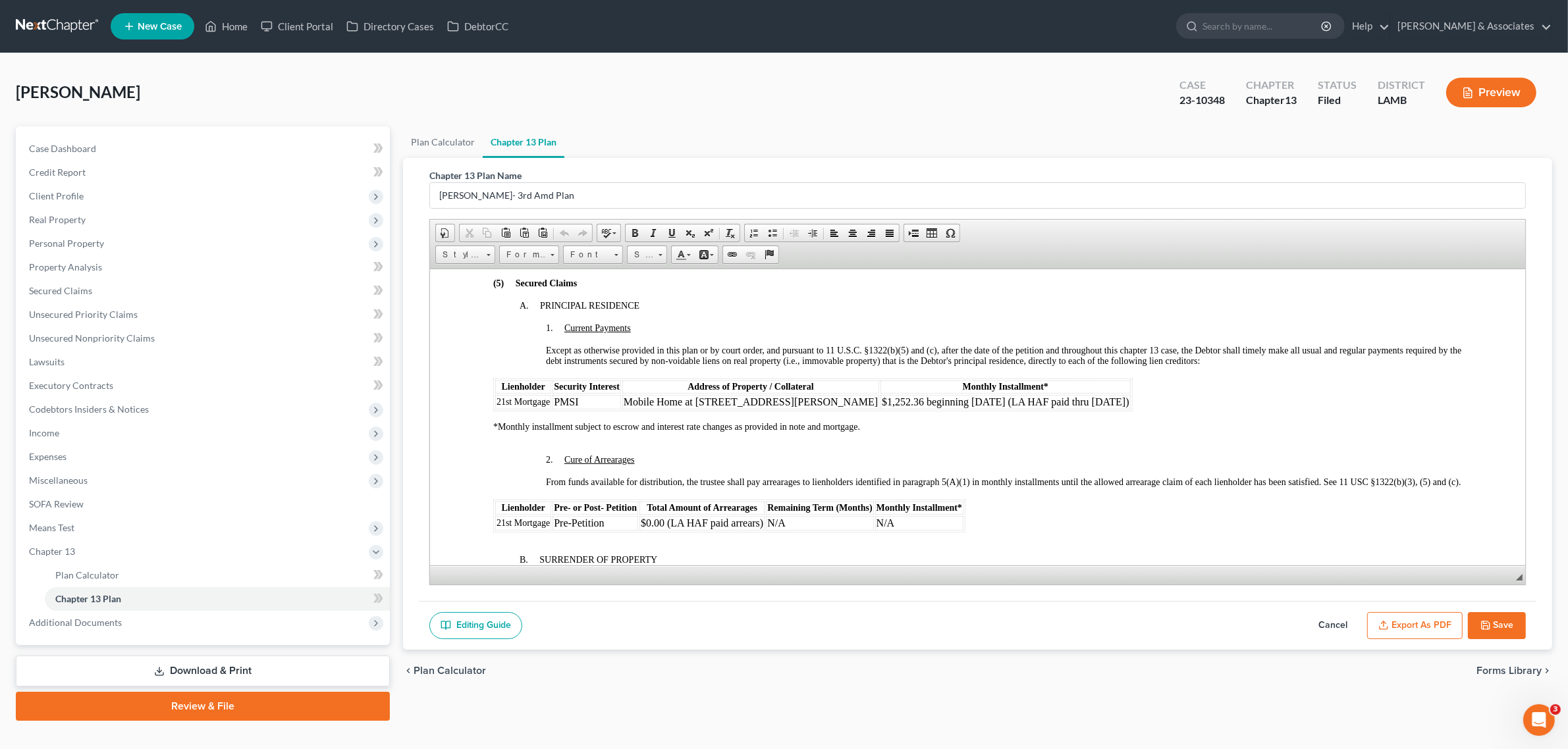
scroll to position [1069, 0]
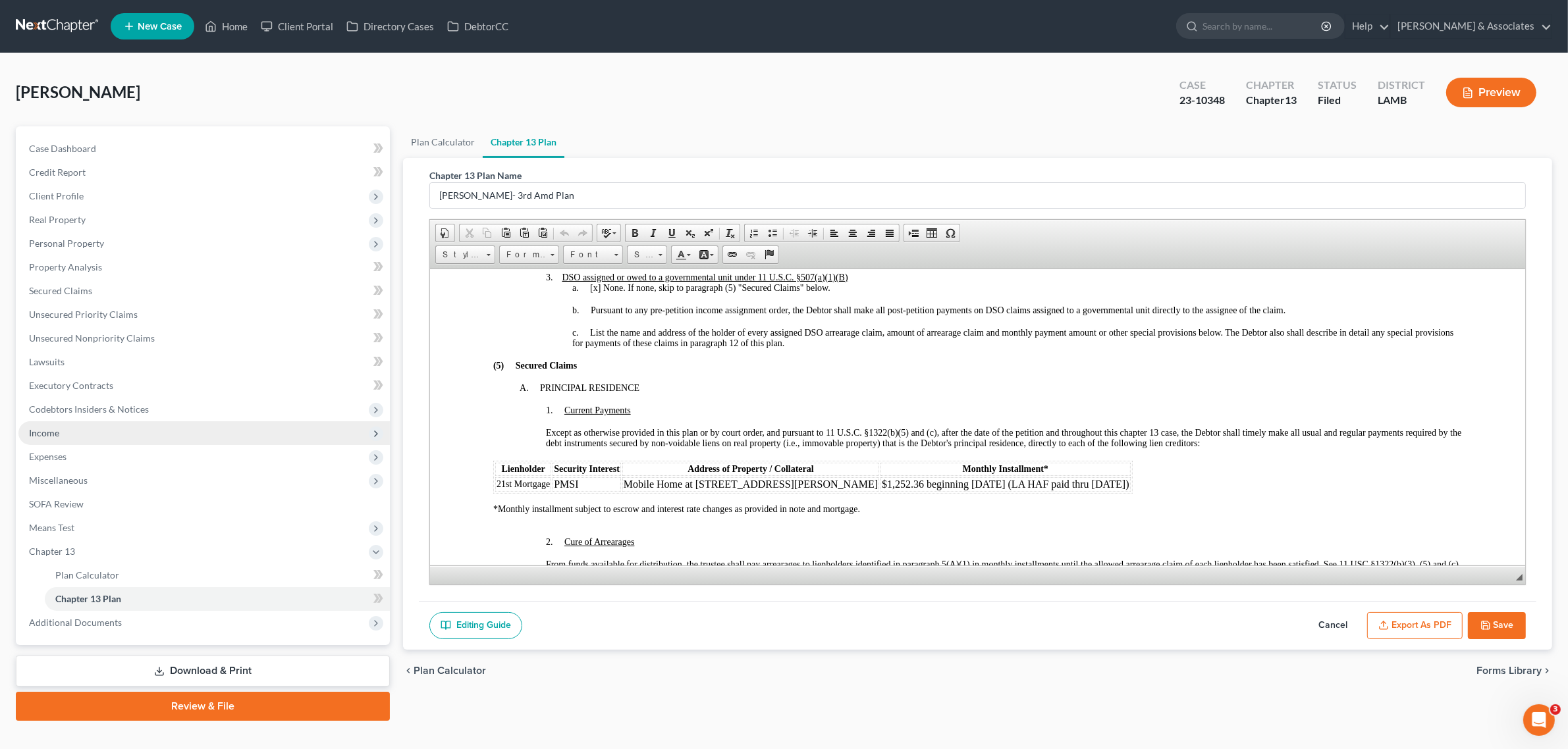
click at [57, 434] on span "Income" at bounding box center [44, 432] width 30 height 11
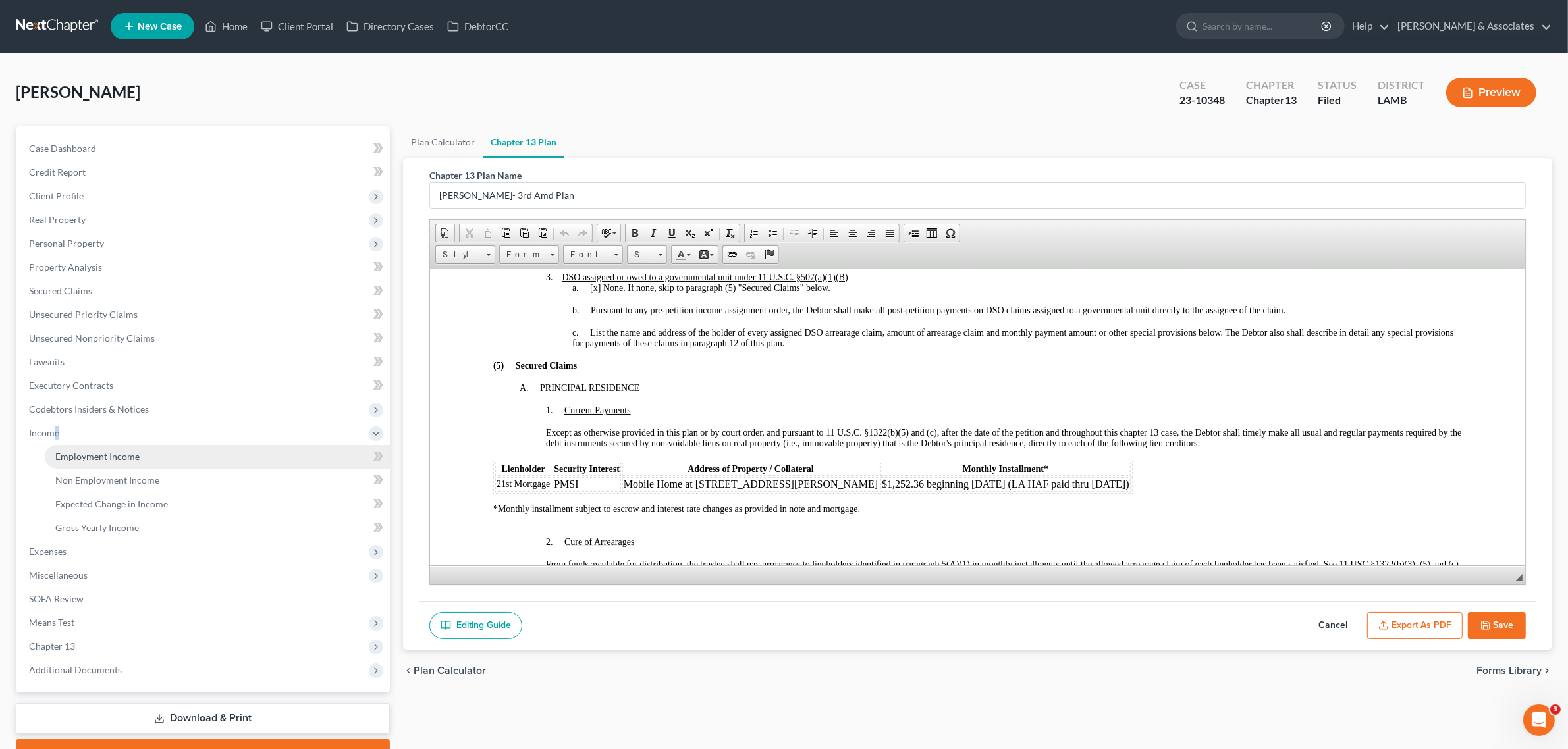
click at [139, 464] on link "Employment Income" at bounding box center [218, 456] width 345 height 24
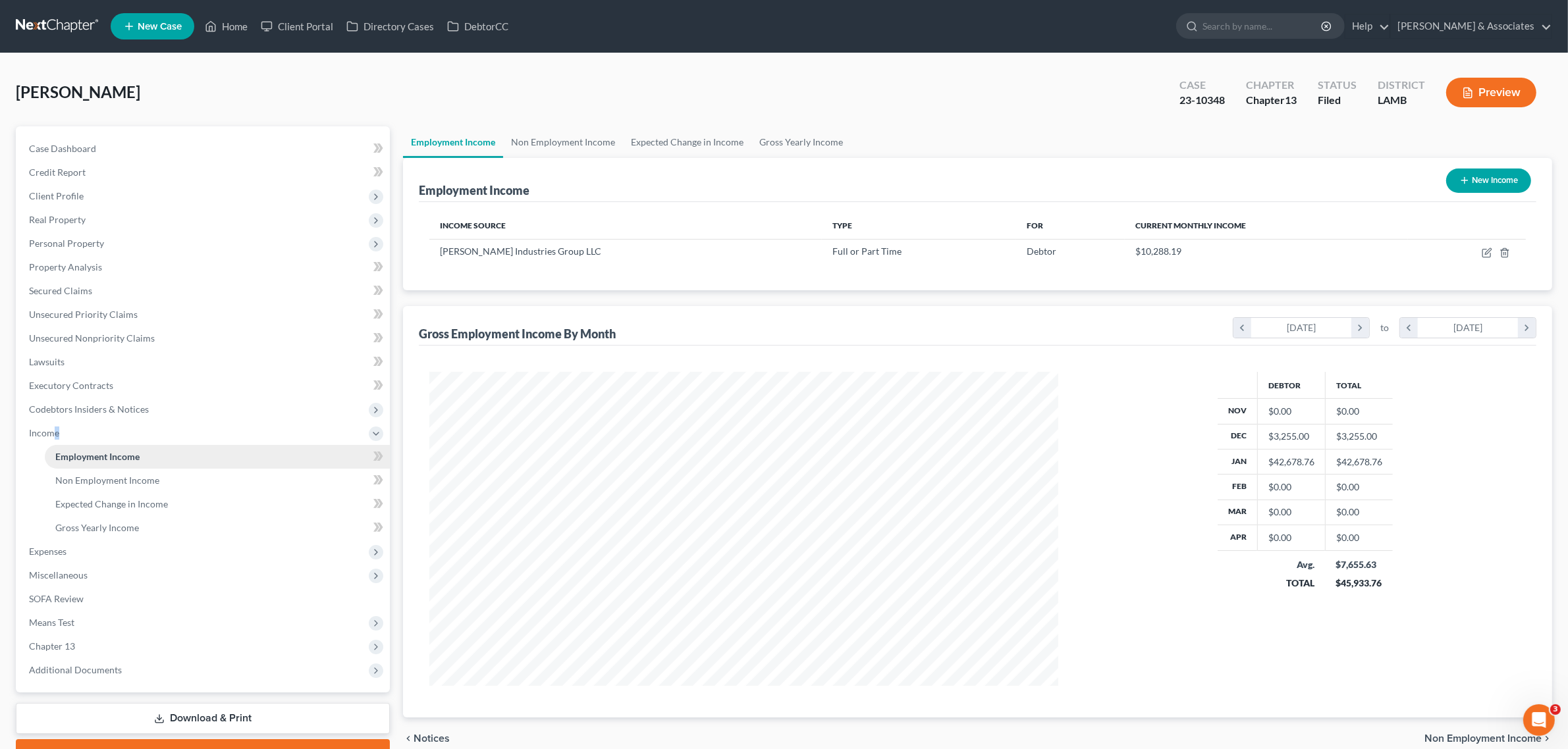
scroll to position [313, 654]
click at [234, 36] on link "Home" at bounding box center [226, 26] width 56 height 24
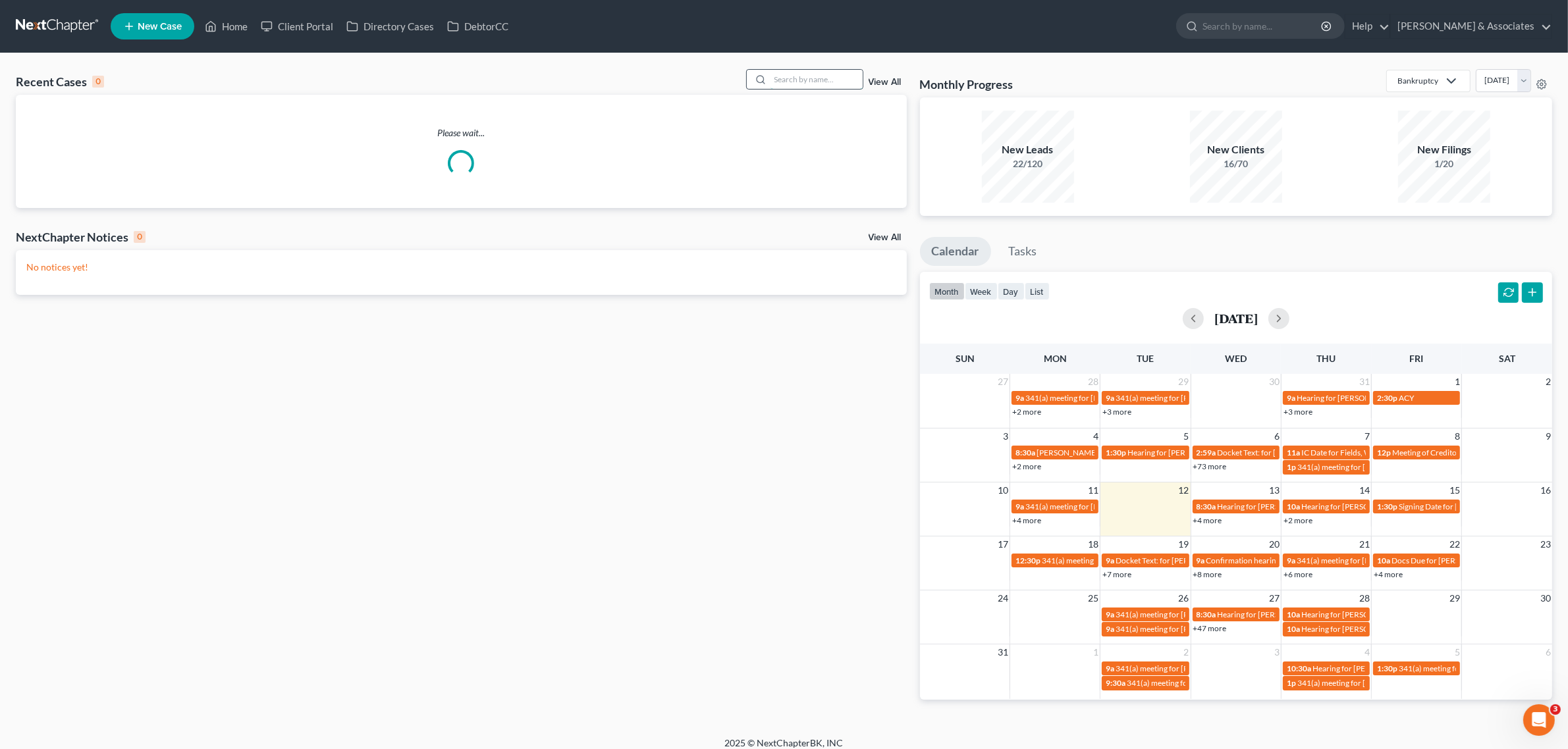
click at [807, 73] on input "search" at bounding box center [817, 80] width 92 height 19
type input "fletcher"
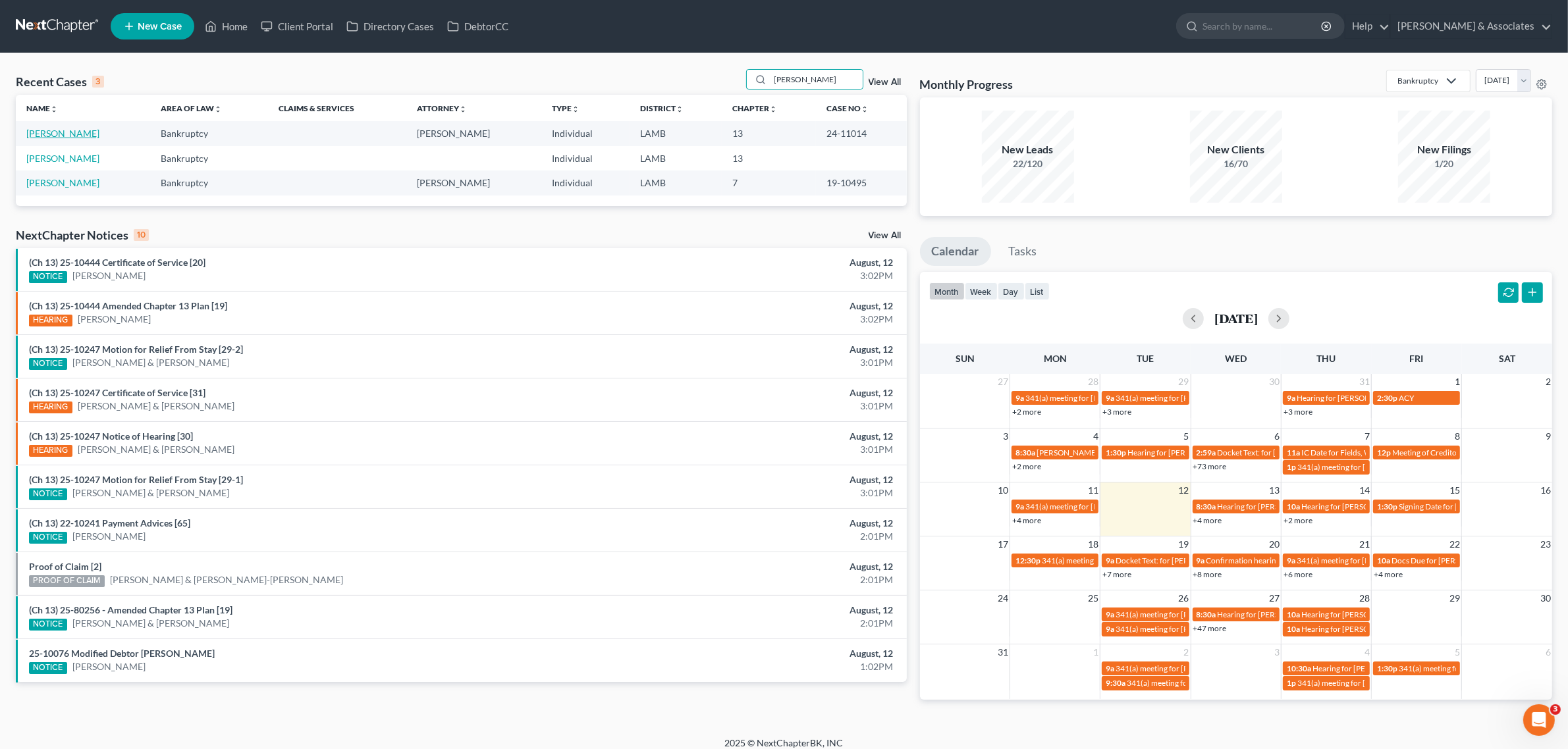
click at [43, 132] on link "Fletcher, Nicole" at bounding box center [63, 133] width 73 height 11
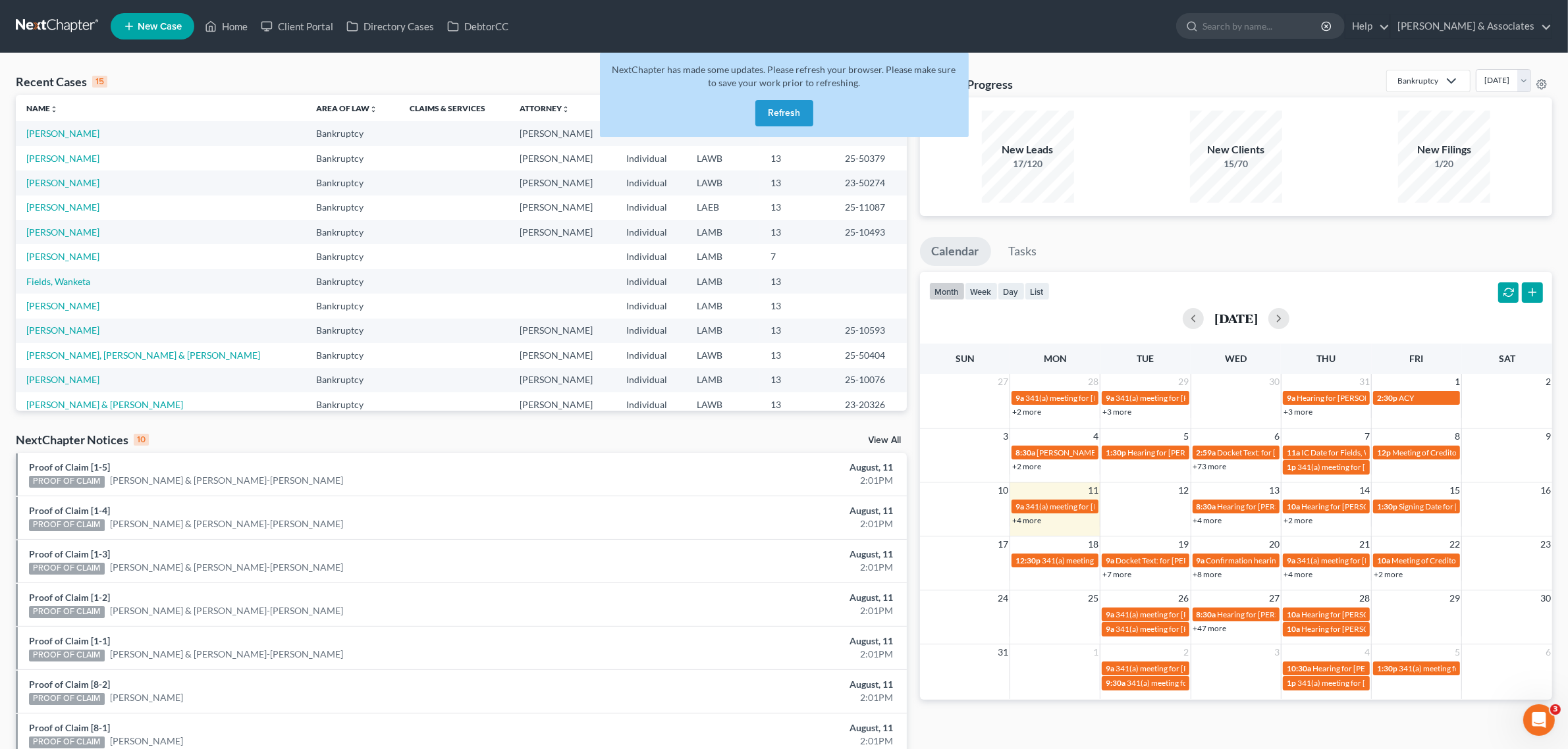
click at [787, 109] on button "Refresh" at bounding box center [783, 113] width 58 height 27
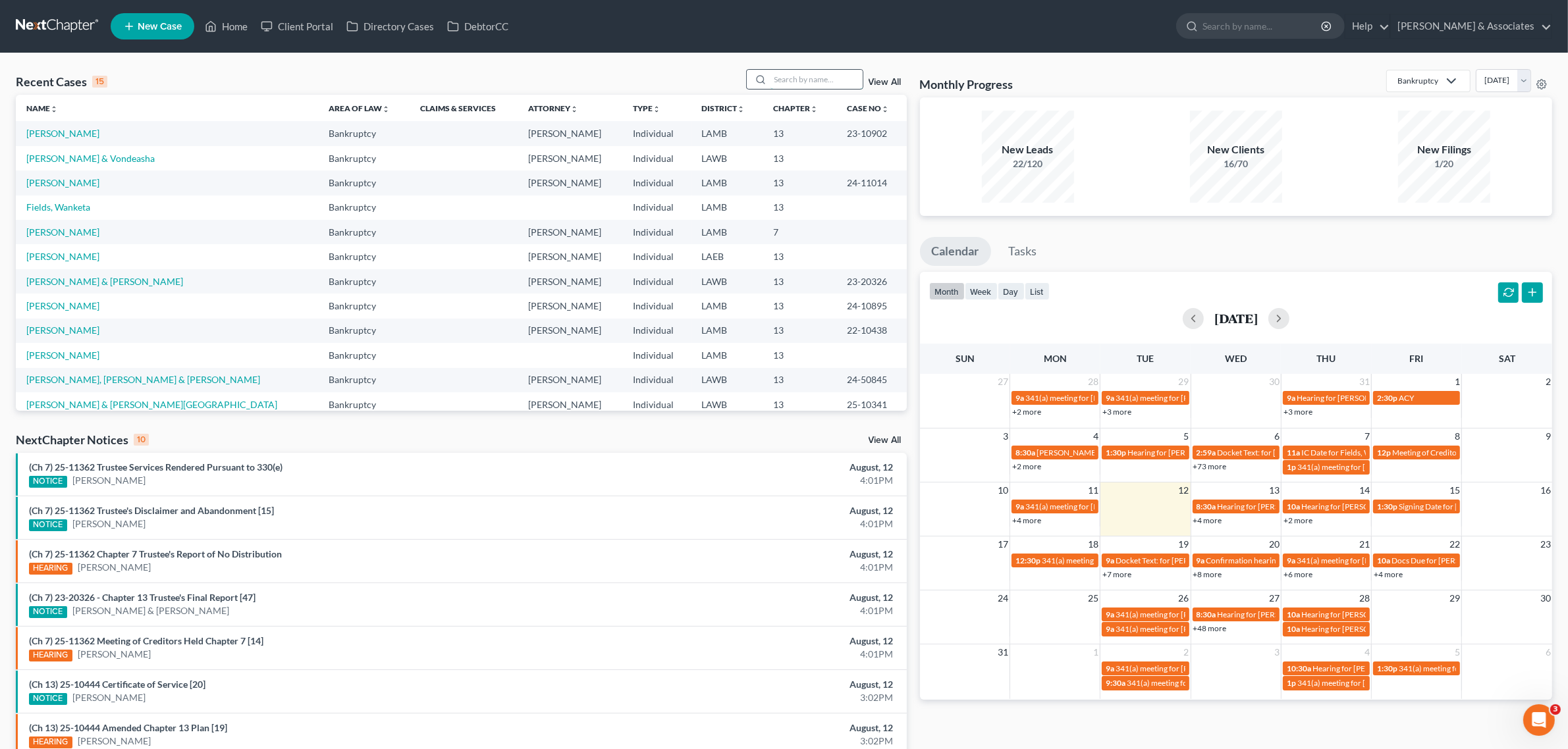
click at [834, 78] on input "search" at bounding box center [817, 80] width 92 height 19
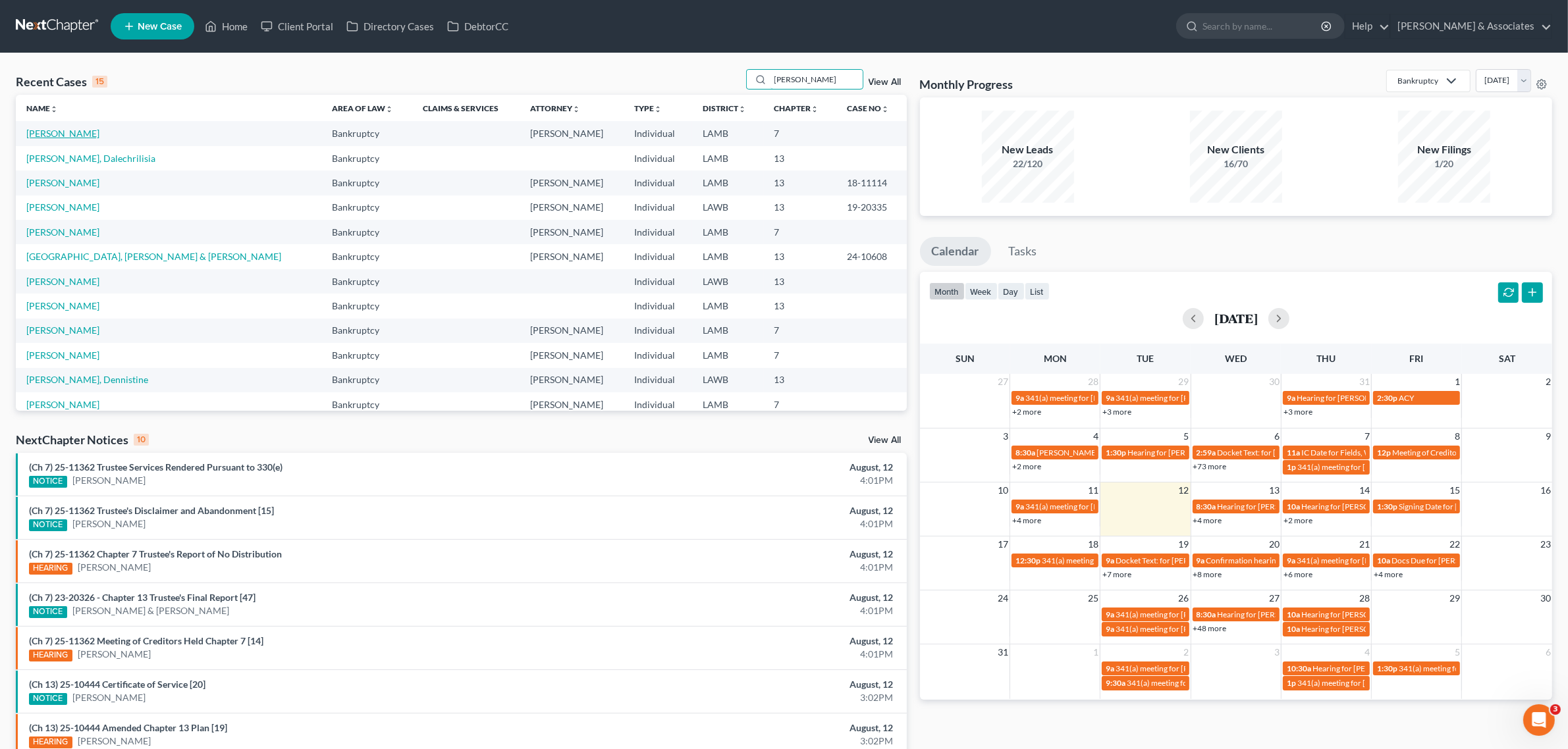
type input "[PERSON_NAME]"
click at [63, 135] on link "[PERSON_NAME]" at bounding box center [63, 133] width 73 height 11
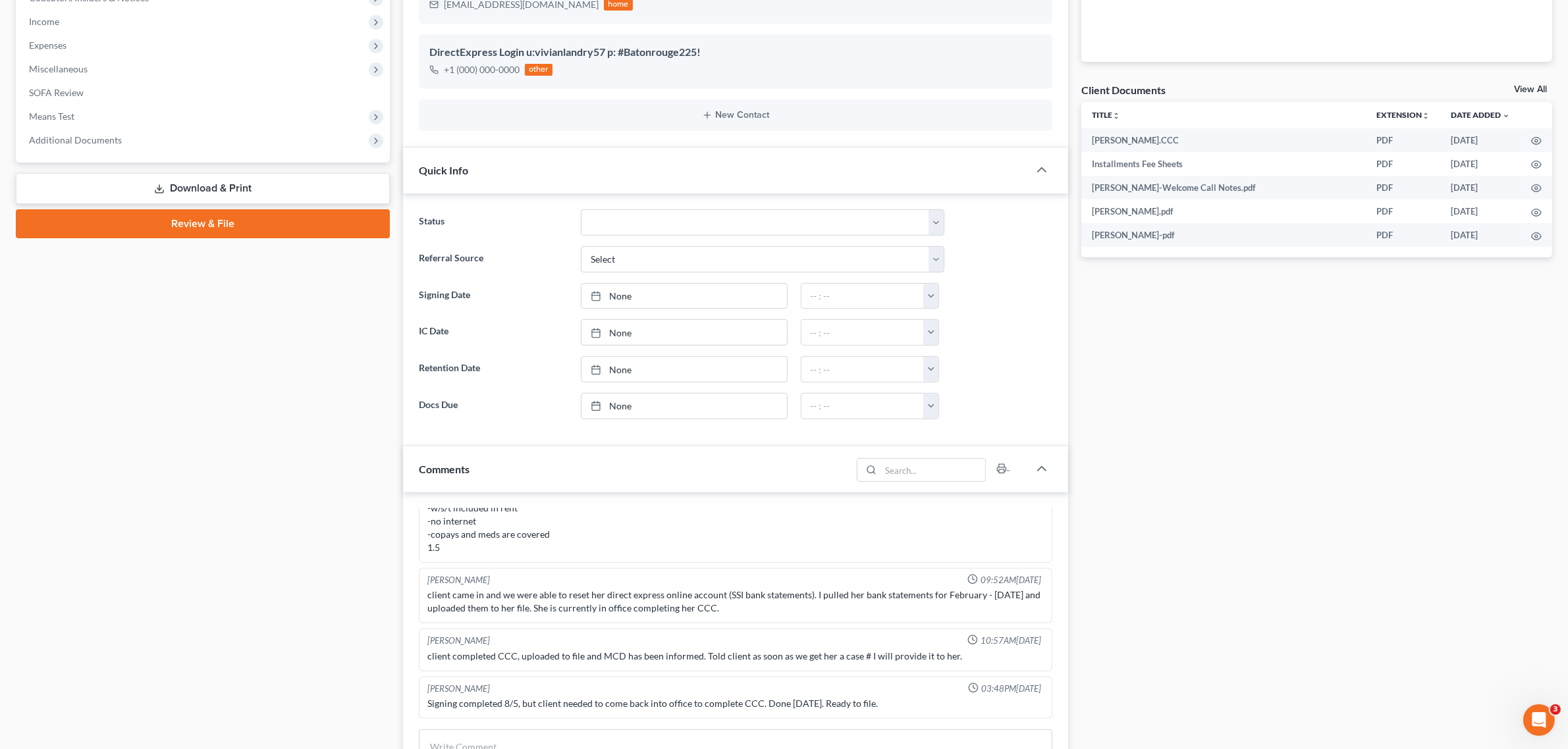
scroll to position [731, 0]
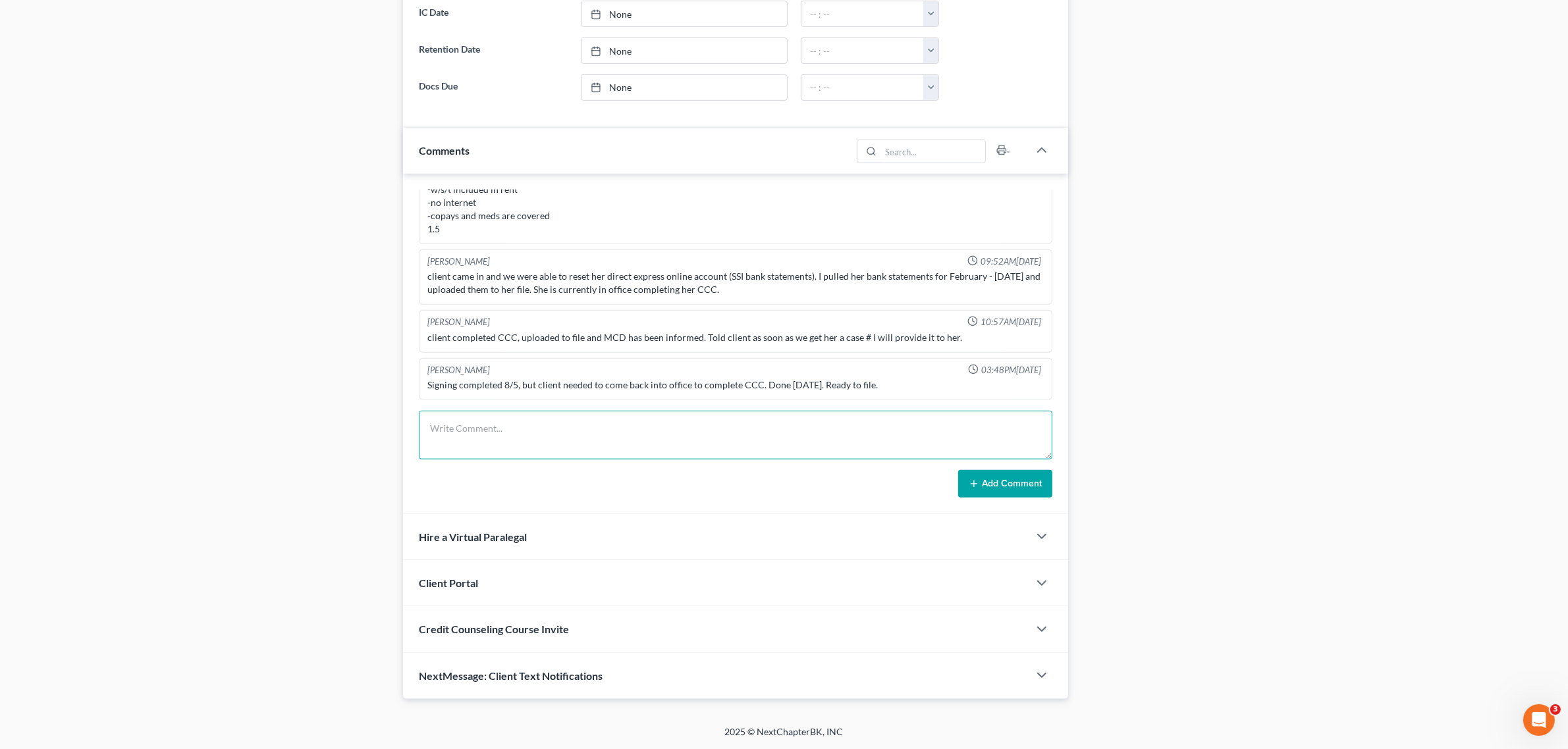
click at [593, 428] on textarea at bounding box center [734, 434] width 633 height 49
type textarea "o"
type textarea "last prior in [DATE]"
click at [1008, 479] on button "Add Comment" at bounding box center [1005, 483] width 94 height 27
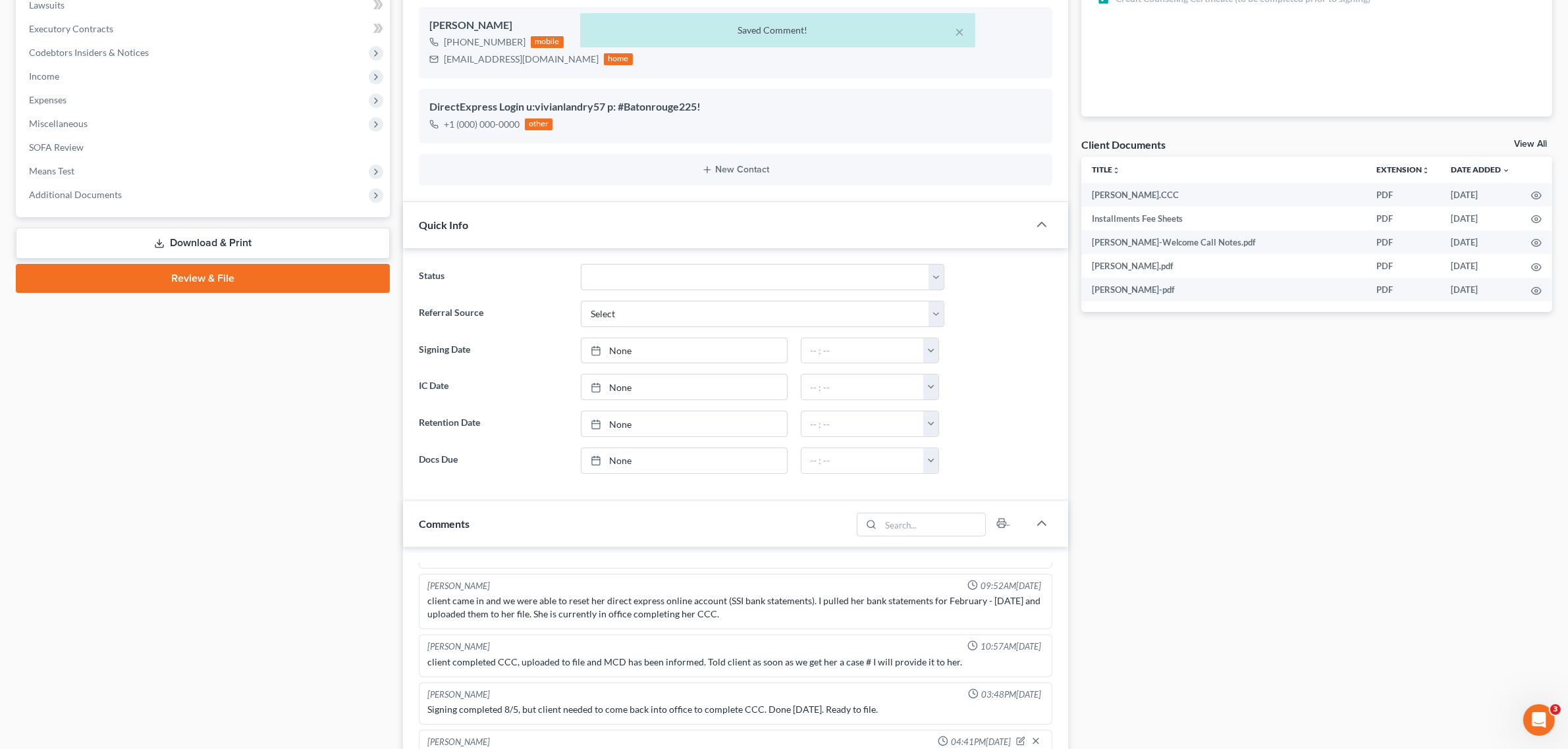
scroll to position [320, 0]
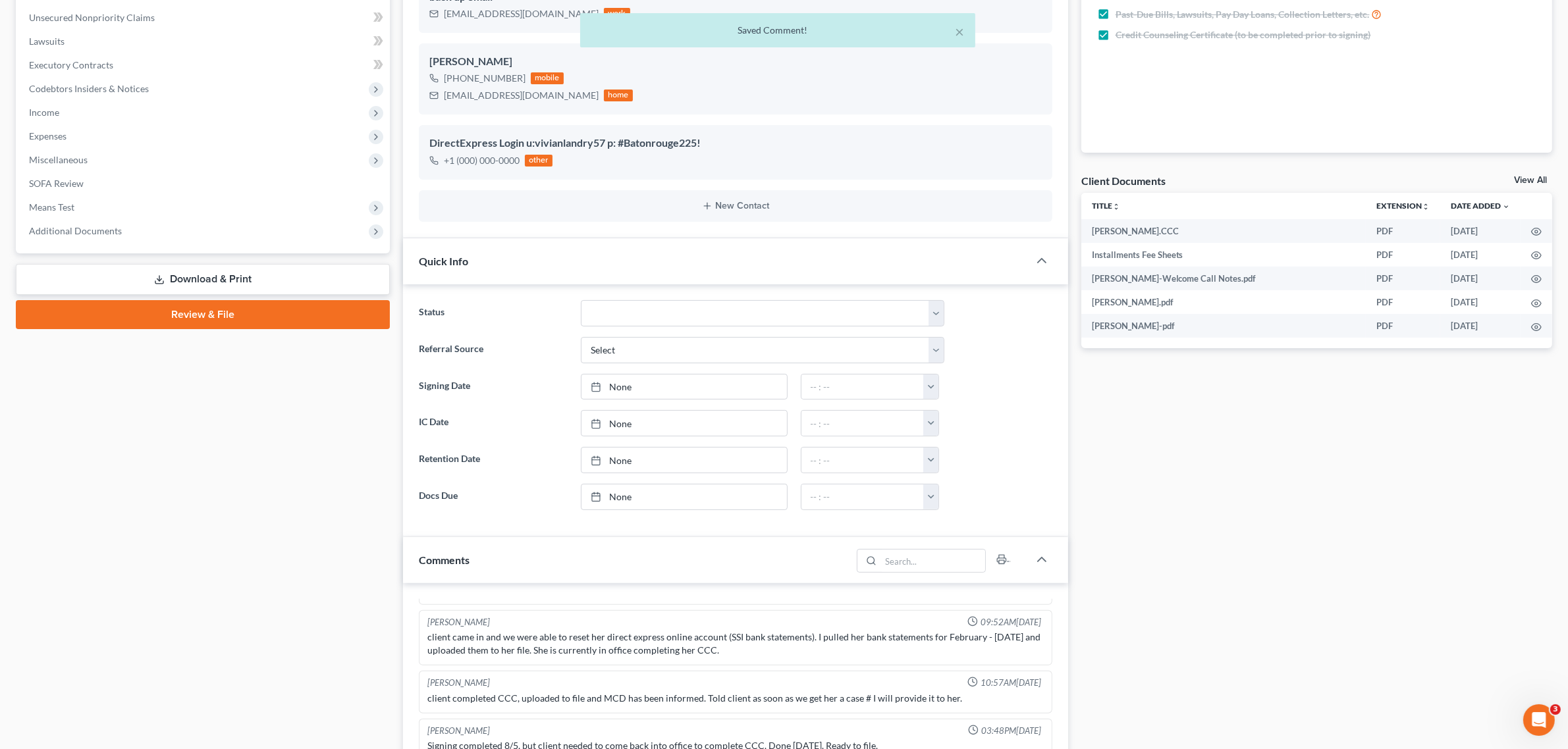
click at [210, 279] on link "Download & Print" at bounding box center [203, 279] width 374 height 31
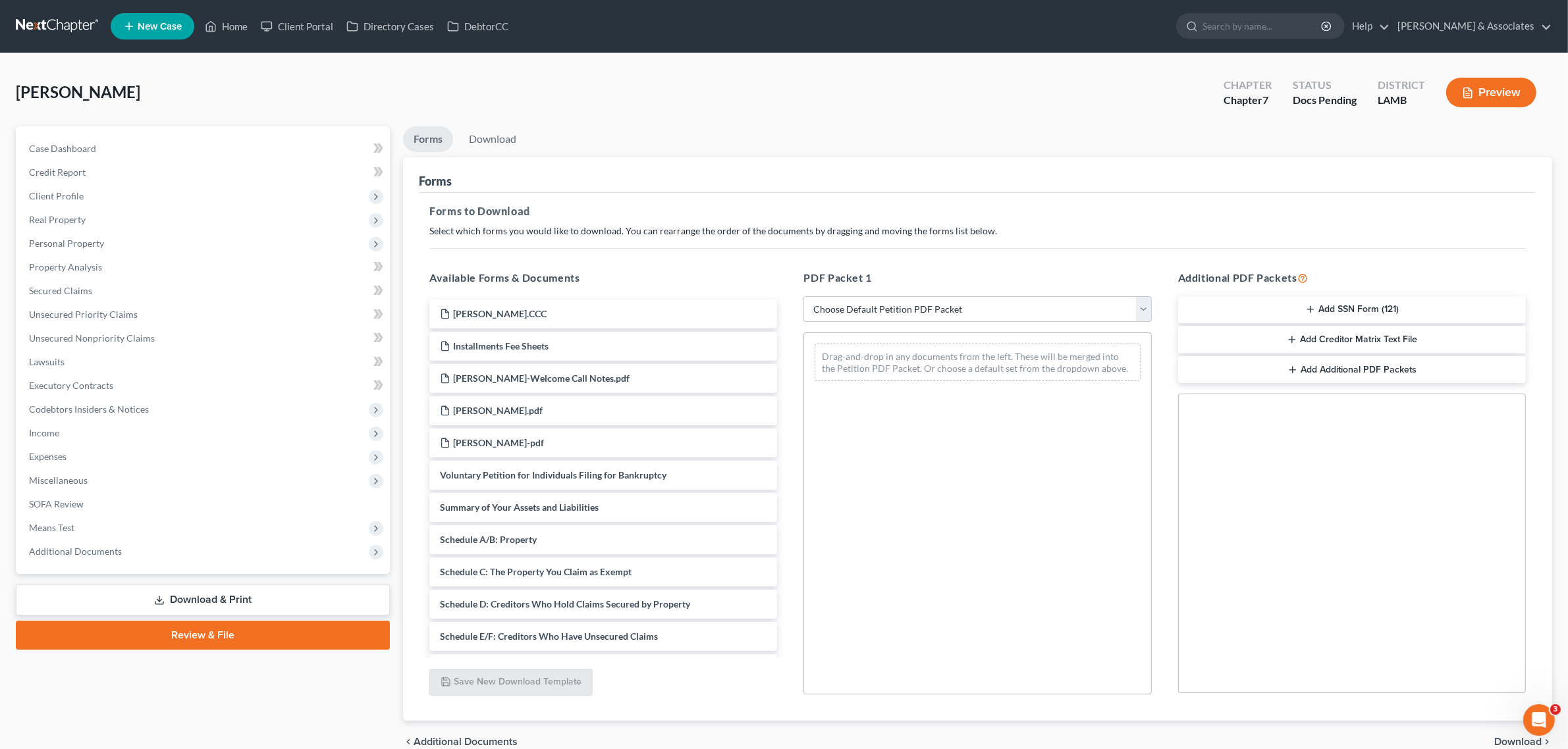
click at [1362, 303] on button "Add SSN Form (121)" at bounding box center [1351, 310] width 348 height 27
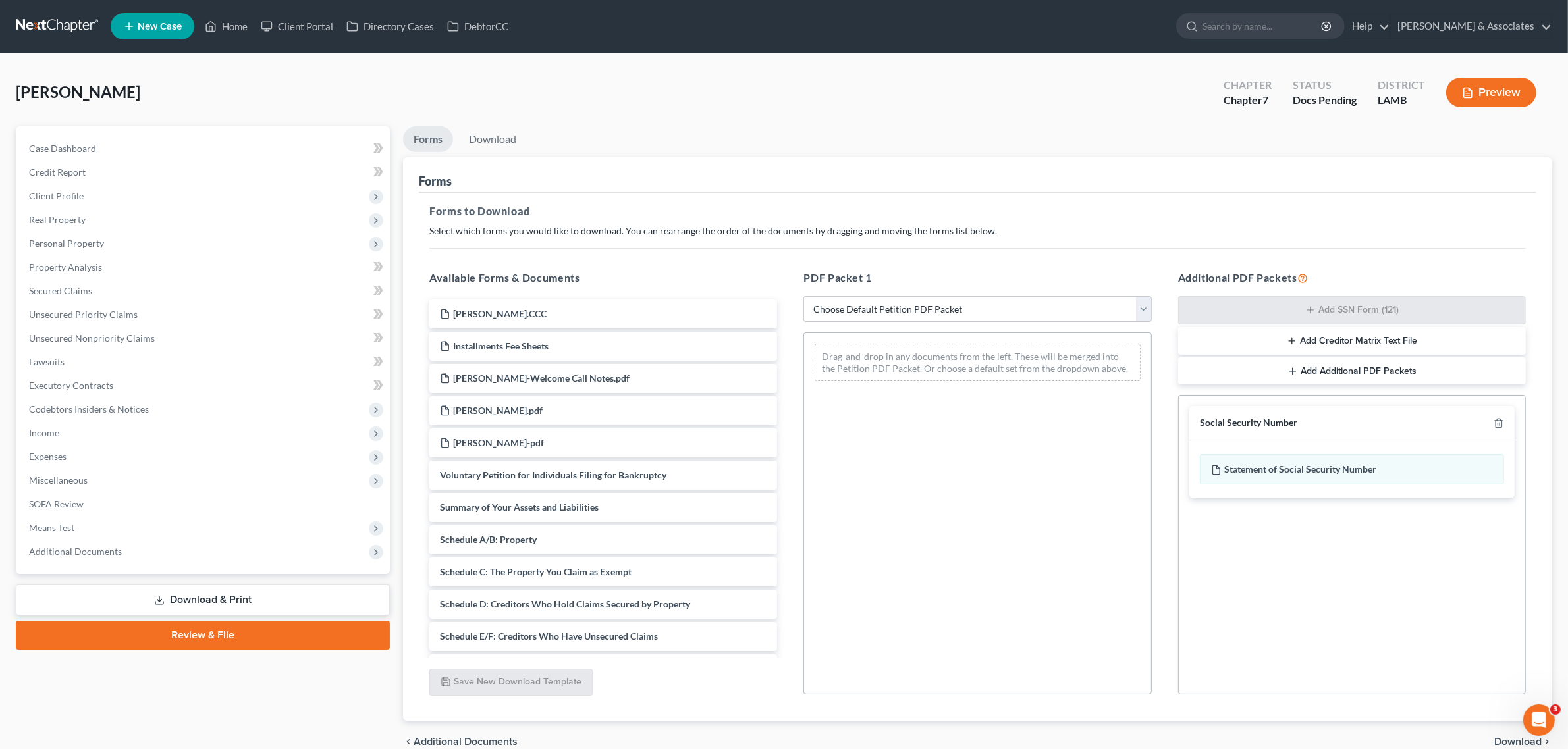
click at [1511, 738] on span "Download" at bounding box center [1518, 742] width 48 height 11
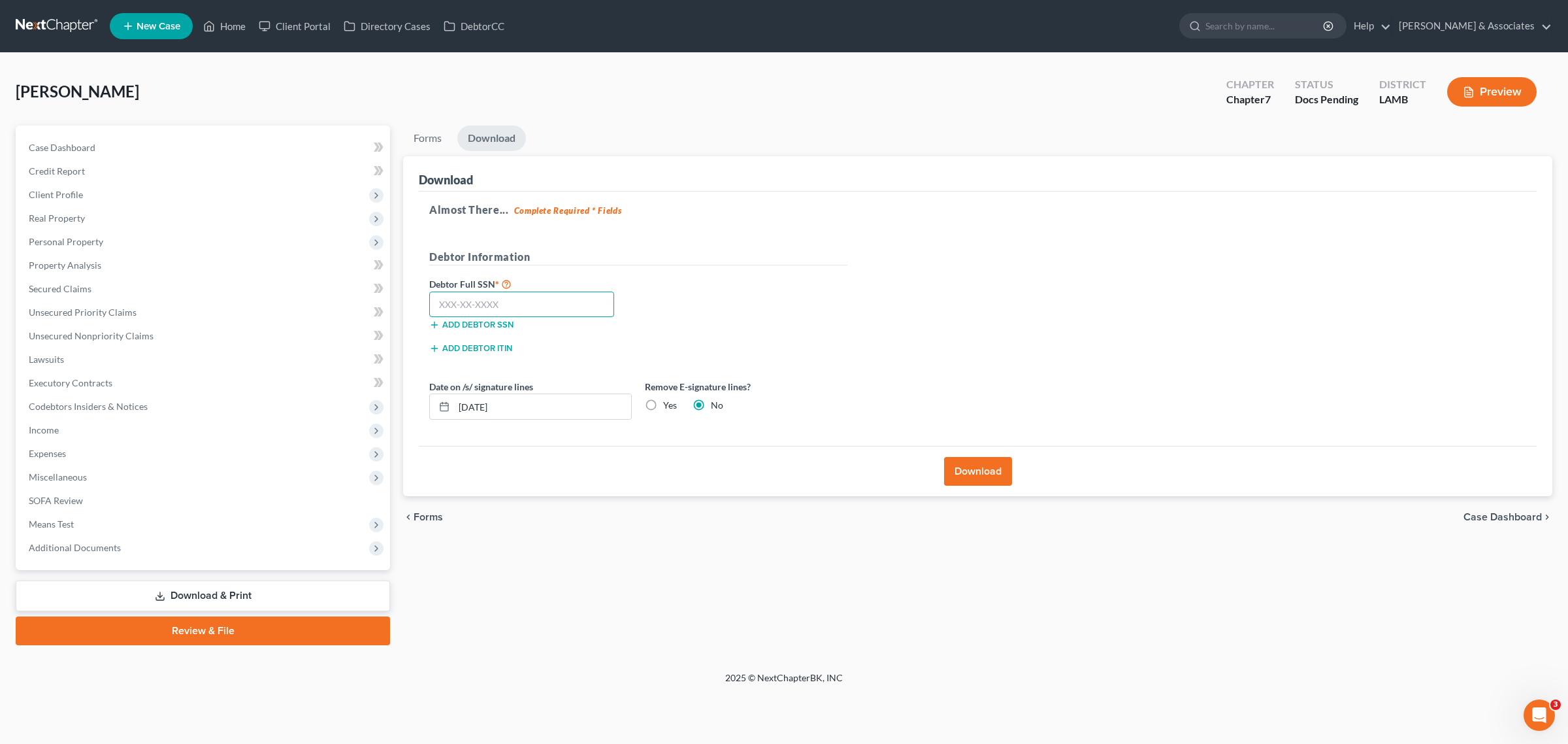
click at [505, 311] on input "text" at bounding box center [521, 305] width 185 height 26
paste input "435-13-2224"
type input "435-13-2224"
click at [974, 466] on button "Download" at bounding box center [977, 471] width 68 height 29
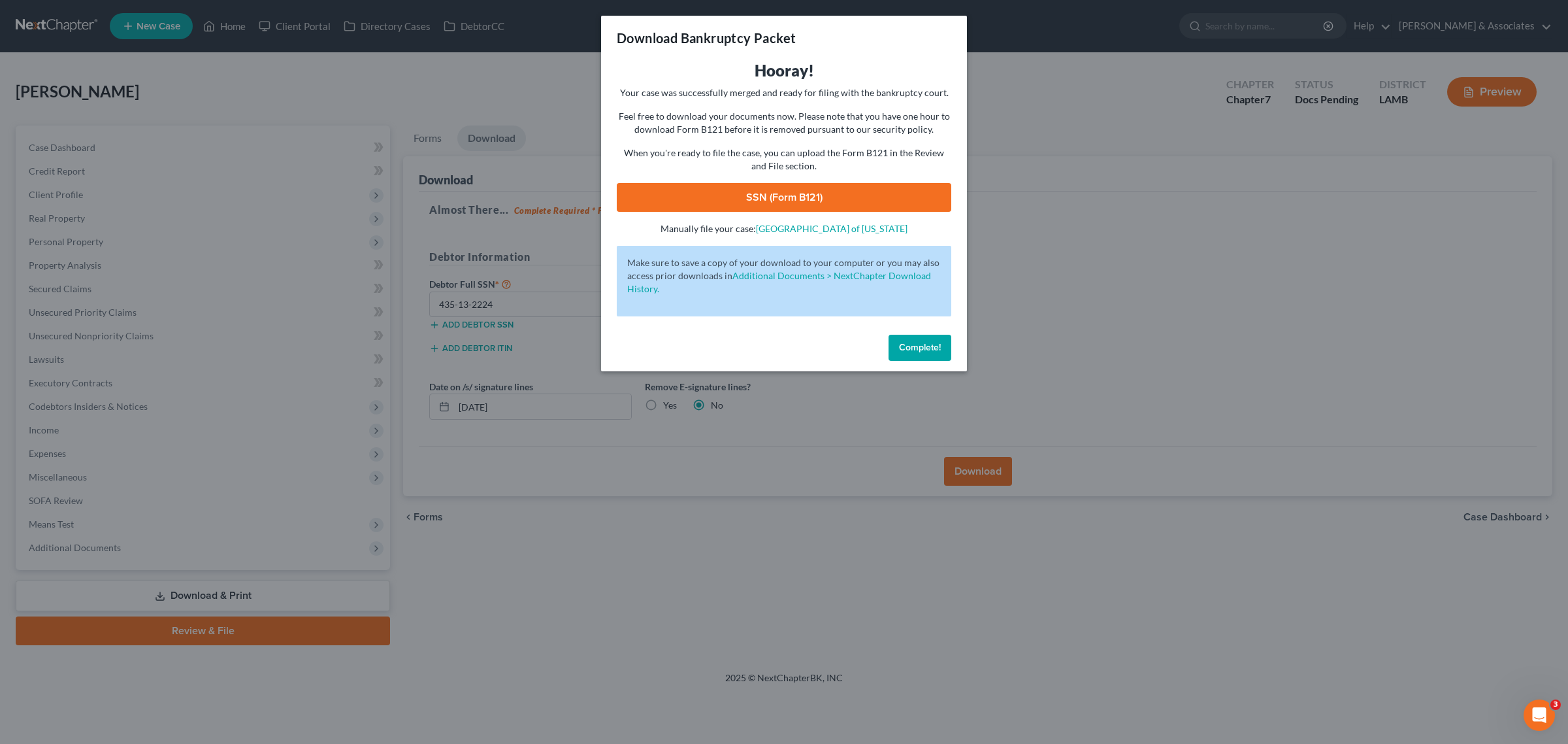
click at [861, 199] on link "SSN (Form B121)" at bounding box center [783, 197] width 334 height 29
click at [908, 346] on span "Complete!" at bounding box center [920, 347] width 42 height 11
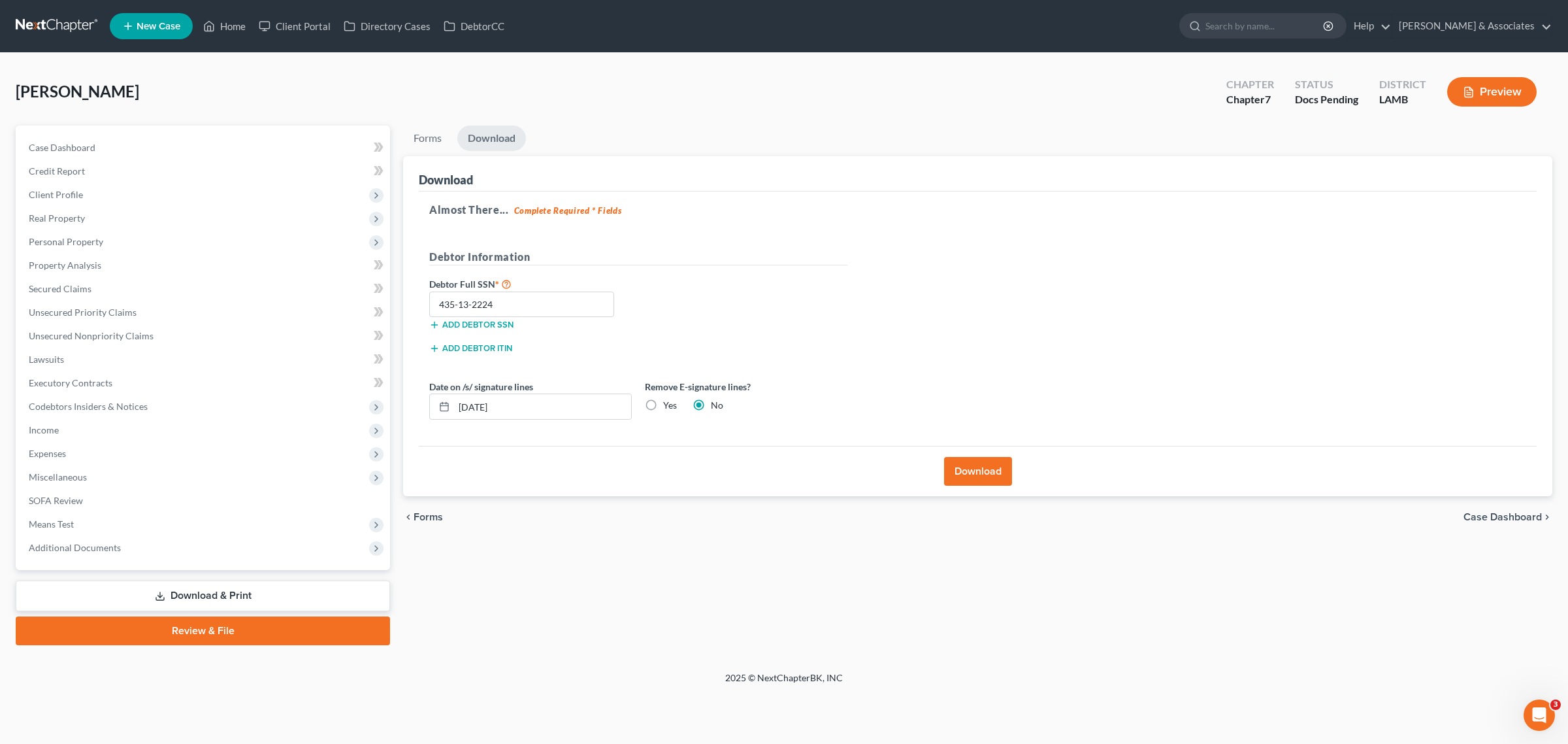
click at [224, 623] on link "Review & File" at bounding box center [203, 631] width 374 height 29
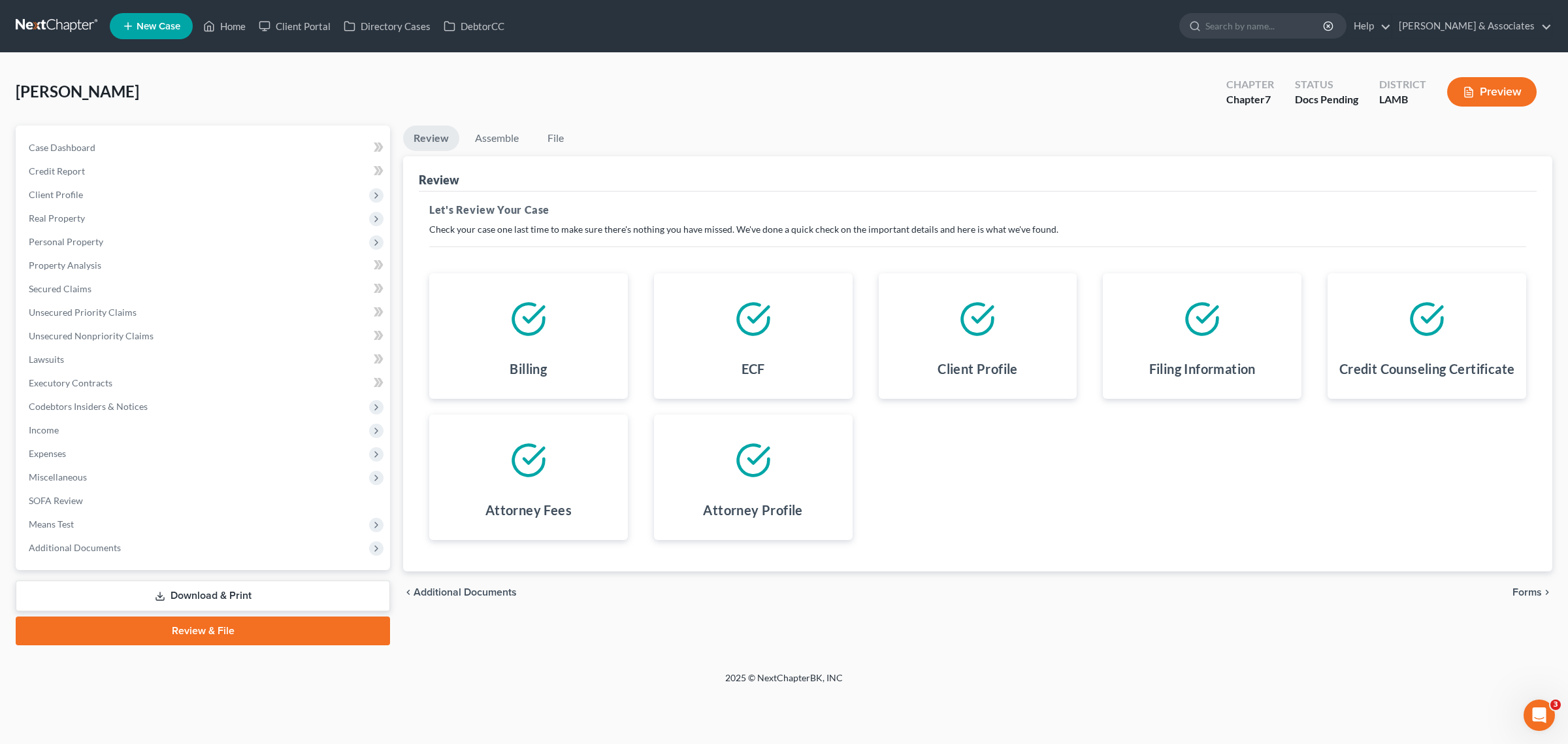
click at [1530, 589] on span "Forms" at bounding box center [1527, 592] width 29 height 11
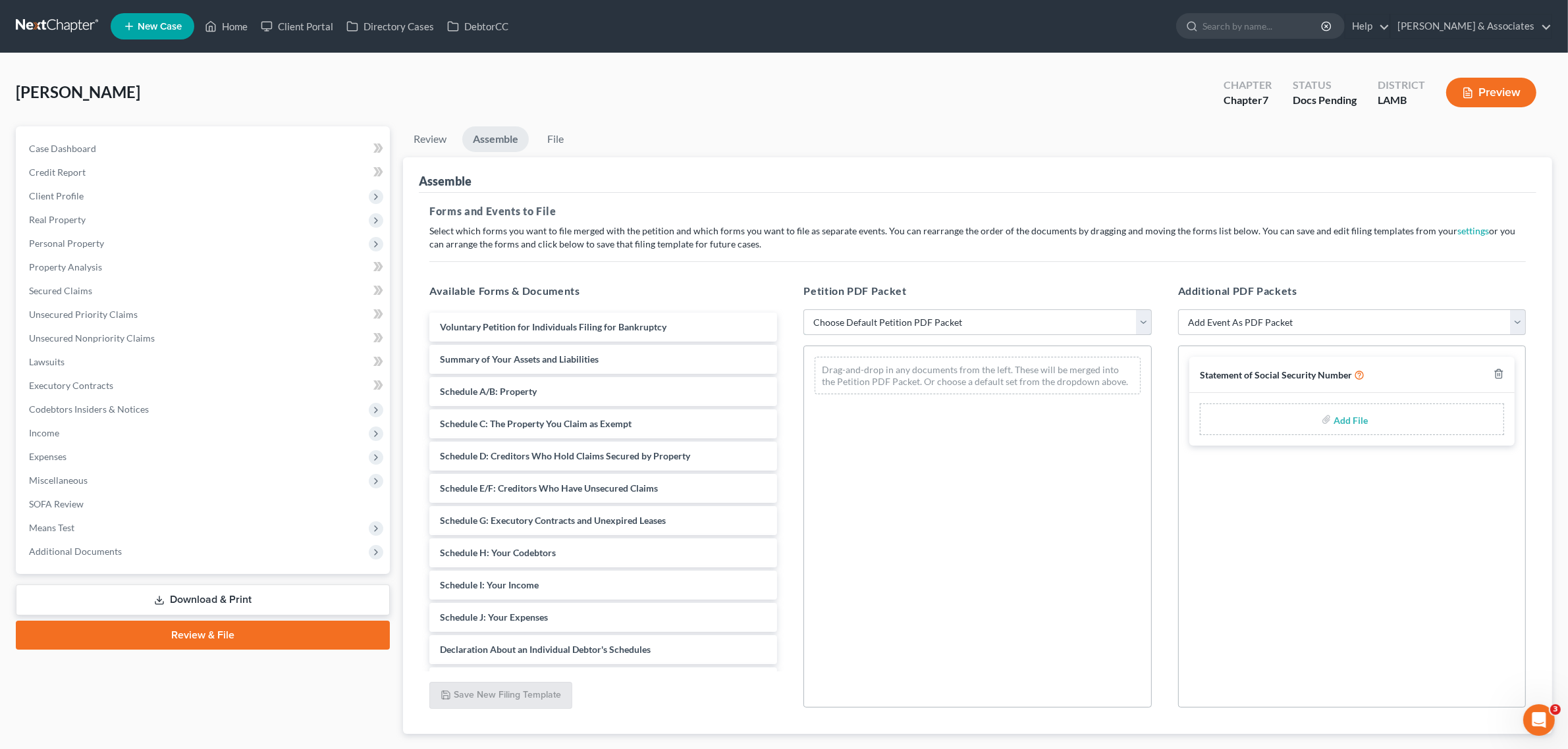
click at [956, 323] on select "Choose Default Petition PDF Packet Emergency Filing (Voluntary Petition and Cre…" at bounding box center [977, 323] width 348 height 27
select select "0"
click at [803, 310] on select "Choose Default Petition PDF Packet Emergency Filing (Voluntary Petition and Cre…" at bounding box center [977, 323] width 348 height 27
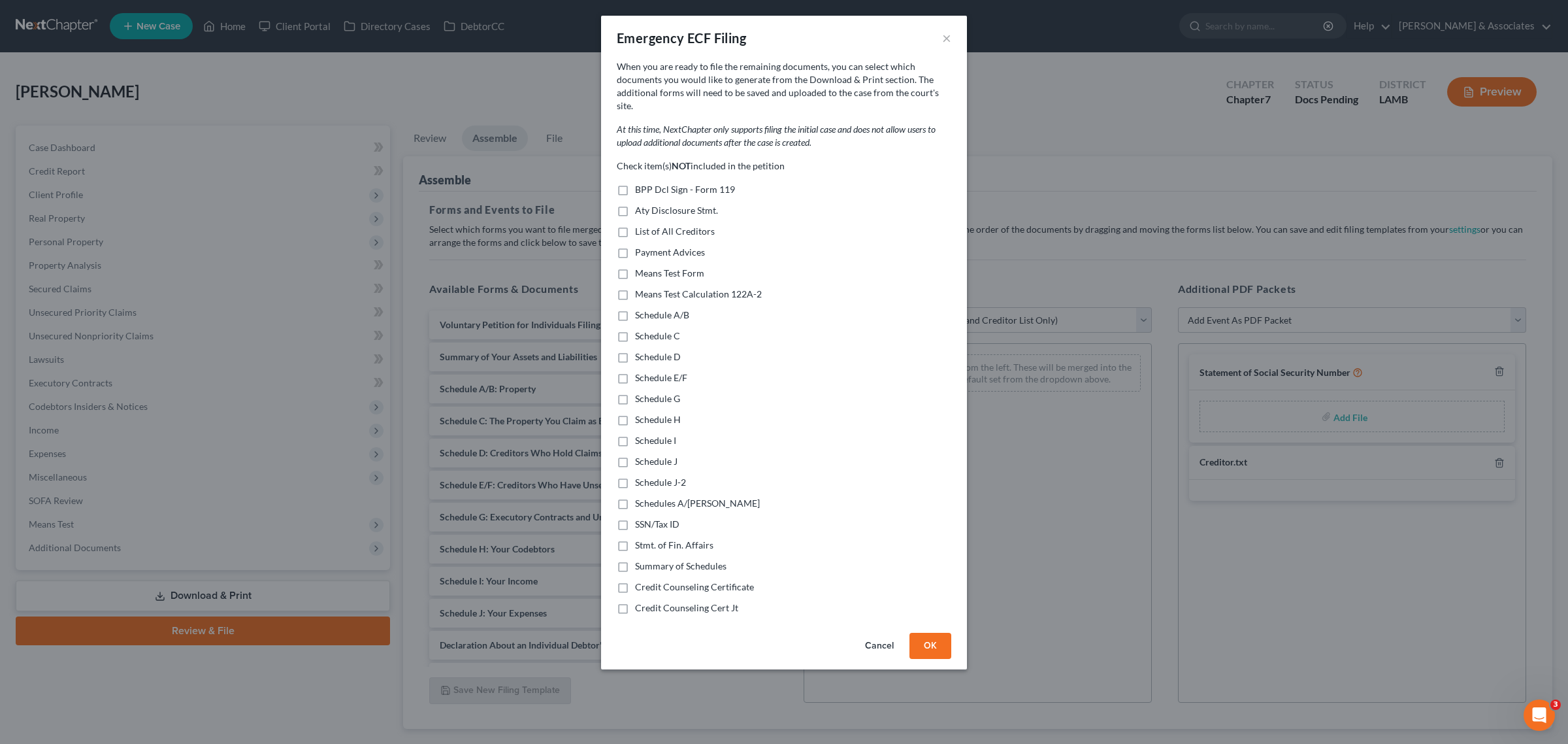
click at [635, 246] on label "Payment Advices" at bounding box center [670, 252] width 70 height 13
click at [640, 246] on input "Payment Advices" at bounding box center [644, 250] width 9 height 9
checkbox input "true"
click at [939, 632] on button "OK" at bounding box center [931, 646] width 42 height 26
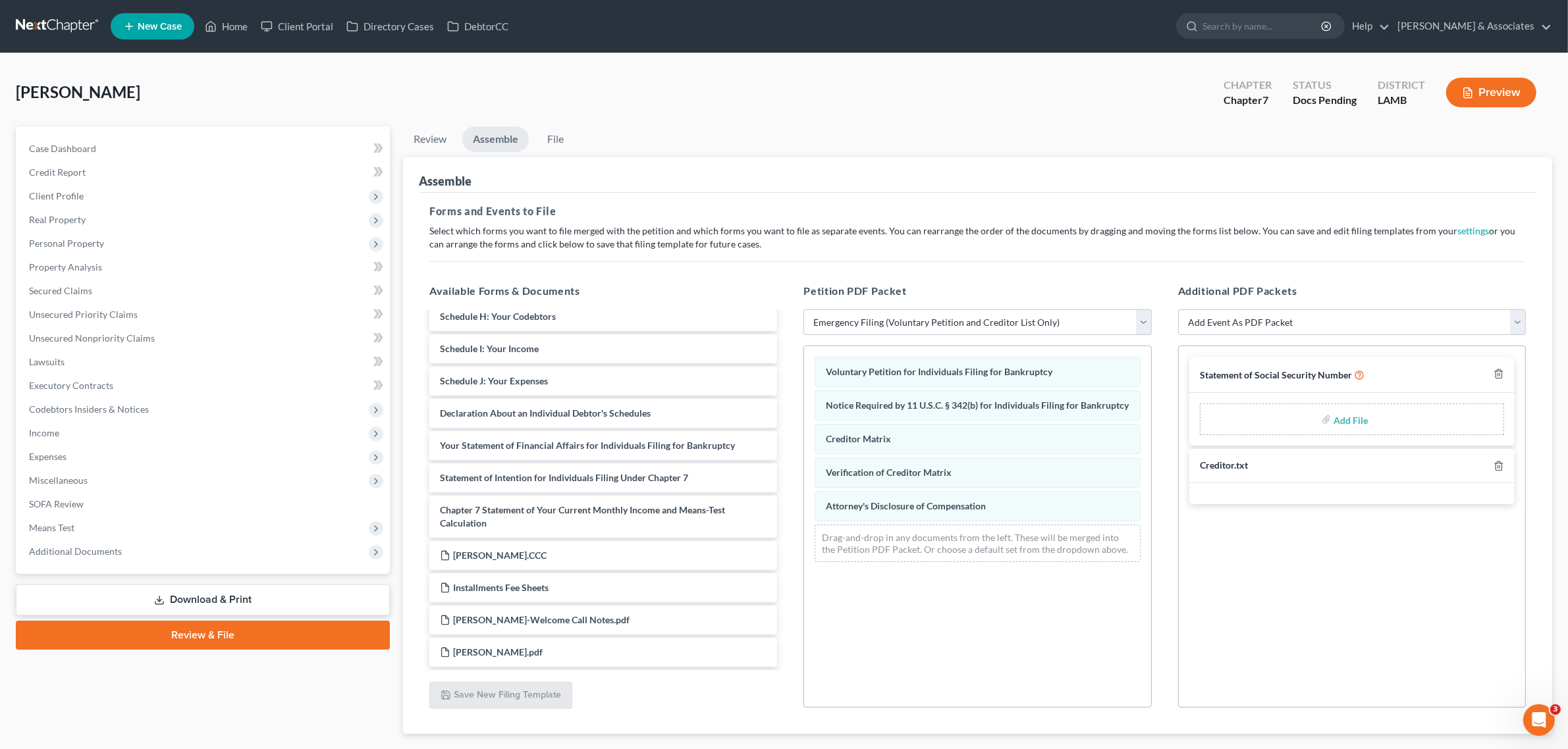
scroll to position [234, 0]
click at [1337, 327] on select "Add Event As PDF Packet Amended List of Creditors Amended List of Creditors and…" at bounding box center [1351, 323] width 348 height 27
click at [1427, 272] on div "Additional PDF Packets Add Event As PDF Packet Amended List of Creditors Amende…" at bounding box center [1351, 495] width 374 height 446
type input "C:\fakepath\SSN Stmt.pdf"
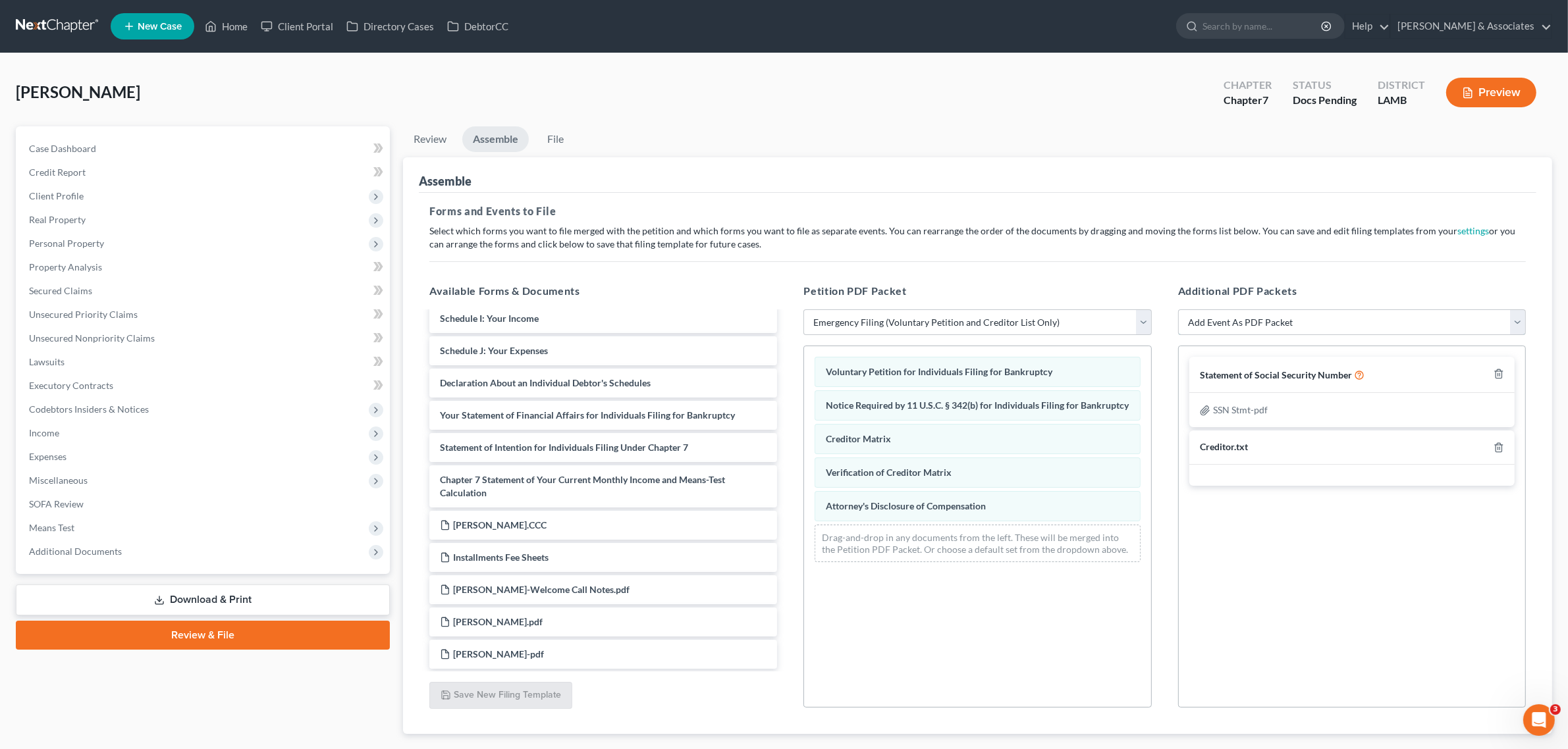
click at [1338, 324] on select "Add Event As PDF Packet Amended List of Creditors Amended List of Creditors and…" at bounding box center [1351, 323] width 348 height 27
select select "8"
click at [1178, 310] on select "Add Event As PDF Packet Amended List of Creditors Amended List of Creditors and…" at bounding box center [1351, 323] width 348 height 27
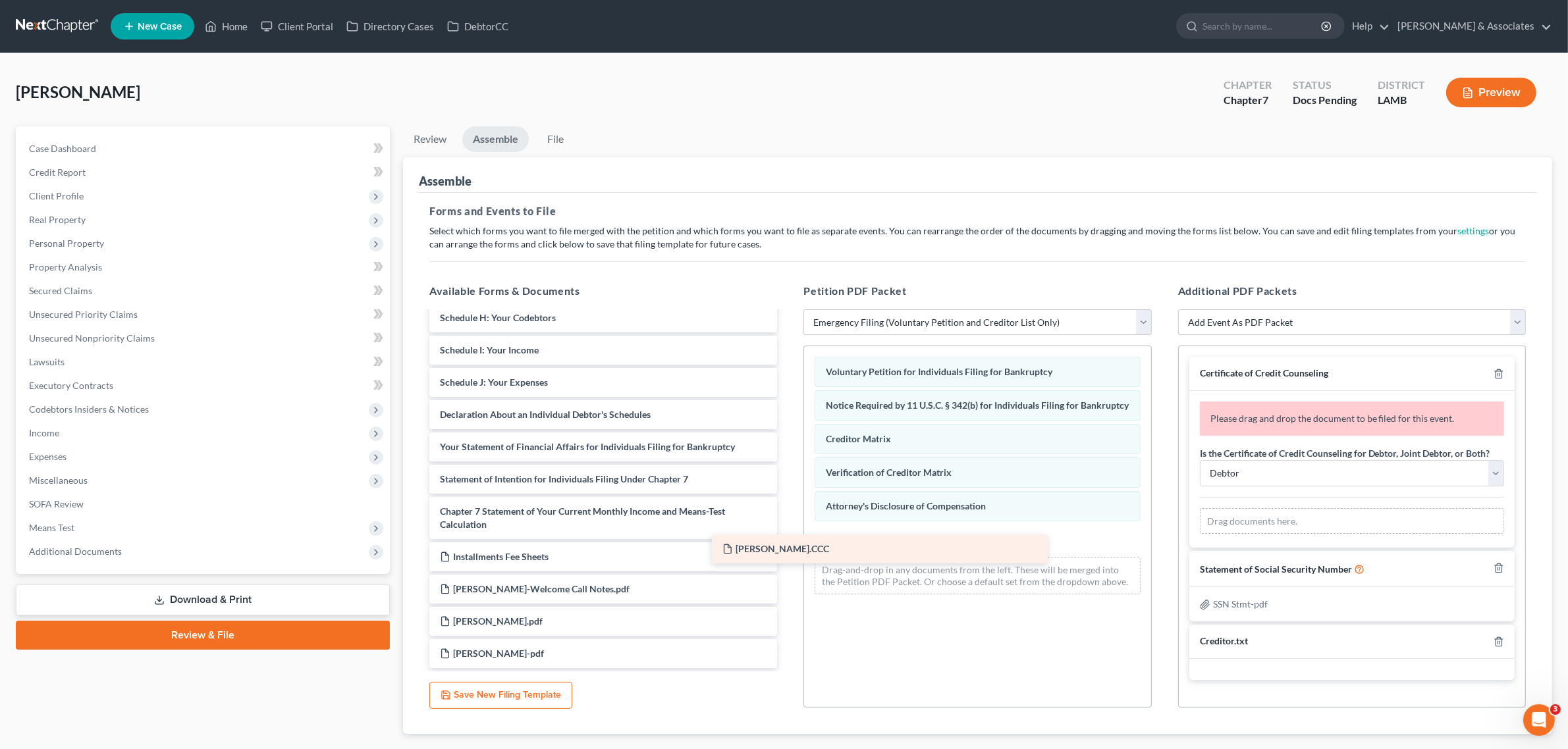
scroll to position [202, 0]
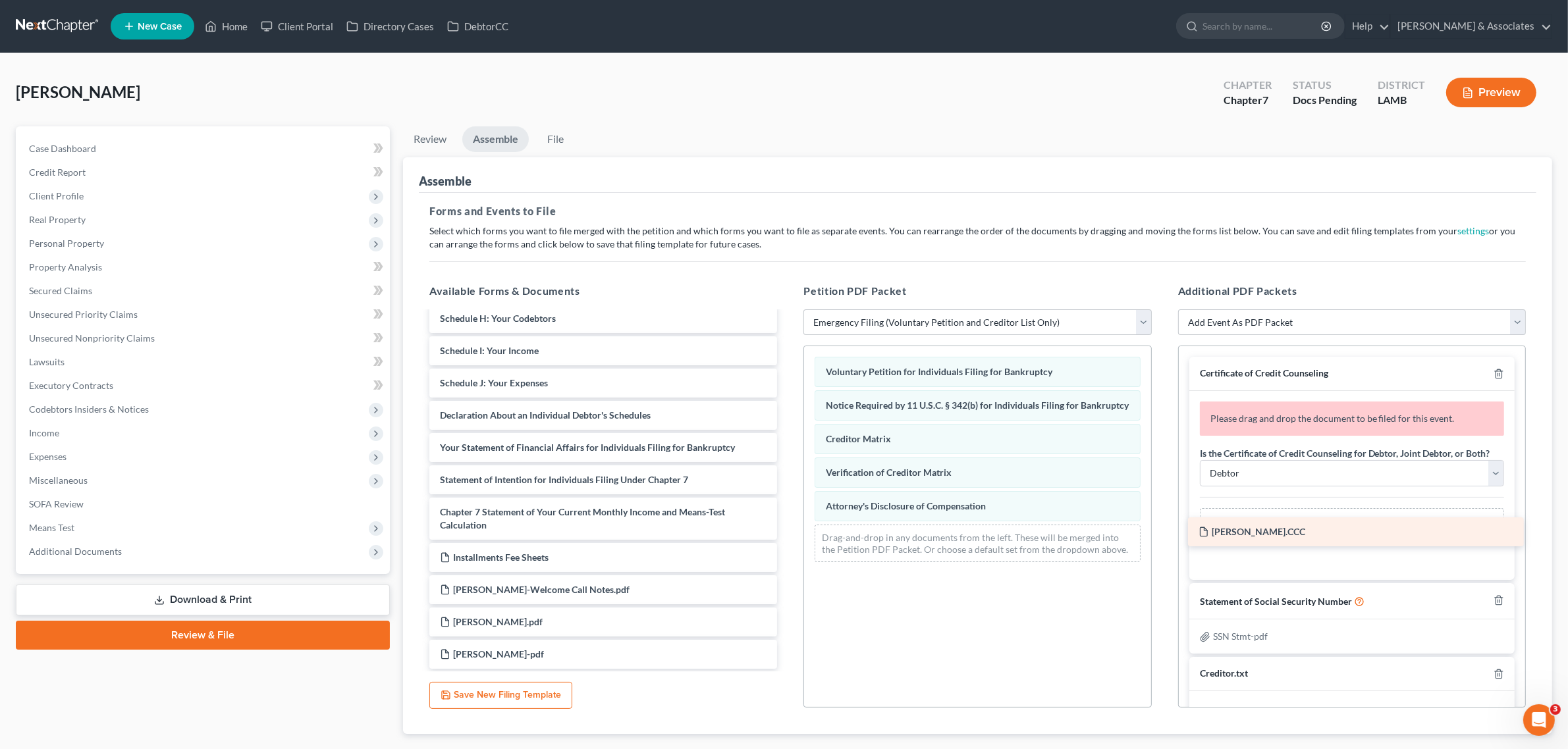
drag, startPoint x: 518, startPoint y: 527, endPoint x: 1276, endPoint y: 534, distance: 758.0
click at [788, 534] on div "[PERSON_NAME].CCC Summary of Your Assets and Liabilities Schedule A/B: Property…" at bounding box center [603, 389] width 369 height 558
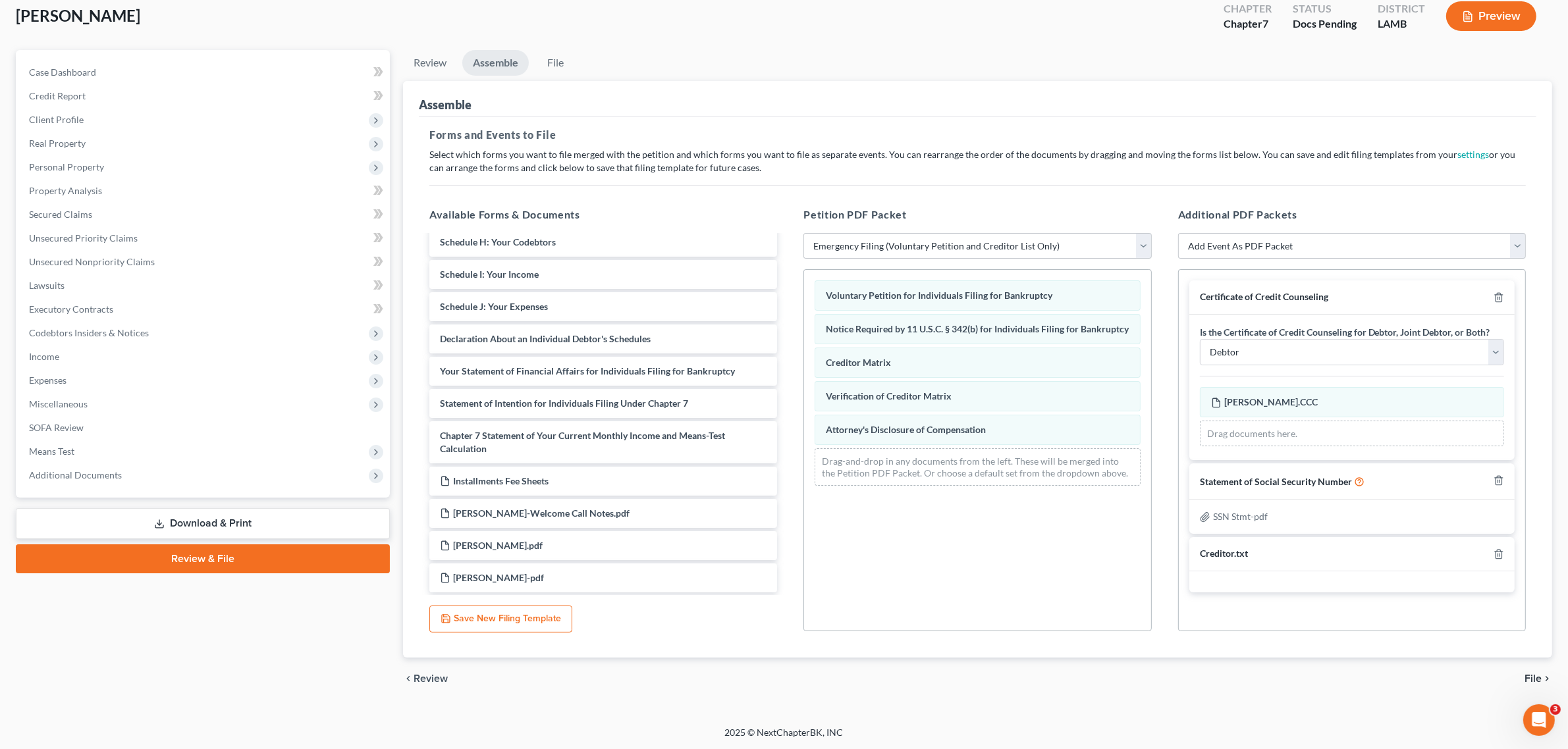
scroll to position [0, 0]
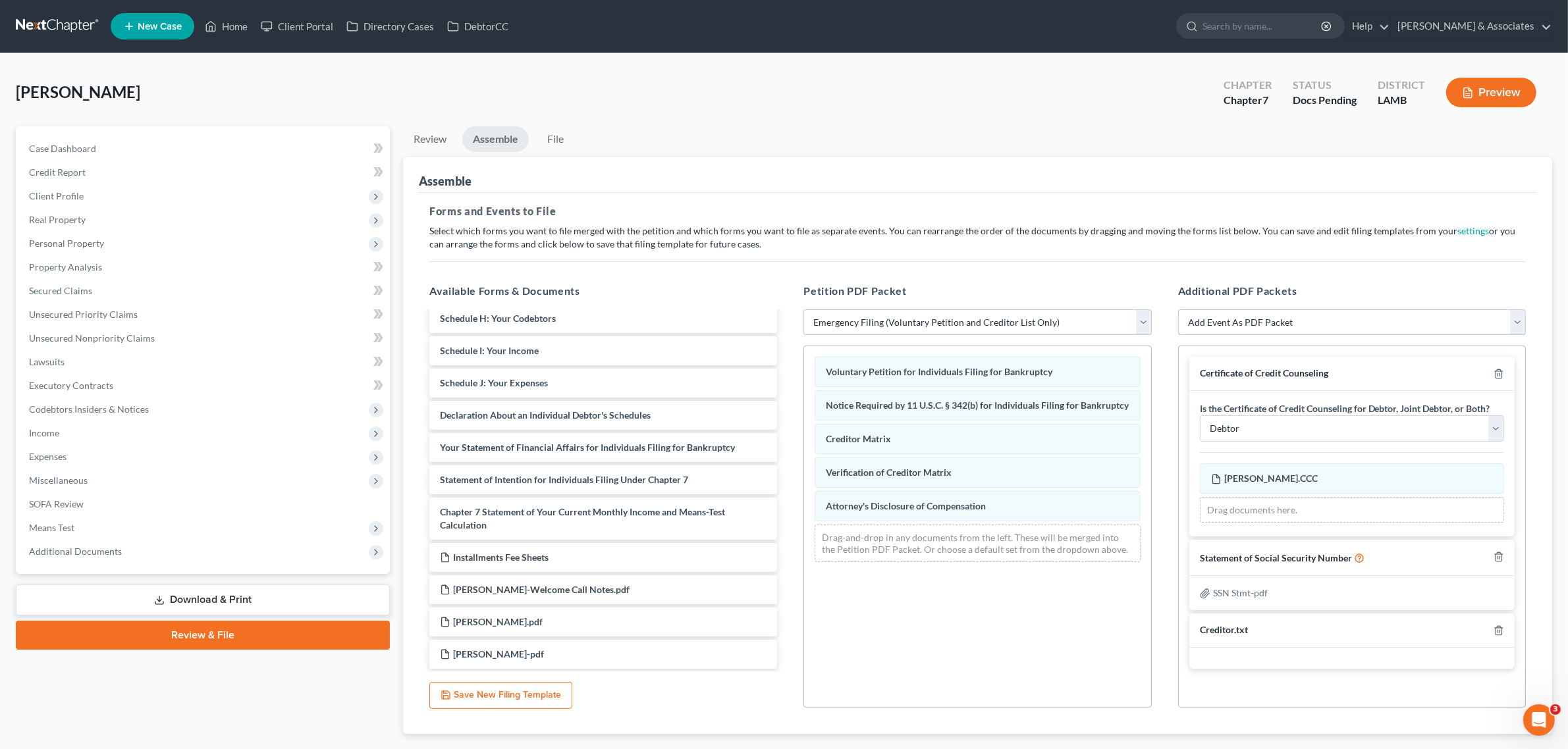
click at [1509, 319] on select "Add Event As PDF Packet Amended List of Creditors Amended List of Creditors and…" at bounding box center [1351, 323] width 348 height 27
select select "43"
click at [1178, 310] on select "Add Event As PDF Packet Amended List of Creditors Amended List of Creditors and…" at bounding box center [1351, 323] width 348 height 27
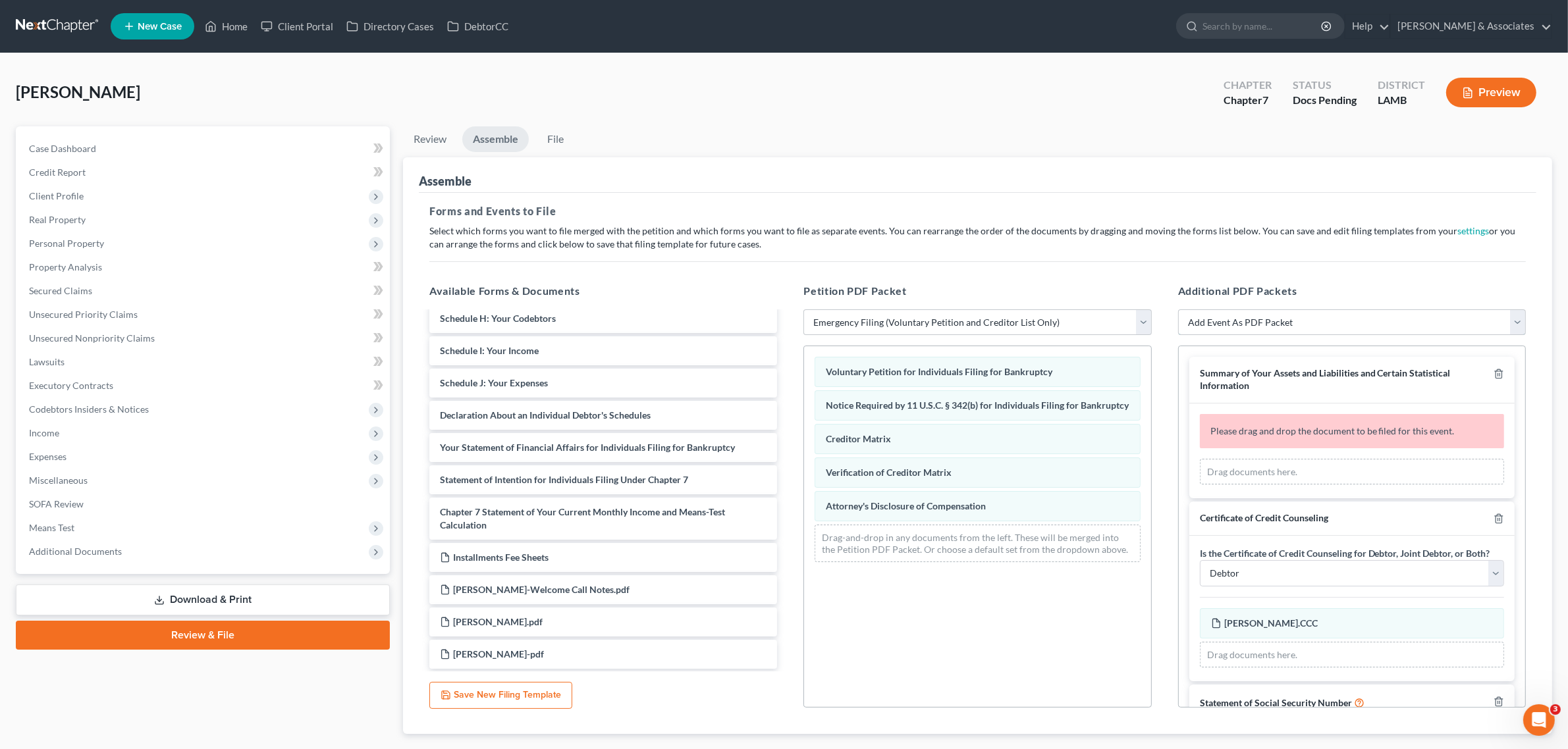
click at [1361, 315] on select "Add Event As PDF Packet Amended List of Creditors Amended List of Creditors and…" at bounding box center [1351, 323] width 348 height 27
select select "36"
click at [1178, 310] on select "Add Event As PDF Packet Amended List of Creditors Amended List of Creditors and…" at bounding box center [1351, 323] width 348 height 27
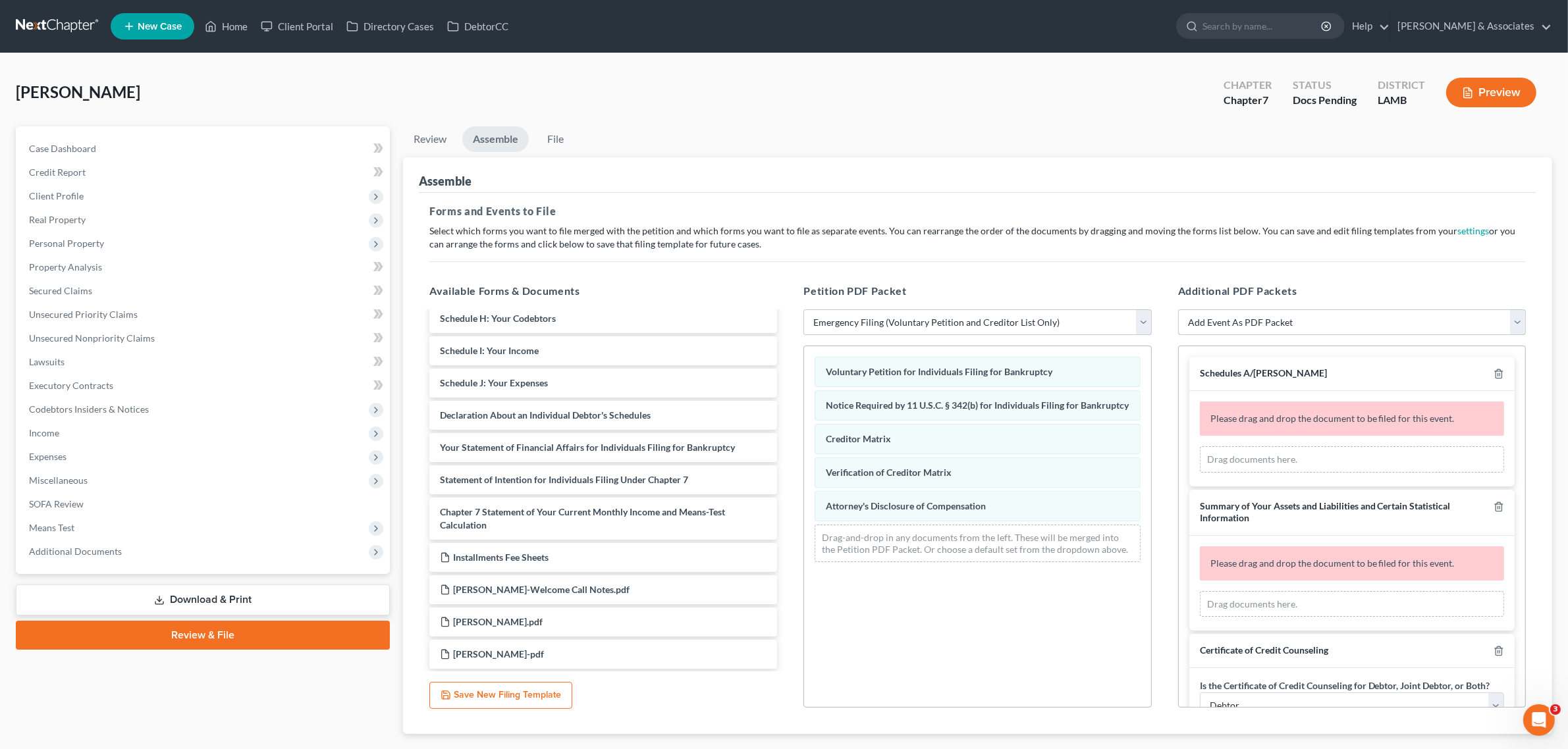
click at [1372, 327] on select "Add Event As PDF Packet Amended List of Creditors Amended List of Creditors and…" at bounding box center [1351, 323] width 348 height 27
select select "18"
click at [1178, 310] on select "Add Event As PDF Packet Amended List of Creditors Amended List of Creditors and…" at bounding box center [1351, 323] width 348 height 27
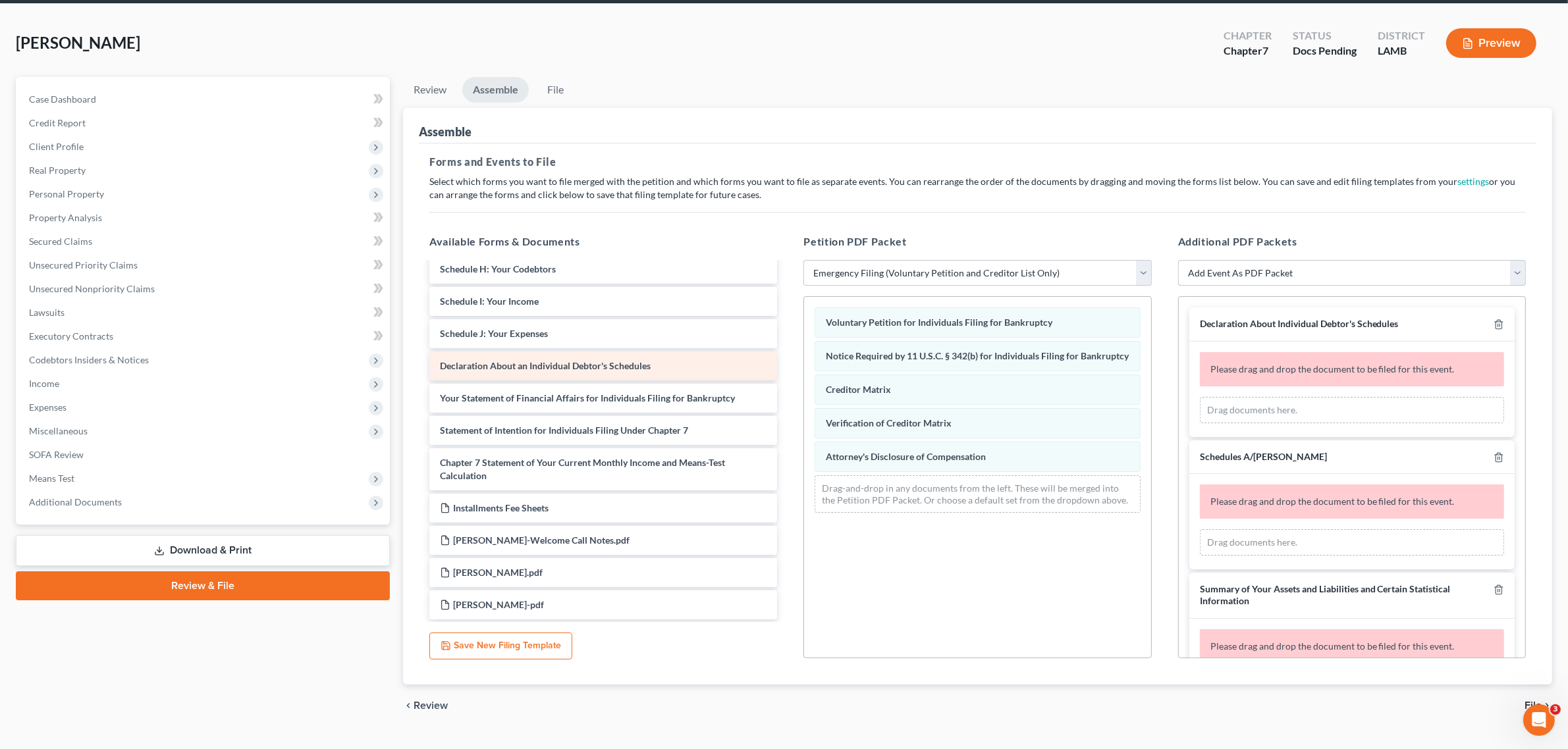
scroll to position [76, 0]
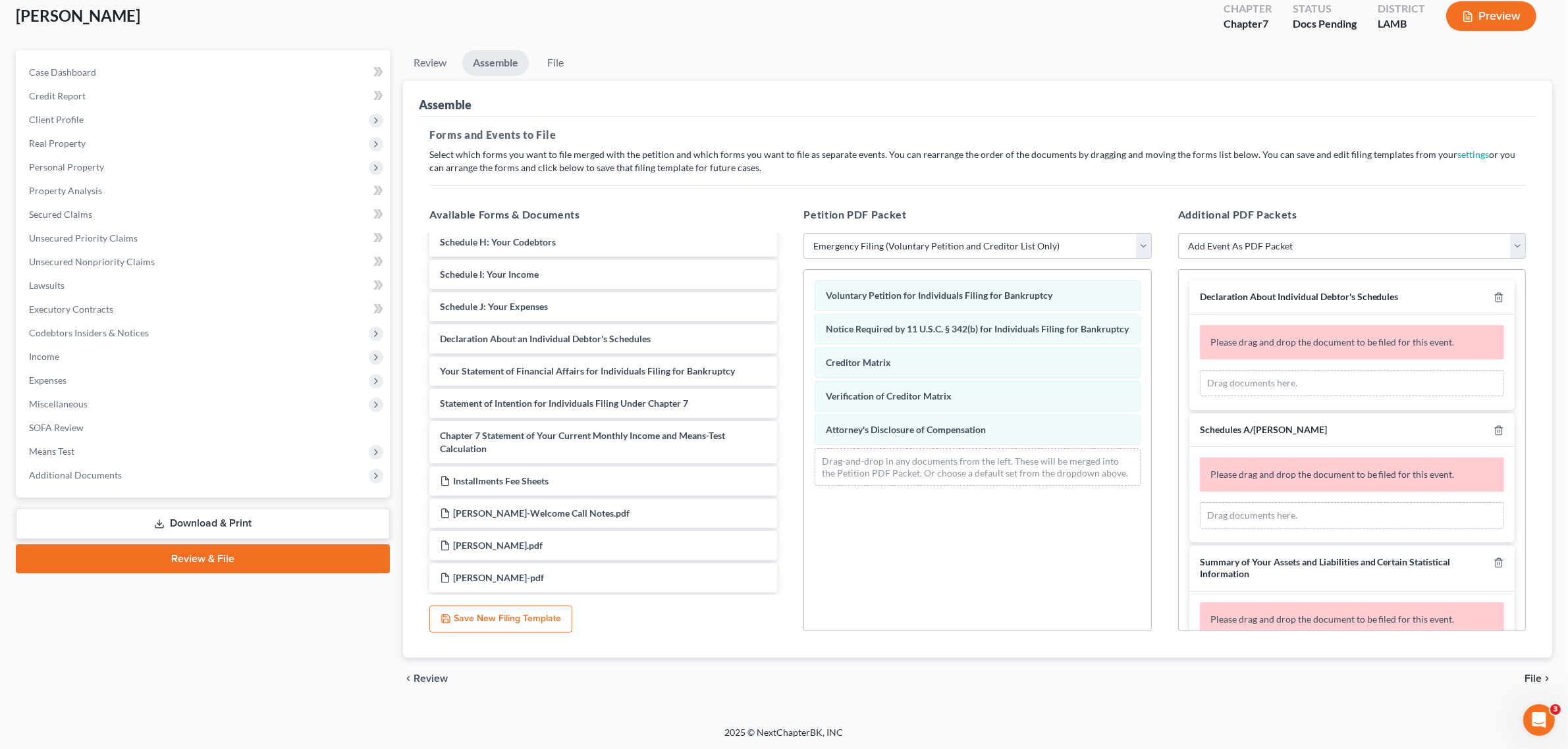
click at [1372, 254] on select "Add Event As PDF Packet Amended List of Creditors Amended List of Creditors and…" at bounding box center [1351, 246] width 348 height 27
select select "39"
click at [1178, 233] on select "Add Event As PDF Packet Amended List of Creditors Amended List of Creditors and…" at bounding box center [1351, 246] width 348 height 27
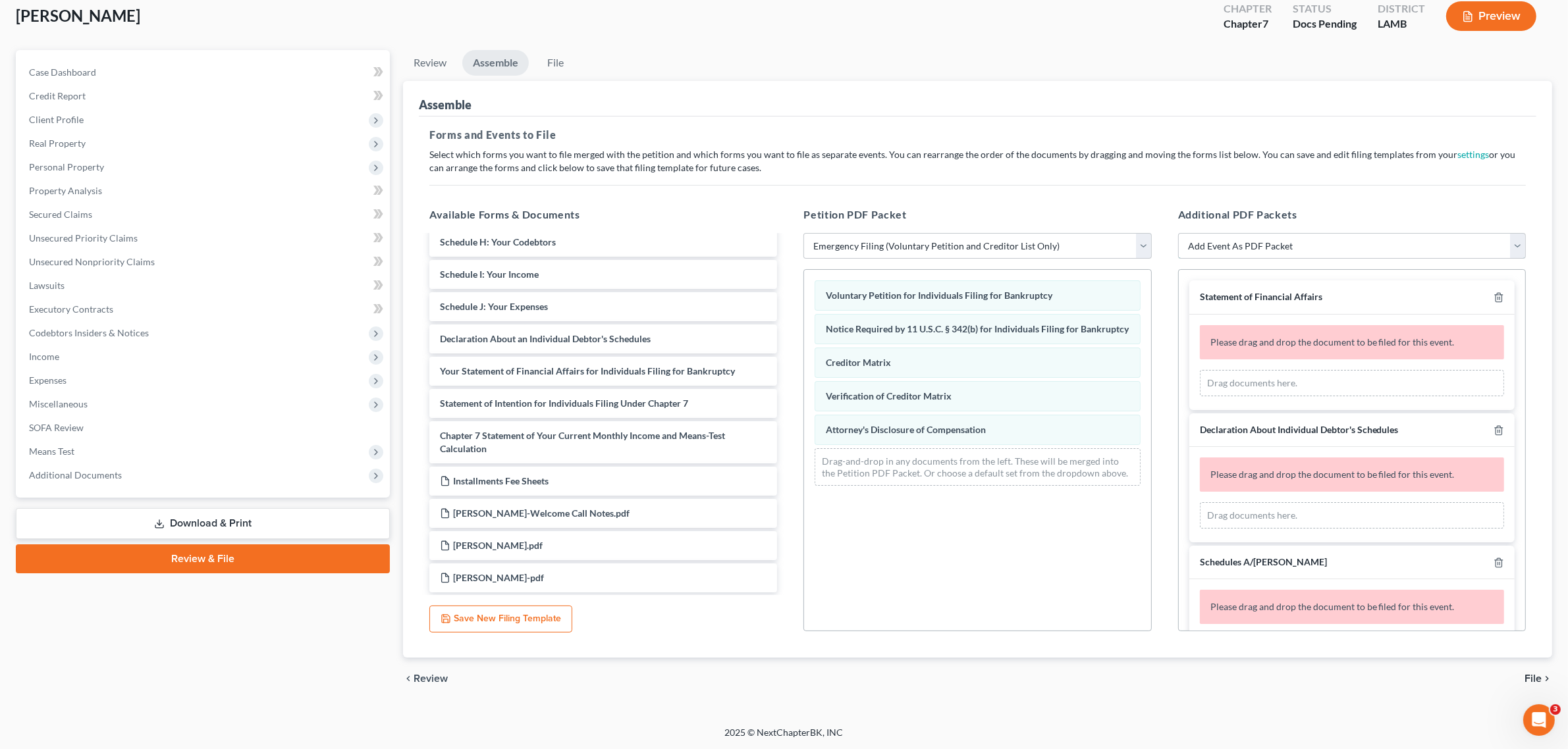
click at [1345, 251] on select "Add Event As PDF Packet Amended List of Creditors Amended List of Creditors and…" at bounding box center [1351, 246] width 348 height 27
select select "40"
click at [1178, 233] on select "Add Event As PDF Packet Amended List of Creditors Amended List of Creditors and…" at bounding box center [1351, 246] width 348 height 27
click at [1357, 238] on select "Add Event As PDF Packet Amended List of Creditors Amended List of Creditors and…" at bounding box center [1351, 246] width 348 height 27
select select "12"
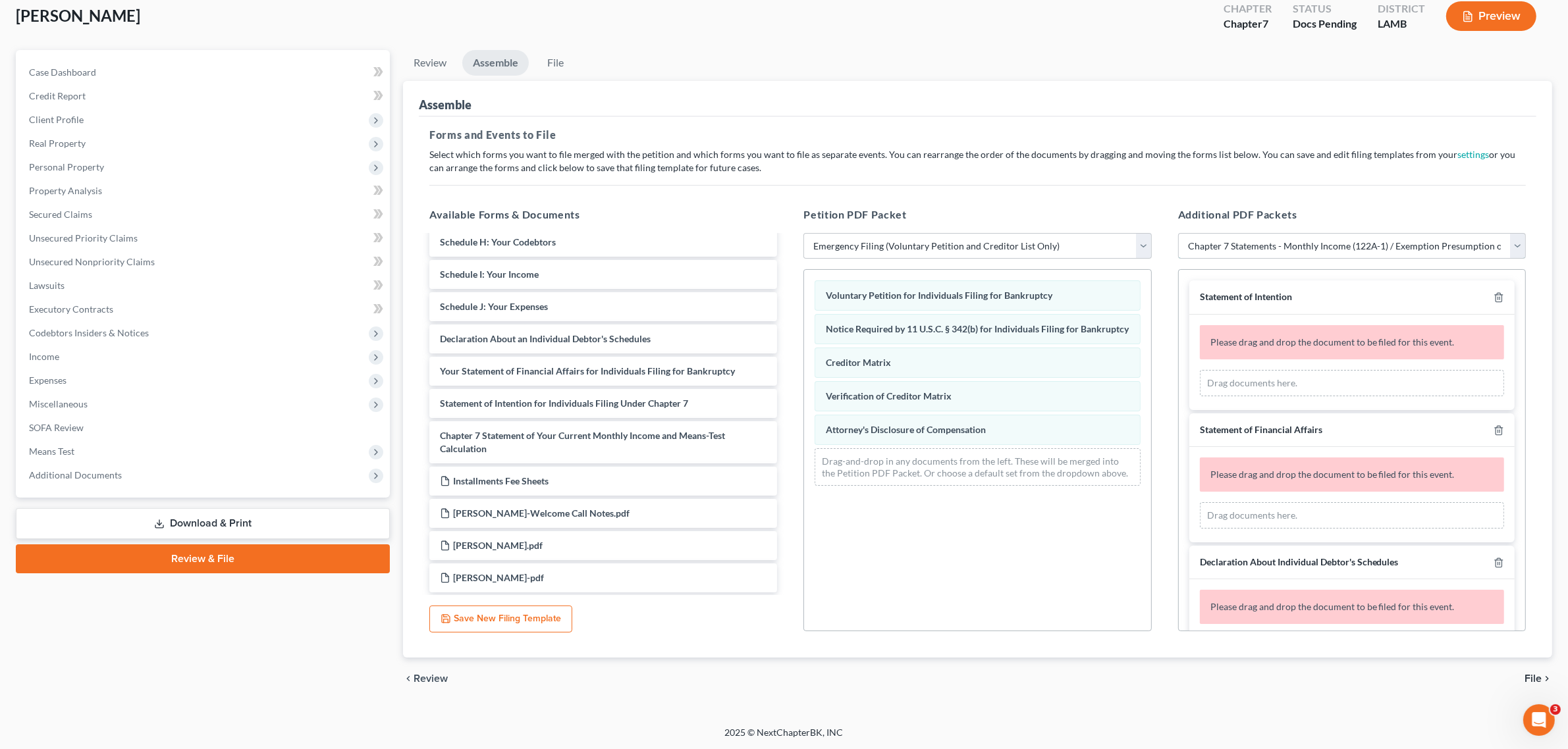
click at [1178, 233] on select "Add Event As PDF Packet Amended List of Creditors Amended List of Creditors and…" at bounding box center [1351, 246] width 348 height 27
select select
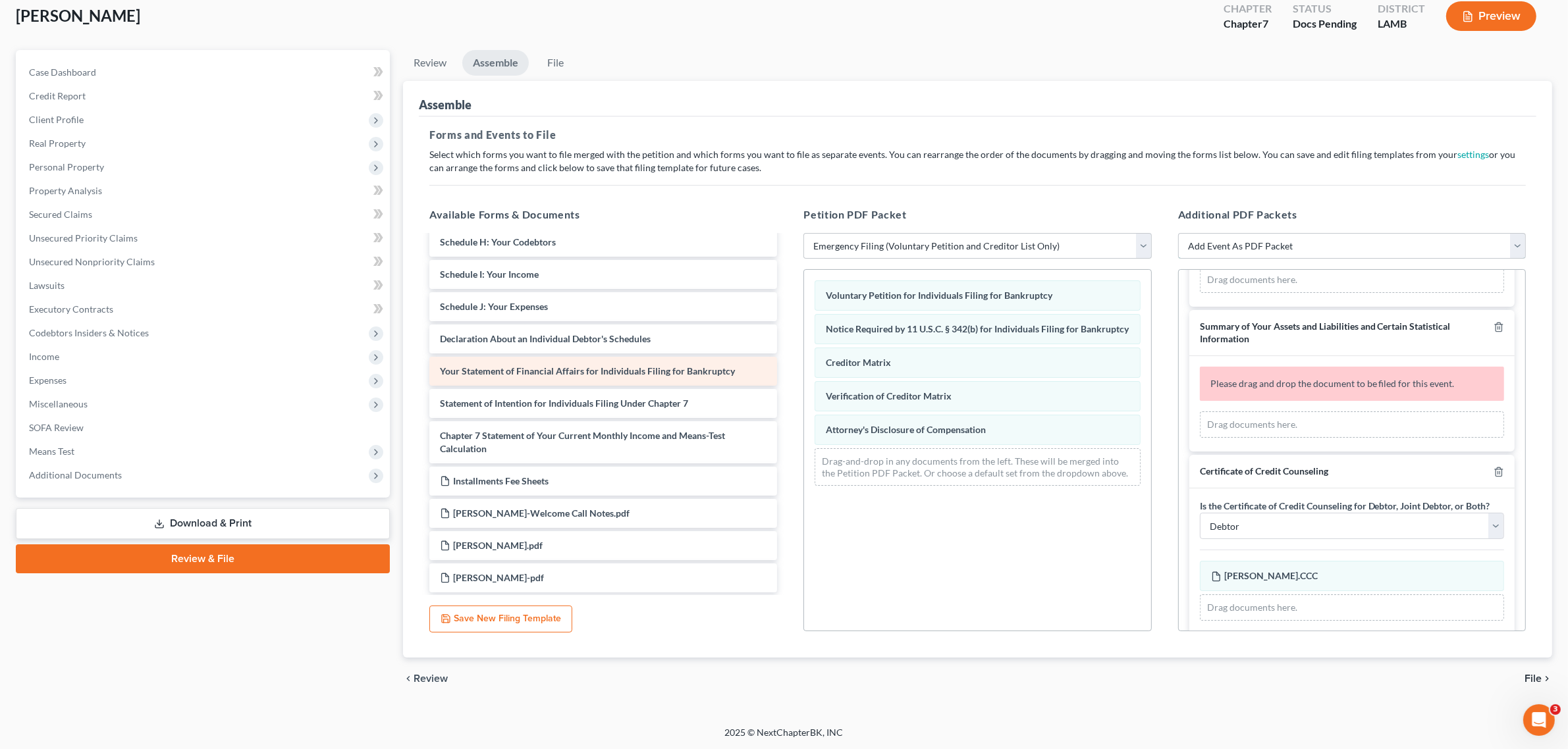
scroll to position [0, 0]
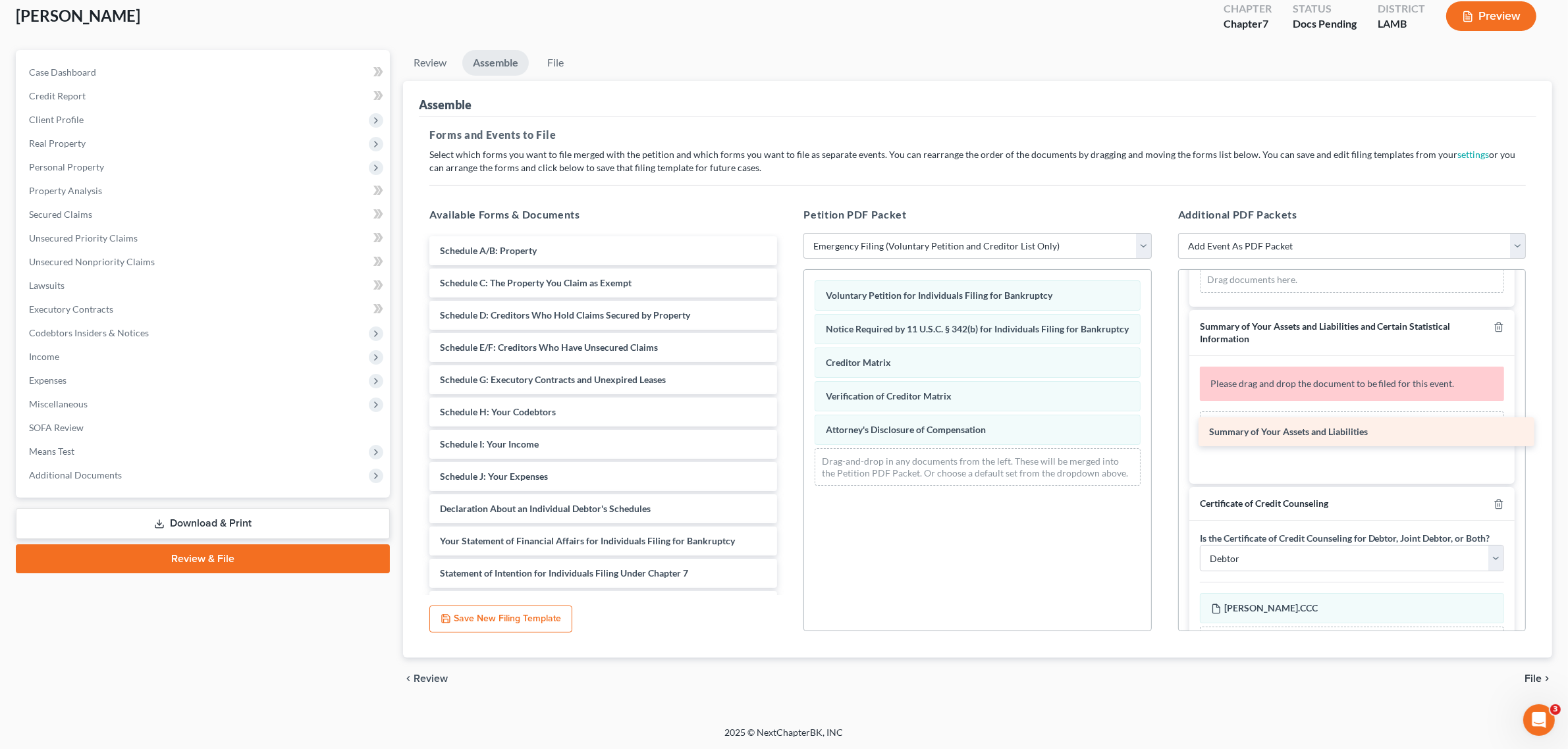
drag, startPoint x: 588, startPoint y: 250, endPoint x: 1357, endPoint y: 432, distance: 790.2
click at [788, 432] on div "Summary of Your Assets and Liabilities Summary of Your Assets and Liabilities S…" at bounding box center [603, 499] width 369 height 526
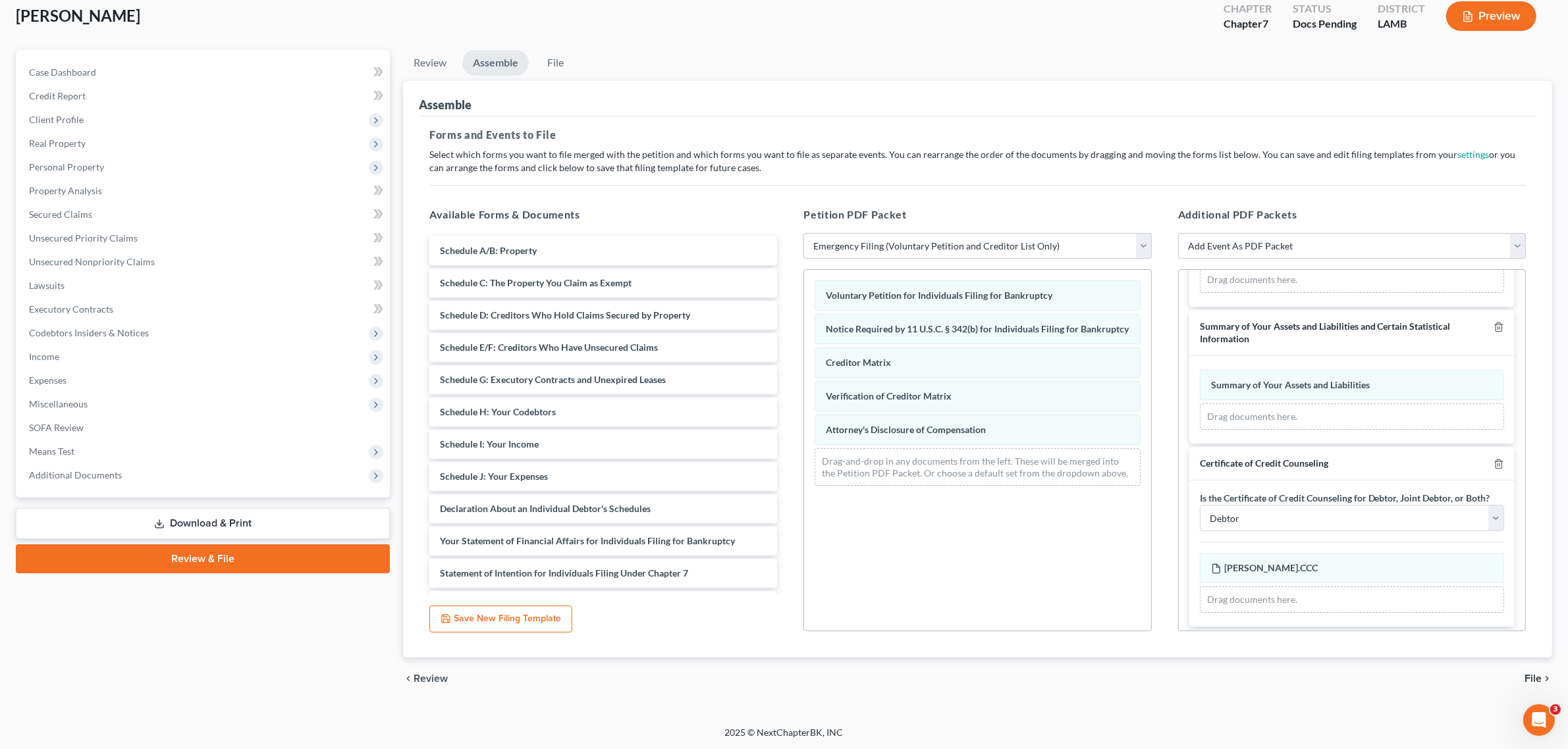
scroll to position [562, 0]
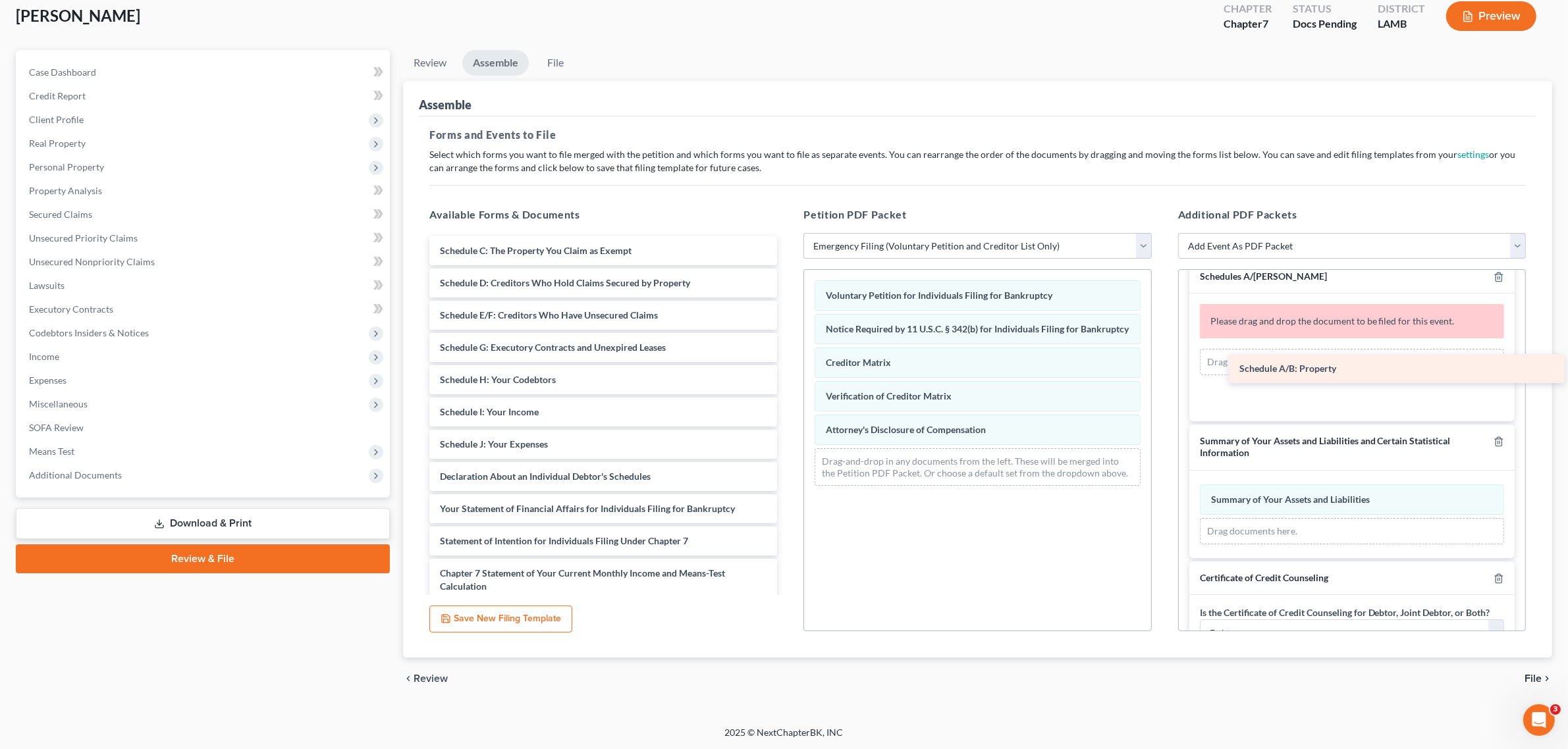
drag, startPoint x: 519, startPoint y: 255, endPoint x: 1318, endPoint y: 373, distance: 807.7
click at [788, 373] on div "Schedule A/B: Property Schedule A/B: Property Schedule C: The Property You Clai…" at bounding box center [603, 483] width 369 height 493
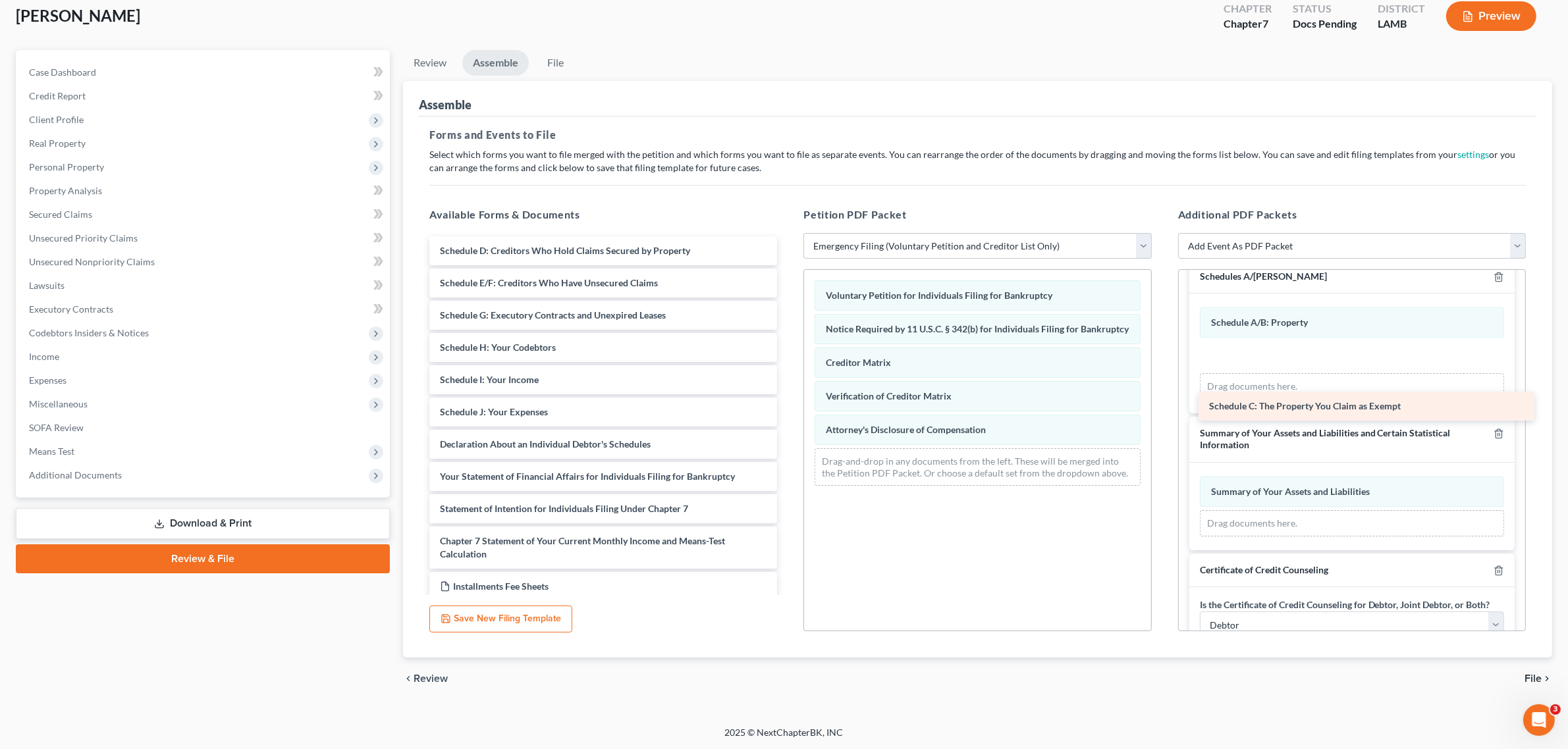
drag, startPoint x: 531, startPoint y: 246, endPoint x: 1309, endPoint y: 394, distance: 792.0
click at [788, 394] on div "Schedule C: The Property You Claim as Exempt Schedule C: The Property You Claim…" at bounding box center [603, 467] width 369 height 462
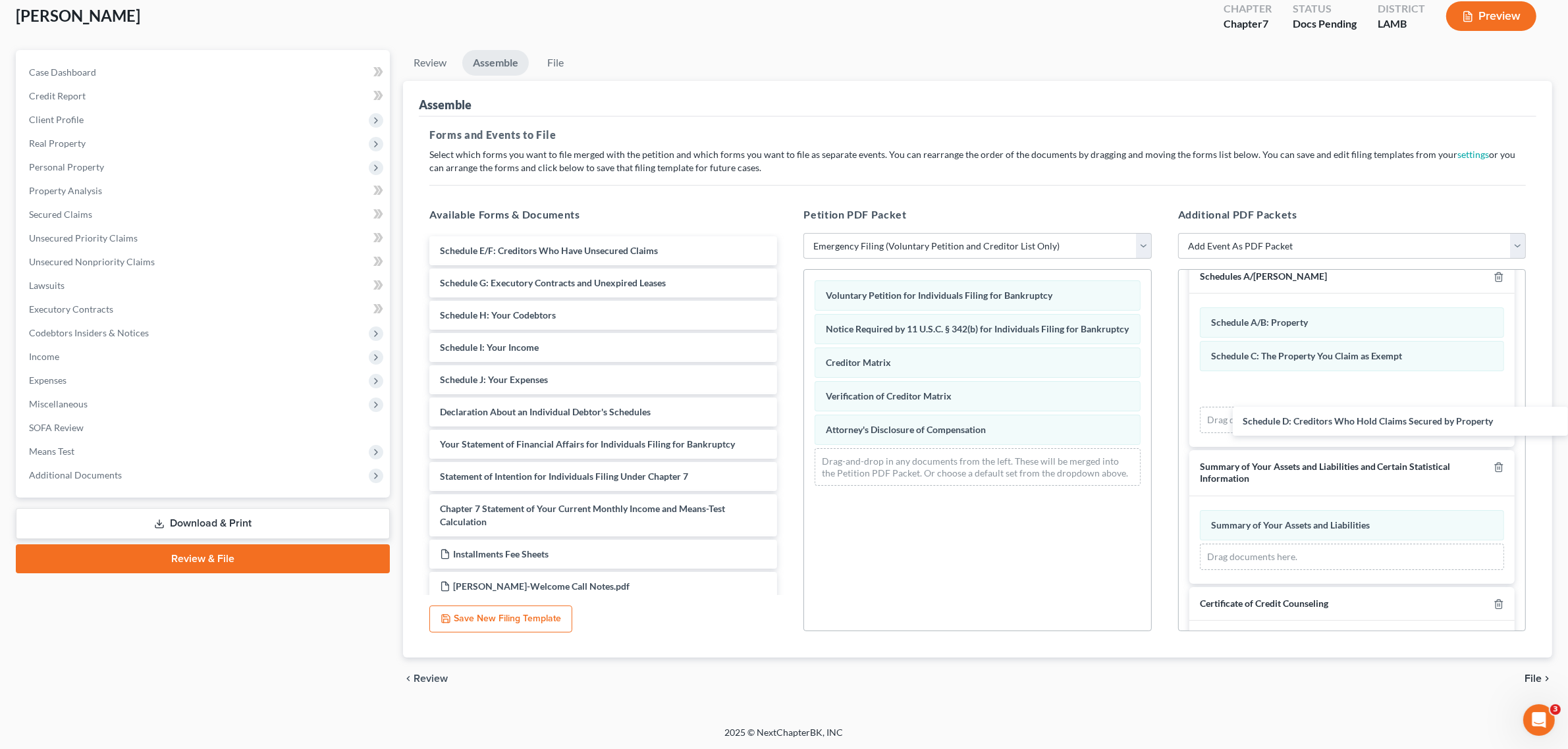
drag, startPoint x: 513, startPoint y: 248, endPoint x: 1299, endPoint y: 419, distance: 804.4
click at [788, 419] on div "Schedule D: Creditors Who Hold Claims Secured by Property Schedule D: Creditors…" at bounding box center [603, 450] width 369 height 429
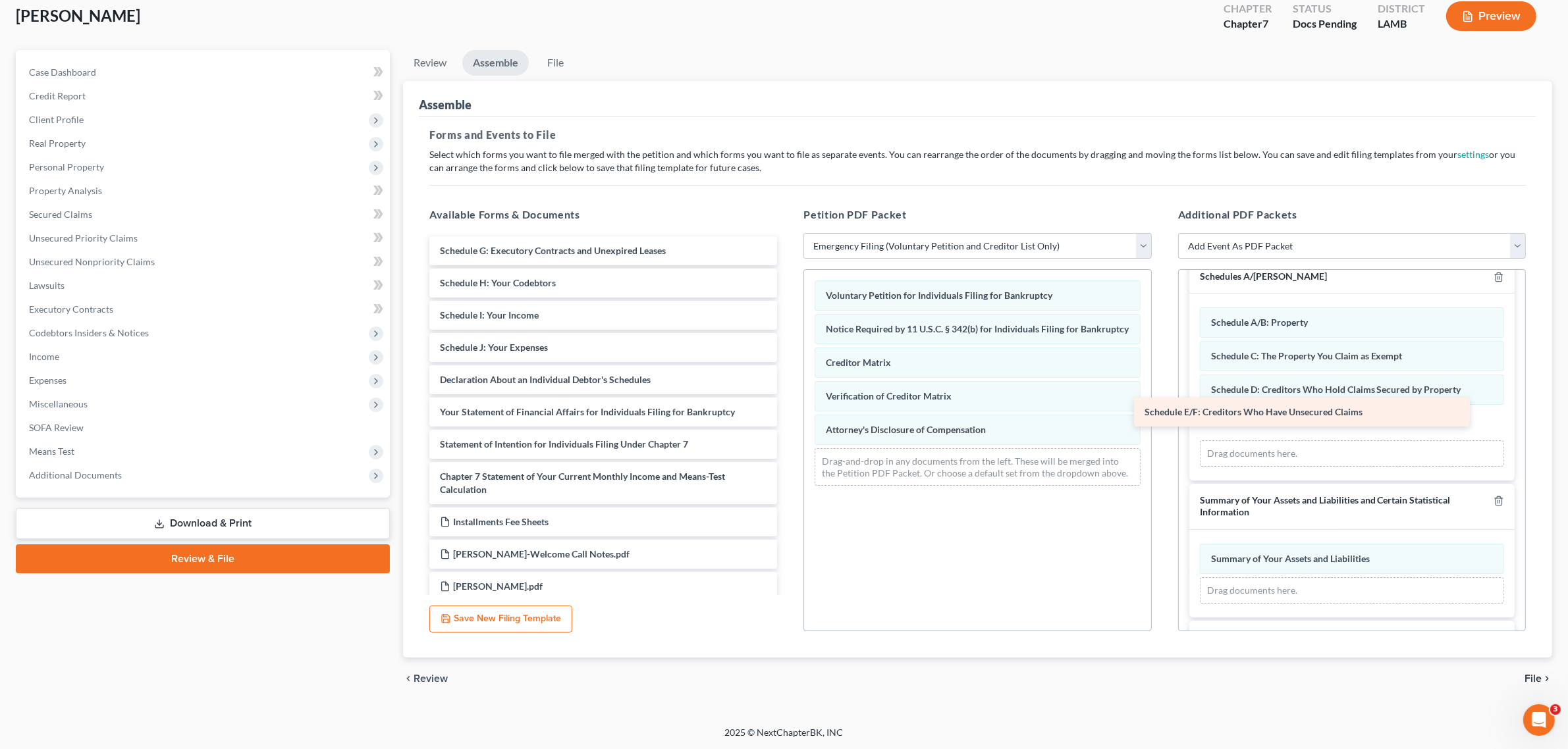
drag, startPoint x: 513, startPoint y: 255, endPoint x: 1247, endPoint y: 421, distance: 752.5
click at [788, 421] on div "Schedule E/F: Creditors Who Have Unsecured Claims Schedule E/F: Creditors Who H…" at bounding box center [603, 434] width 369 height 397
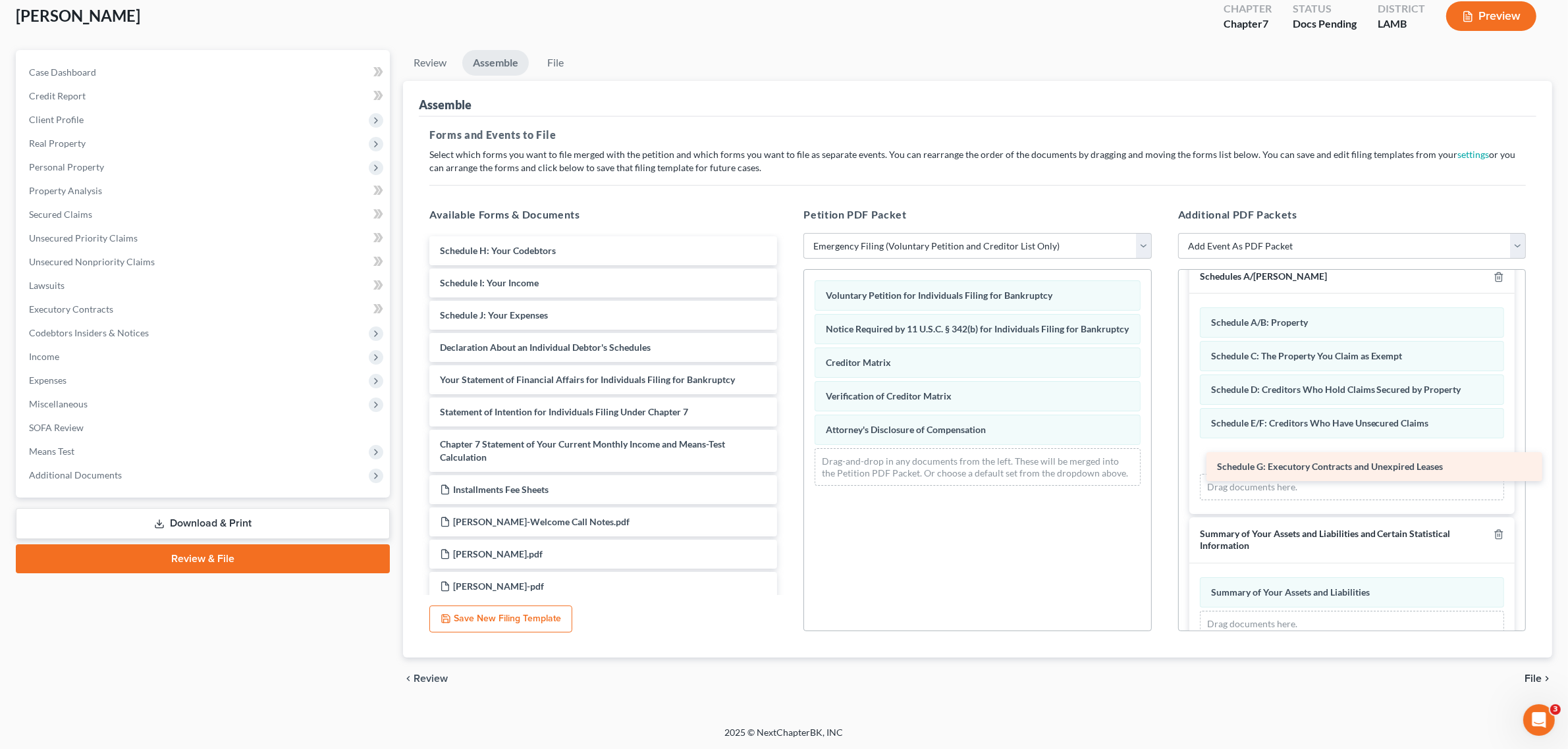
drag, startPoint x: 507, startPoint y: 252, endPoint x: 1284, endPoint y: 469, distance: 806.7
click at [788, 469] on div "Schedule G: Executory Contracts and Unexpired Leases Schedule G: Executory Cont…" at bounding box center [603, 418] width 369 height 364
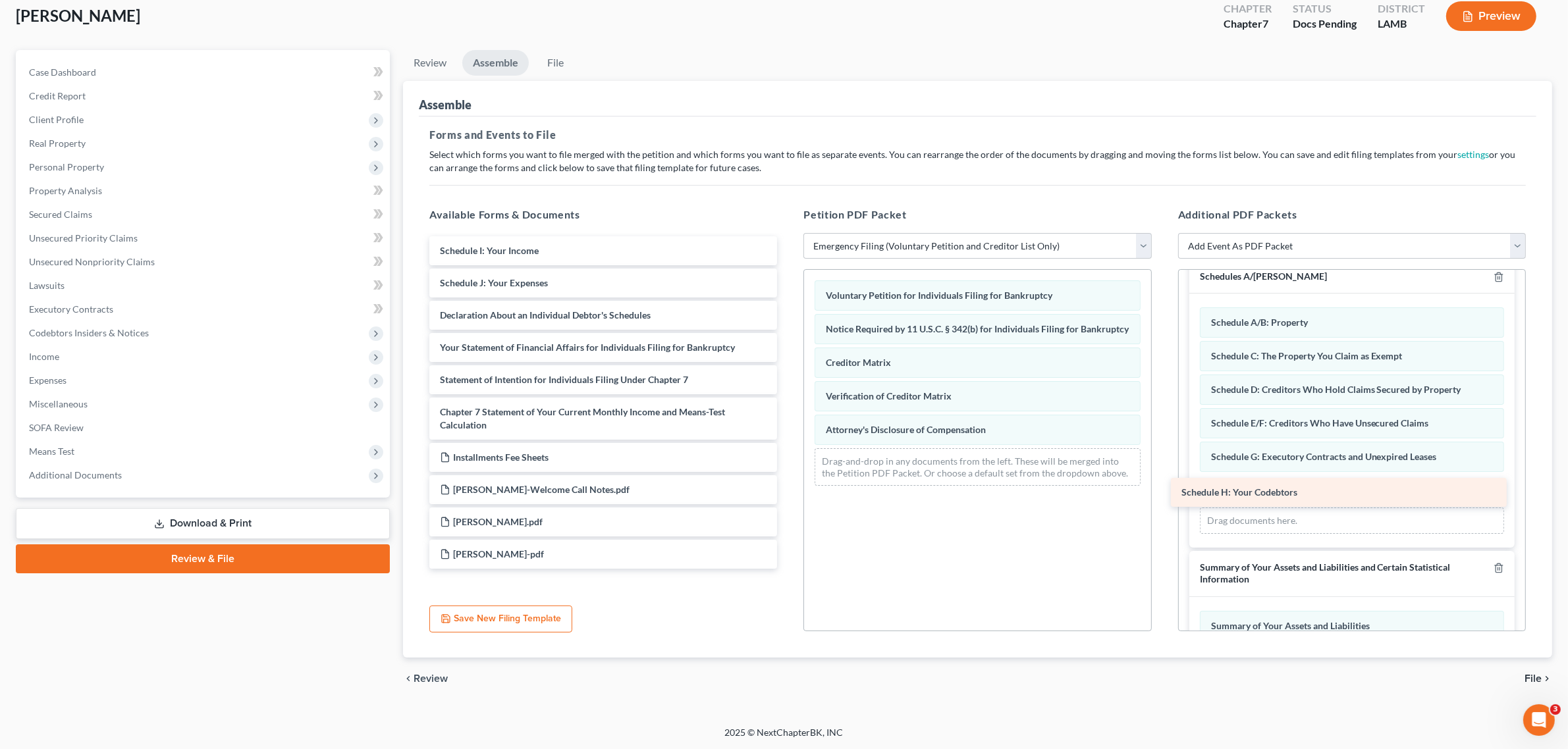
drag, startPoint x: 504, startPoint y: 256, endPoint x: 1254, endPoint y: 500, distance: 788.7
click at [788, 500] on div "Schedule H: Your Codebtors Schedule H: Your Codebtors Schedule I: Your Income S…" at bounding box center [603, 402] width 369 height 332
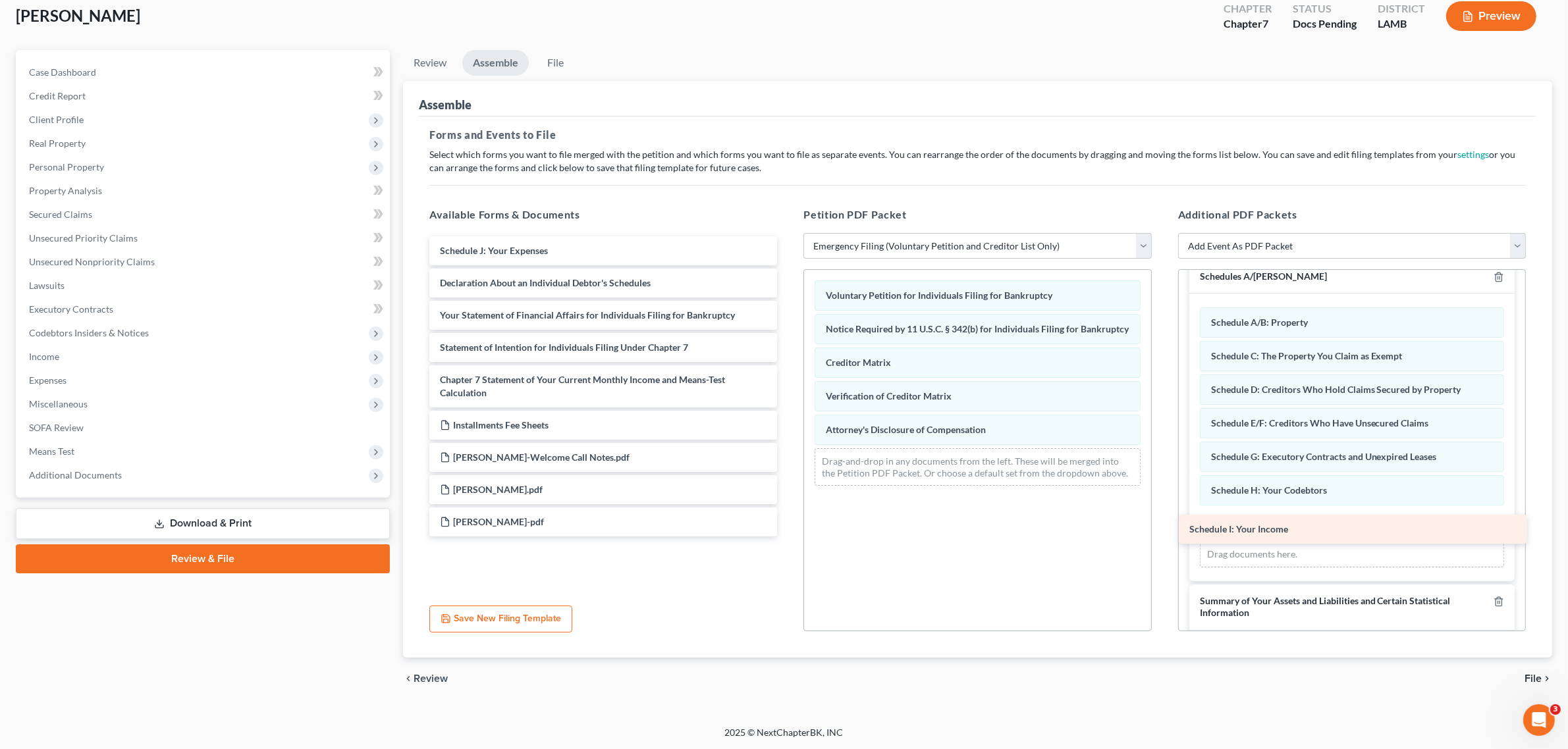
drag, startPoint x: 526, startPoint y: 254, endPoint x: 1275, endPoint y: 535, distance: 800.0
click at [788, 535] on div "Schedule I: Your Income Schedule I: Your Income Schedule J: Your Expenses Decla…" at bounding box center [603, 386] width 369 height 300
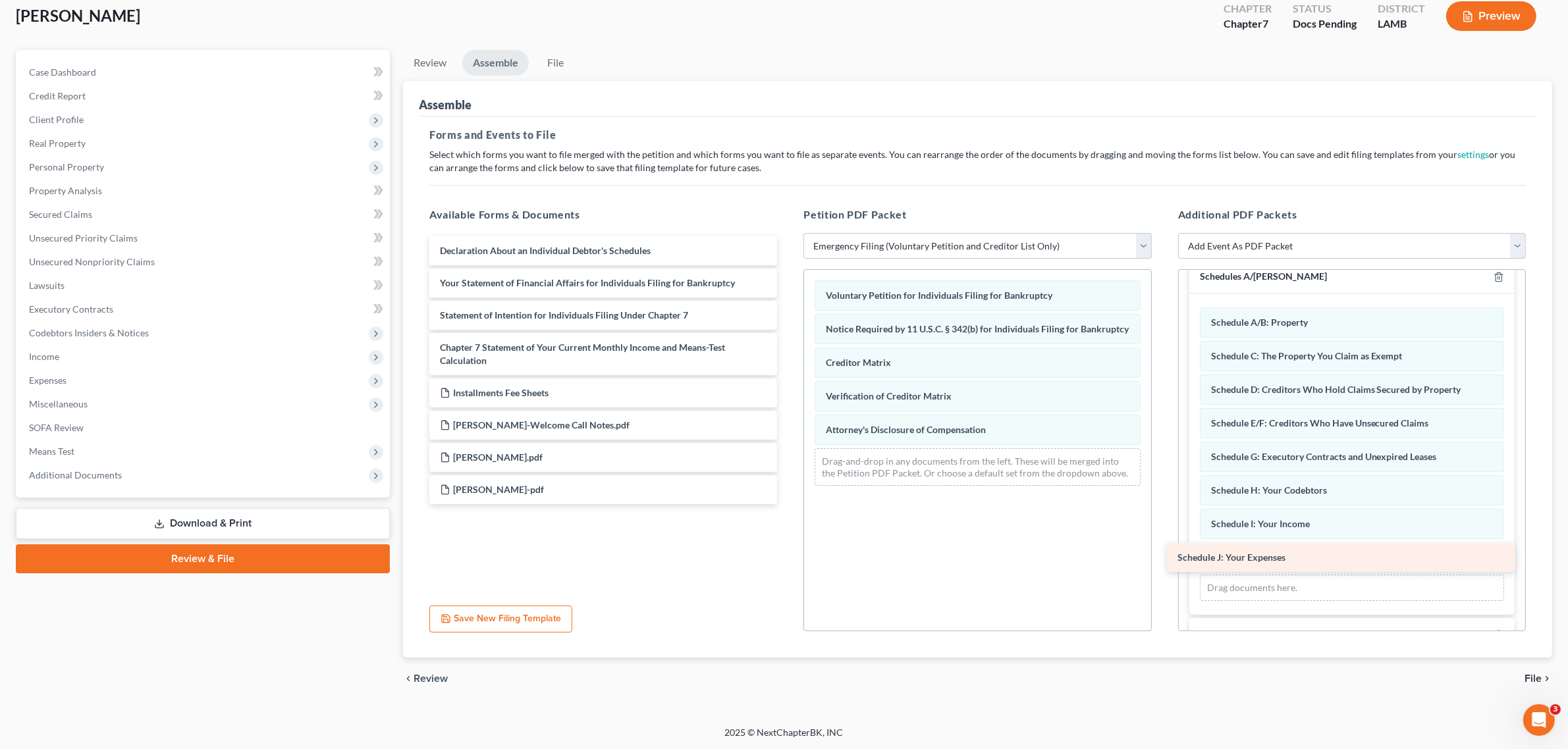
drag, startPoint x: 498, startPoint y: 254, endPoint x: 1236, endPoint y: 560, distance: 798.9
click at [788, 504] on div "Schedule J: Your Expenses Schedule J: Your Expenses Declaration About an Indivi…" at bounding box center [603, 370] width 369 height 268
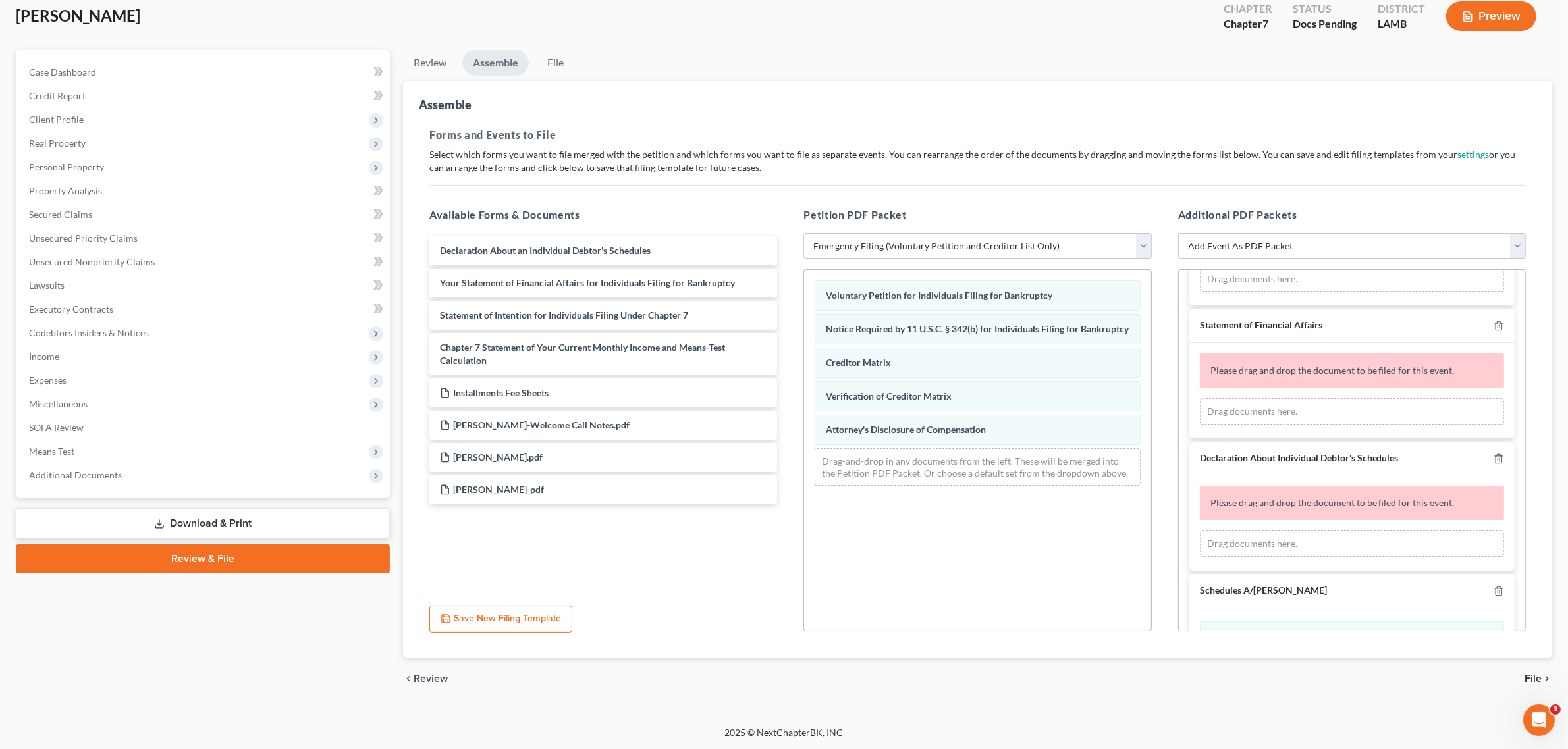
scroll to position [233, 0]
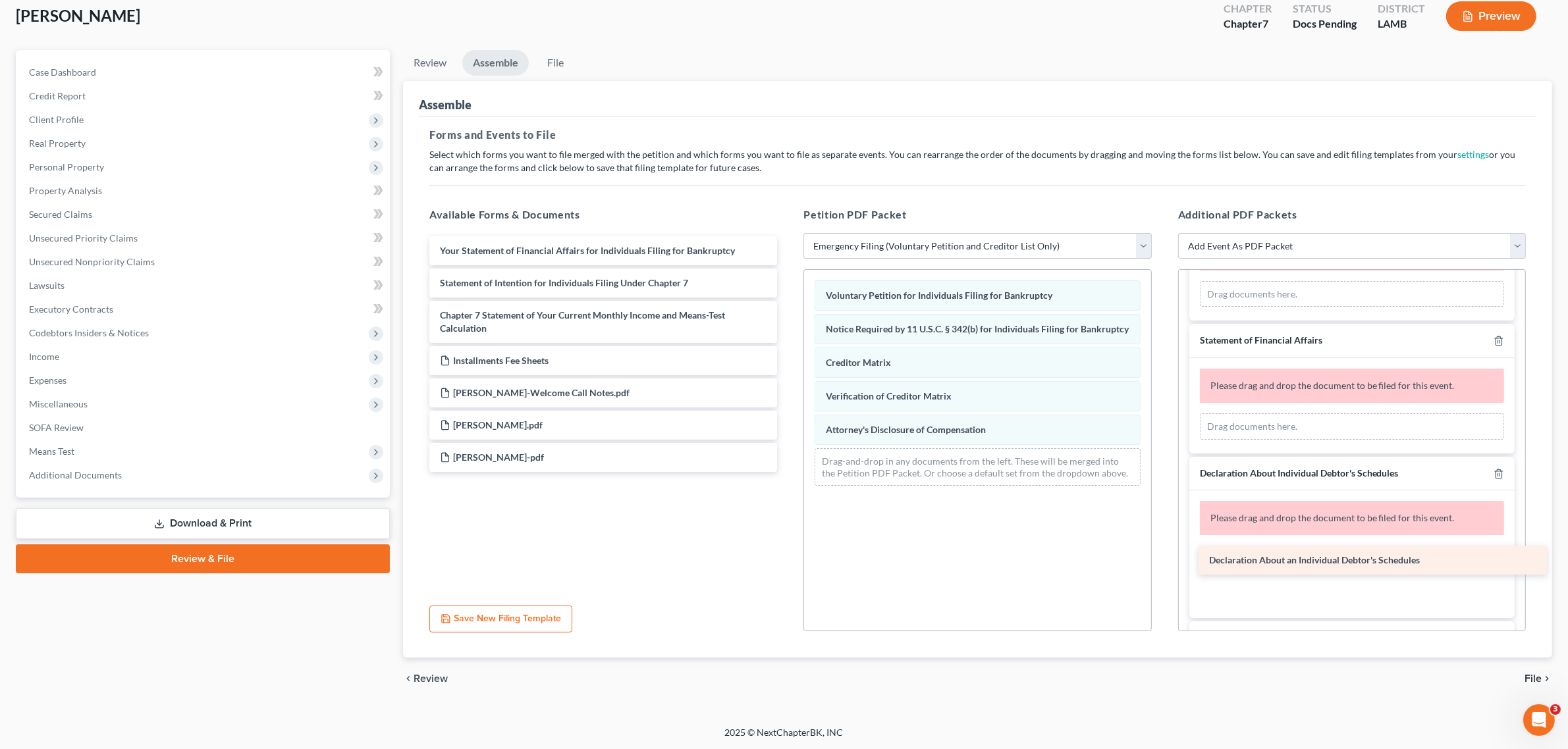
drag, startPoint x: 486, startPoint y: 241, endPoint x: 1255, endPoint y: 551, distance: 829.1
click at [788, 471] on div "Declaration About an Individual Debtor's Schedules Declaration About an Individ…" at bounding box center [603, 354] width 369 height 235
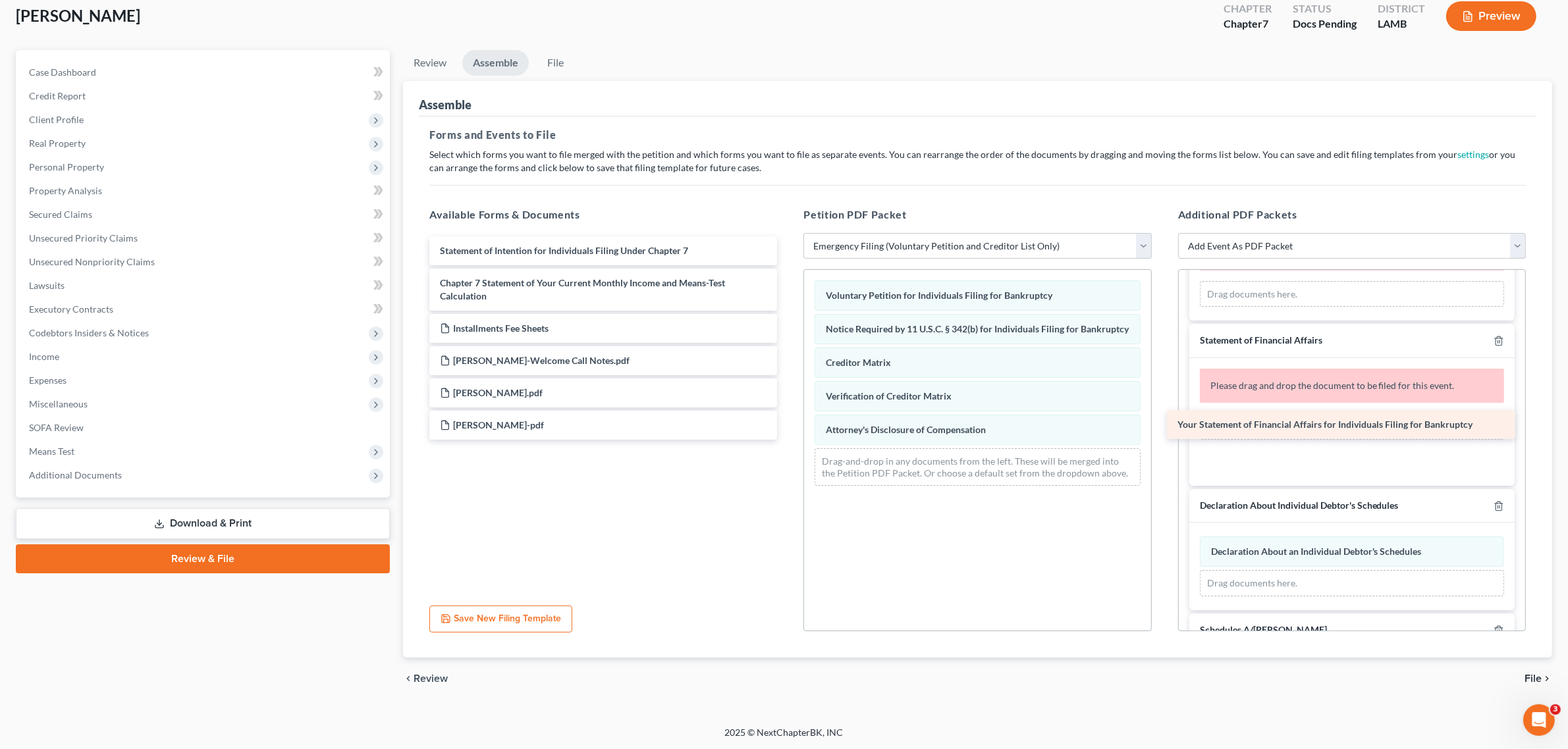
drag, startPoint x: 493, startPoint y: 250, endPoint x: 1231, endPoint y: 424, distance: 758.2
click at [788, 424] on div "Your Statement of Financial Affairs for Individuals Filing for Bankruptcy Your …" at bounding box center [603, 338] width 369 height 203
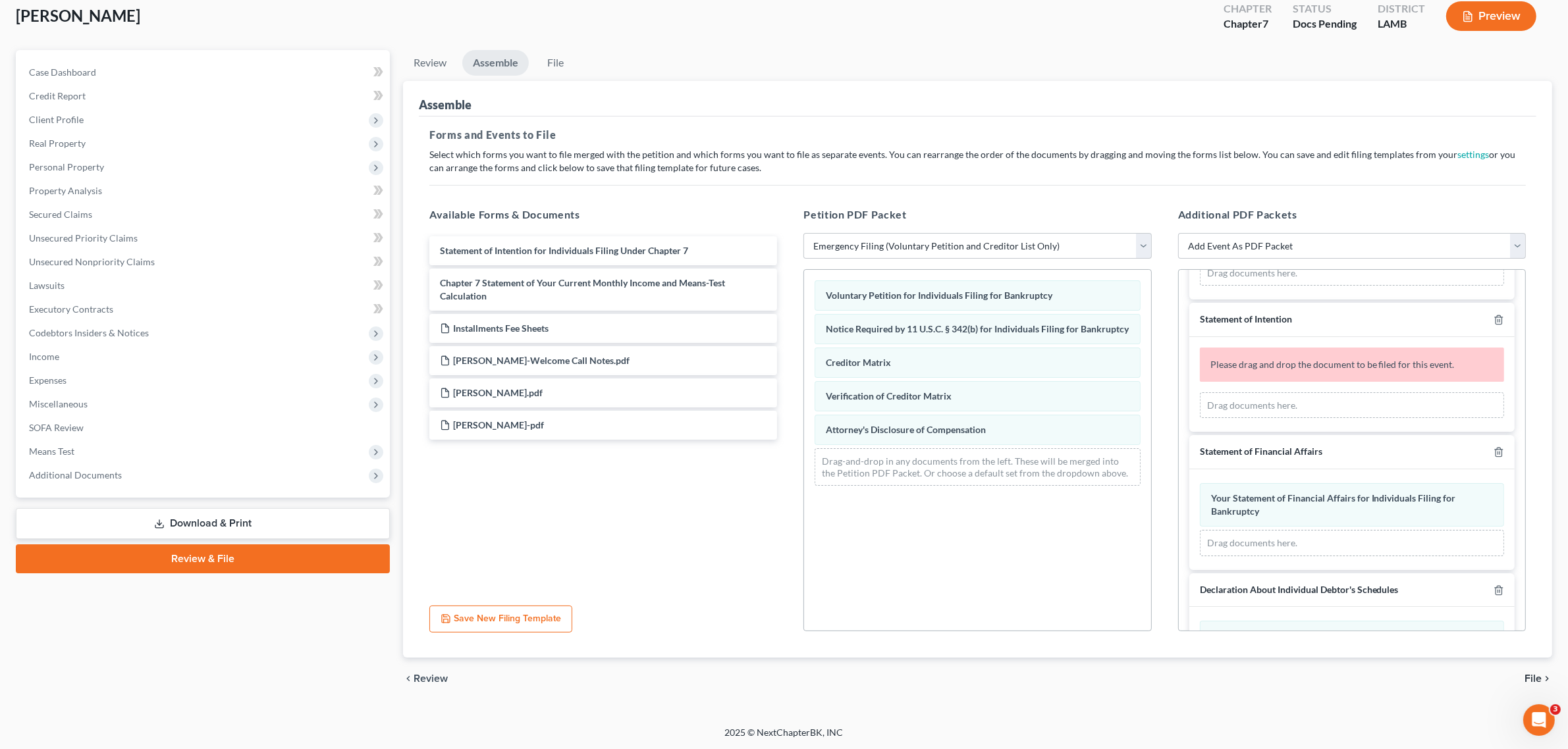
scroll to position [69, 0]
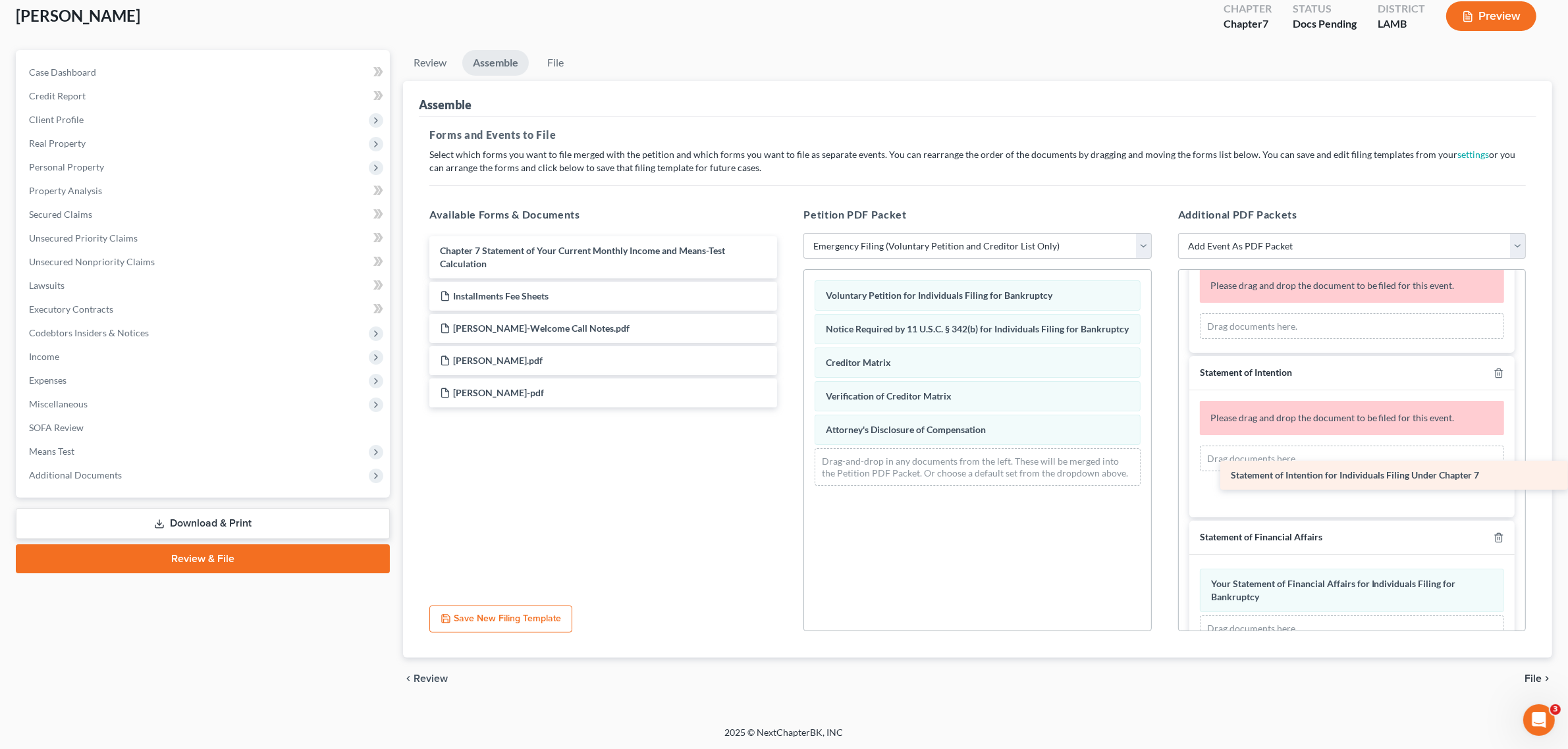
drag, startPoint x: 545, startPoint y: 250, endPoint x: 1347, endPoint y: 476, distance: 833.2
click at [788, 408] on div "Statement of Intention for Individuals Filing Under Chapter 7 Statement of Inte…" at bounding box center [603, 321] width 369 height 171
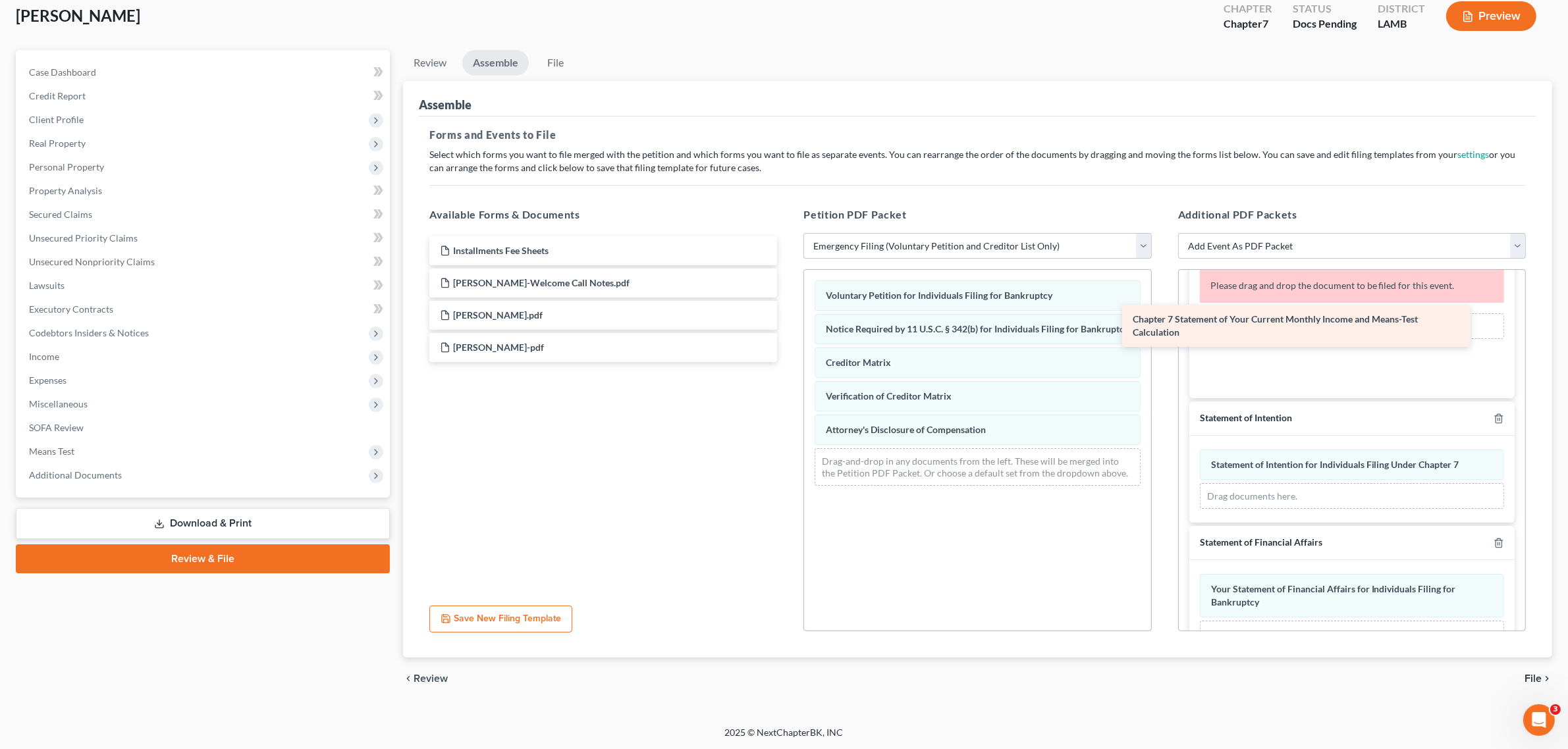
drag, startPoint x: 589, startPoint y: 267, endPoint x: 1282, endPoint y: 336, distance: 696.4
click at [788, 336] on div "Chapter 7 Statement of Your Current Monthly Income and Means-Test Calculation C…" at bounding box center [603, 299] width 369 height 126
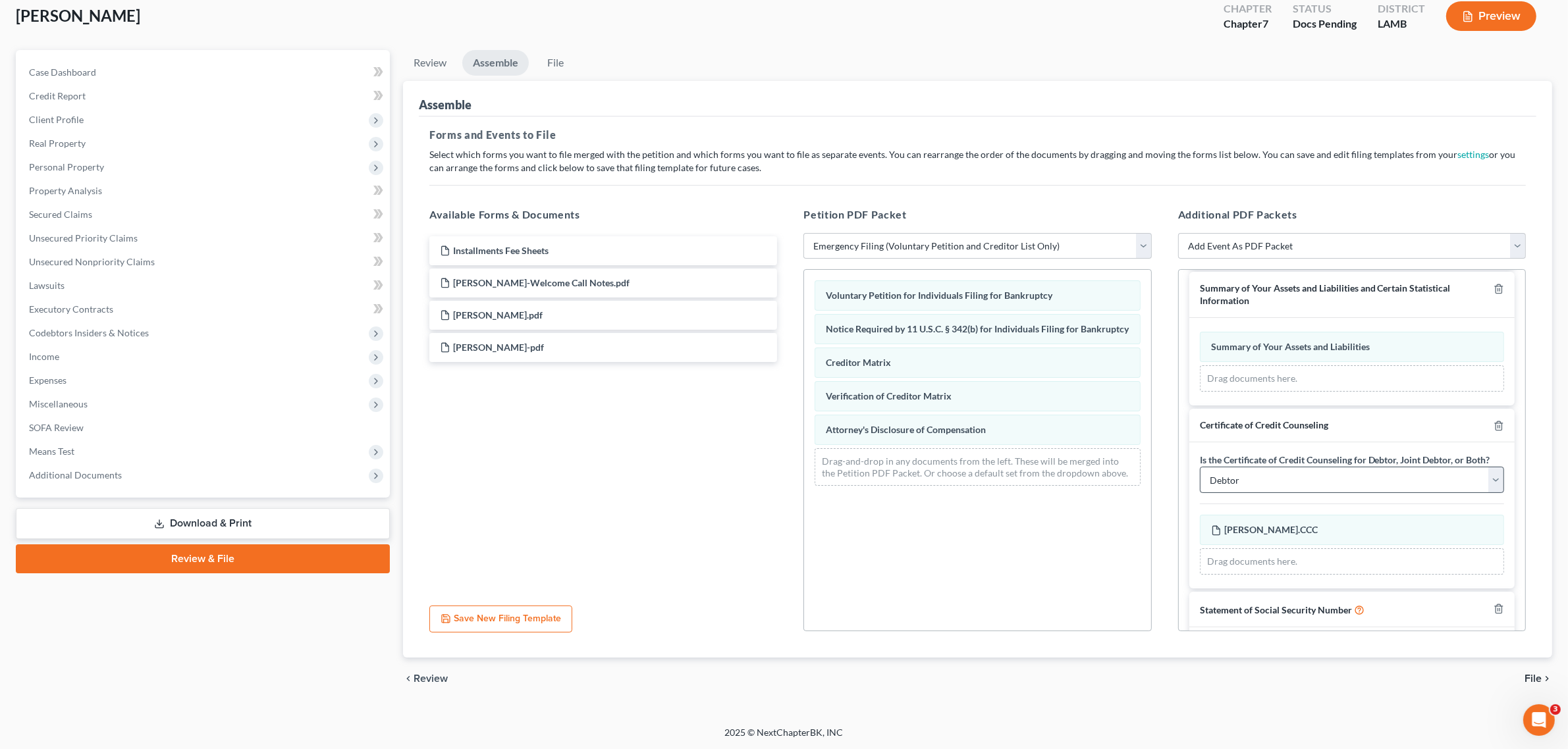
scroll to position [1027, 0]
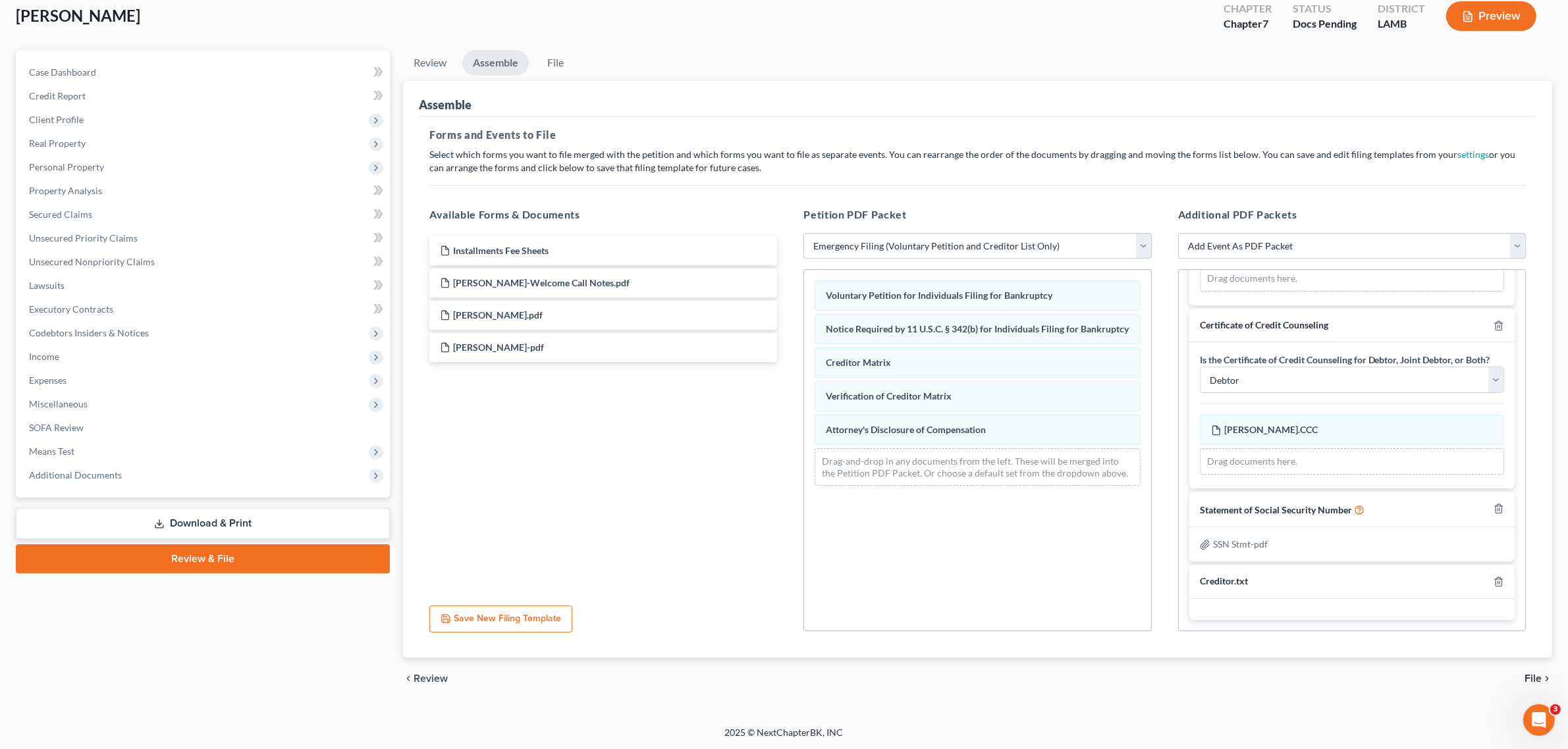
click at [1532, 677] on span "File" at bounding box center [1533, 678] width 17 height 11
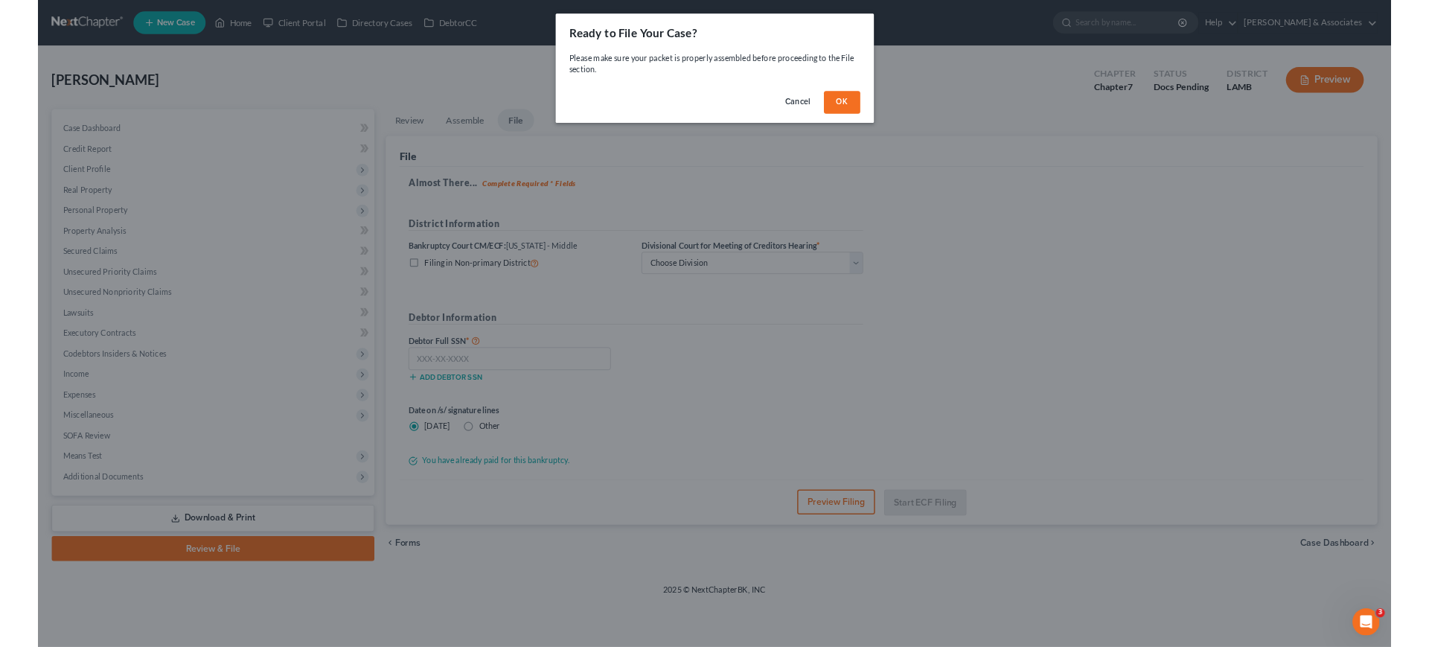
scroll to position [0, 0]
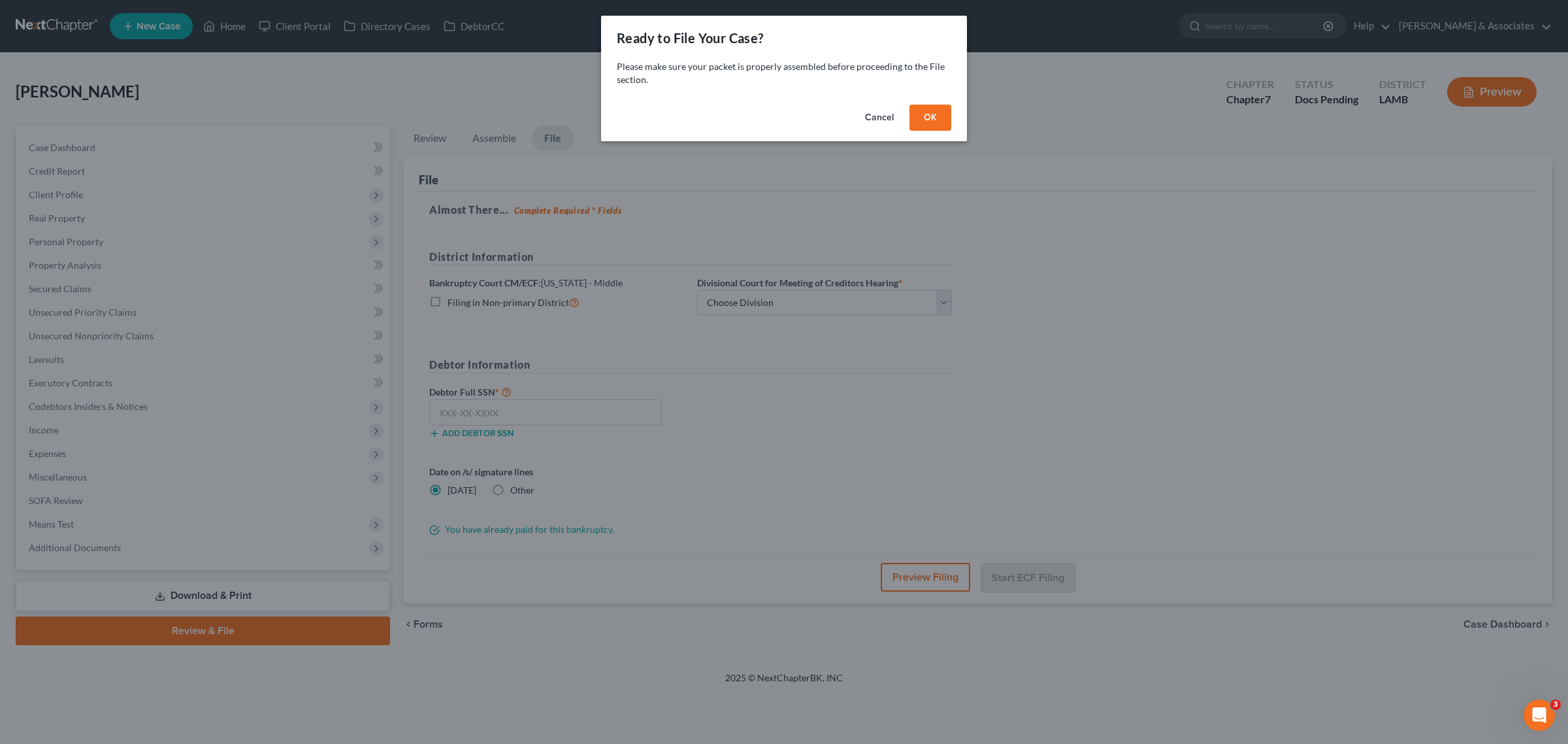
click at [918, 115] on button "OK" at bounding box center [931, 118] width 42 height 26
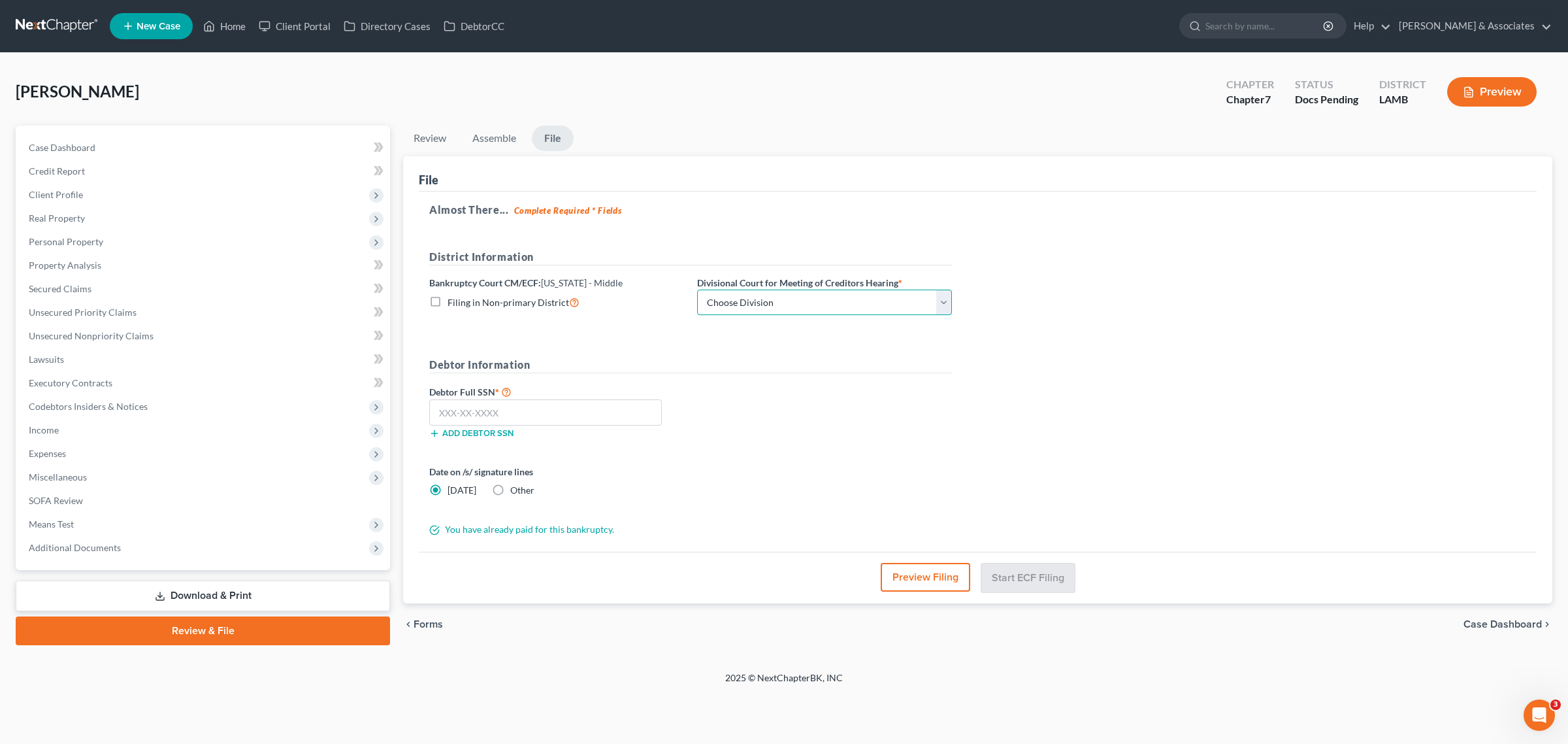
click at [807, 301] on select "Choose Division Baton Rouge" at bounding box center [824, 303] width 255 height 26
select select "0"
click at [697, 290] on select "Choose Division Baton Rouge" at bounding box center [824, 303] width 255 height 26
click at [560, 410] on input "text" at bounding box center [545, 413] width 233 height 26
paste input "435-13-2224"
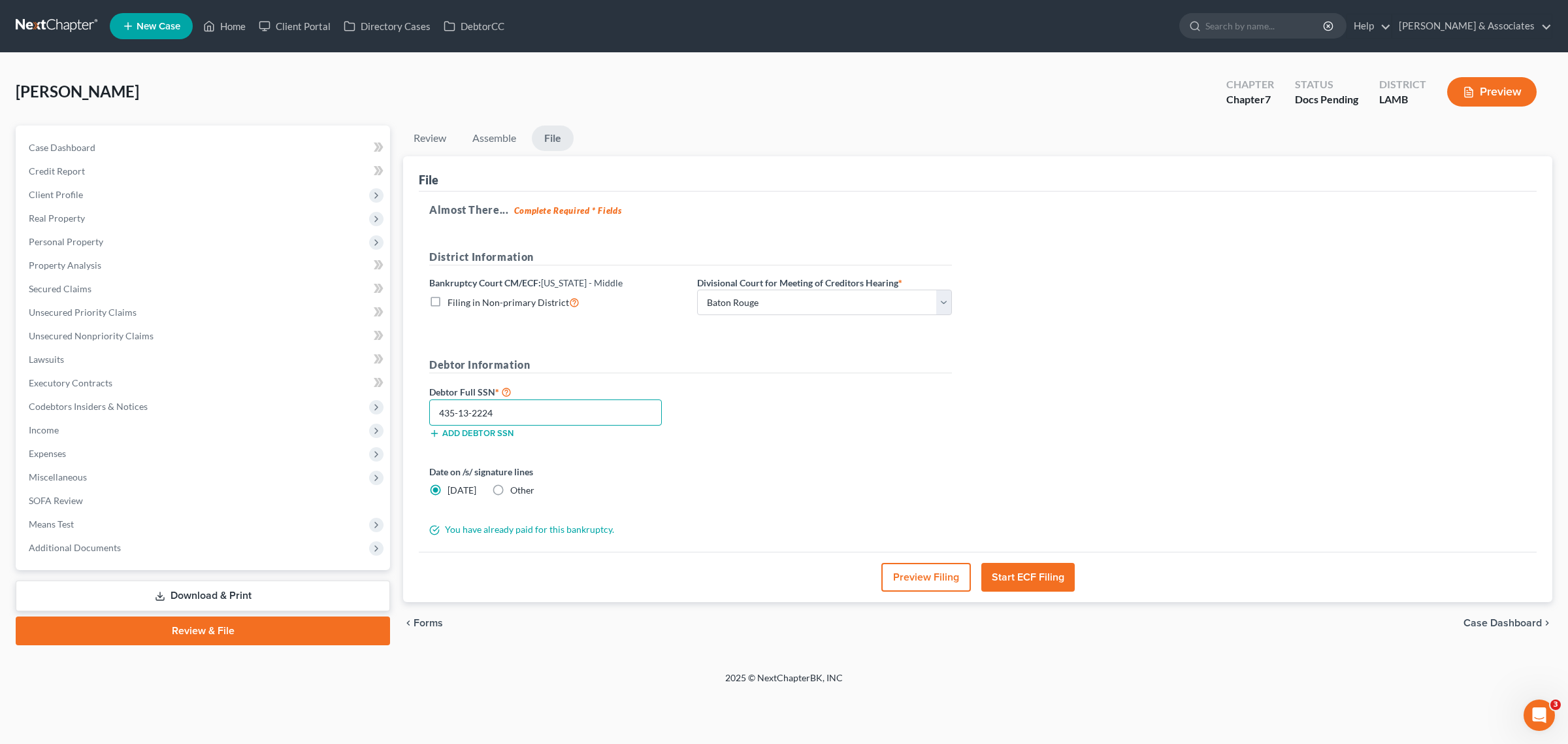
type input "435-13-2224"
click at [1037, 582] on button "Start ECF Filing" at bounding box center [1028, 577] width 93 height 29
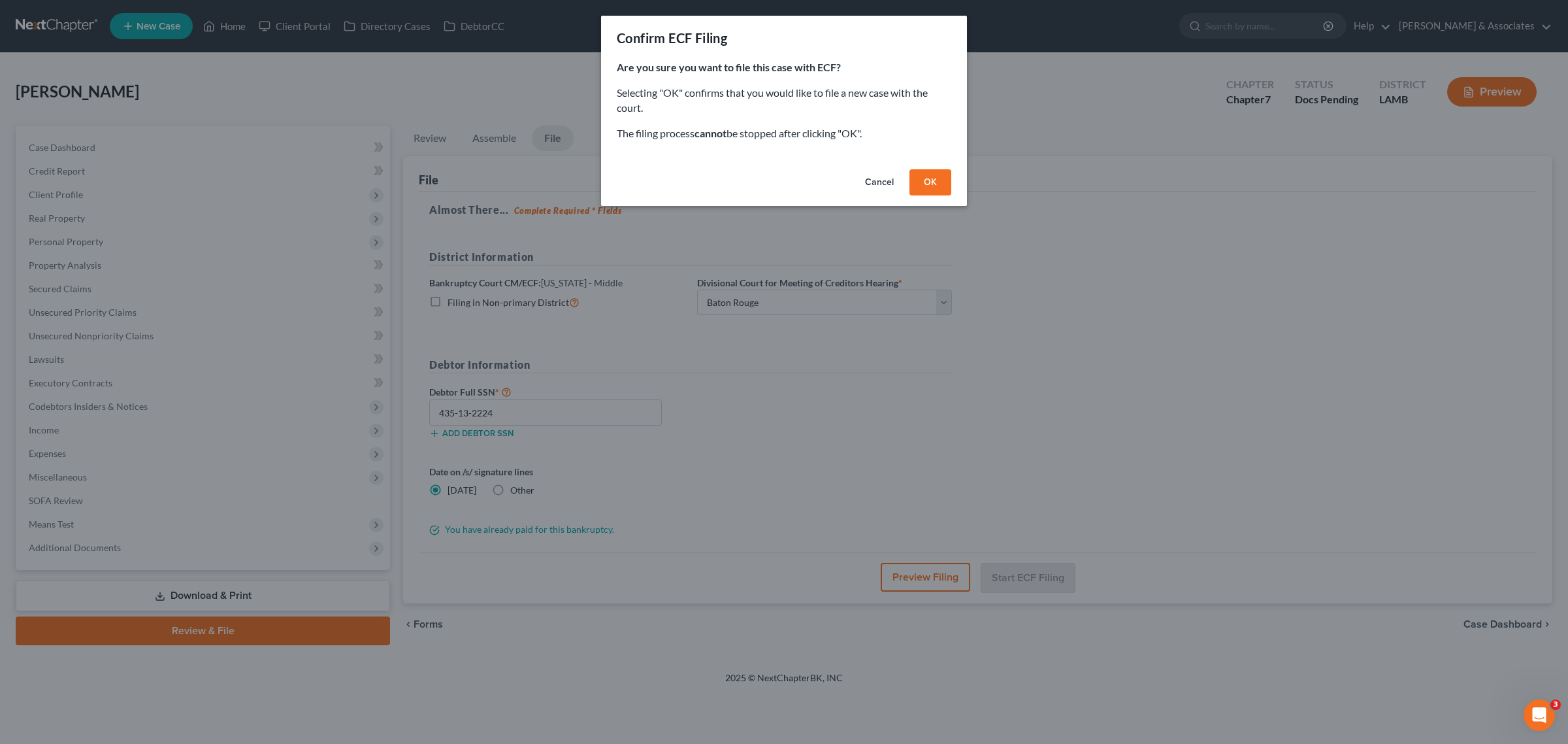
click at [928, 177] on button "OK" at bounding box center [931, 183] width 42 height 26
